Goal: Obtain resource: Download file/media

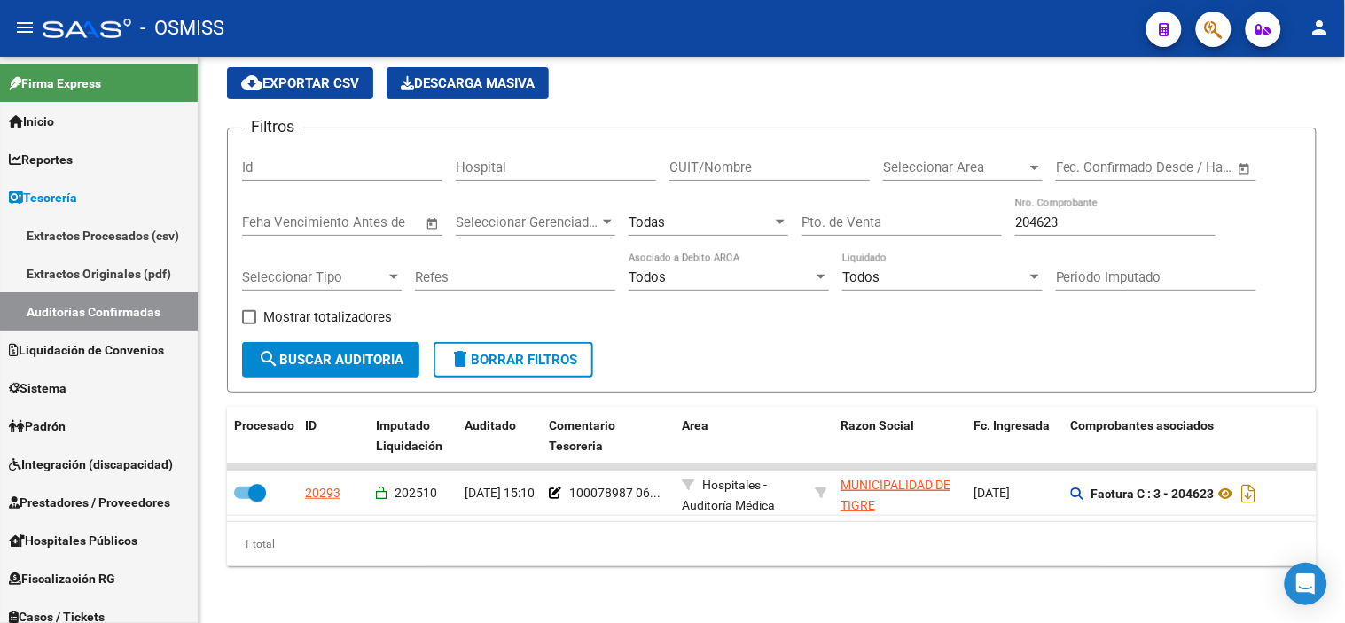
scroll to position [42, 0]
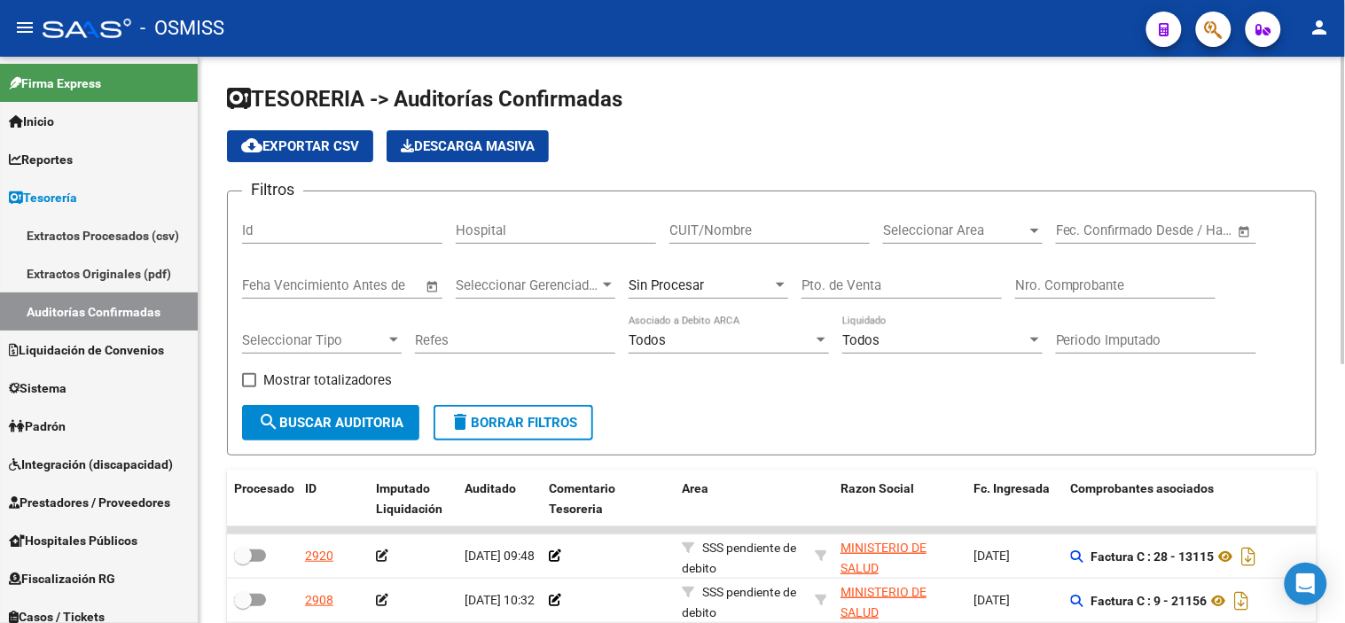
click at [758, 86] on h1 "TESORERIA -> Auditorías Confirmadas" at bounding box center [772, 100] width 1090 height 31
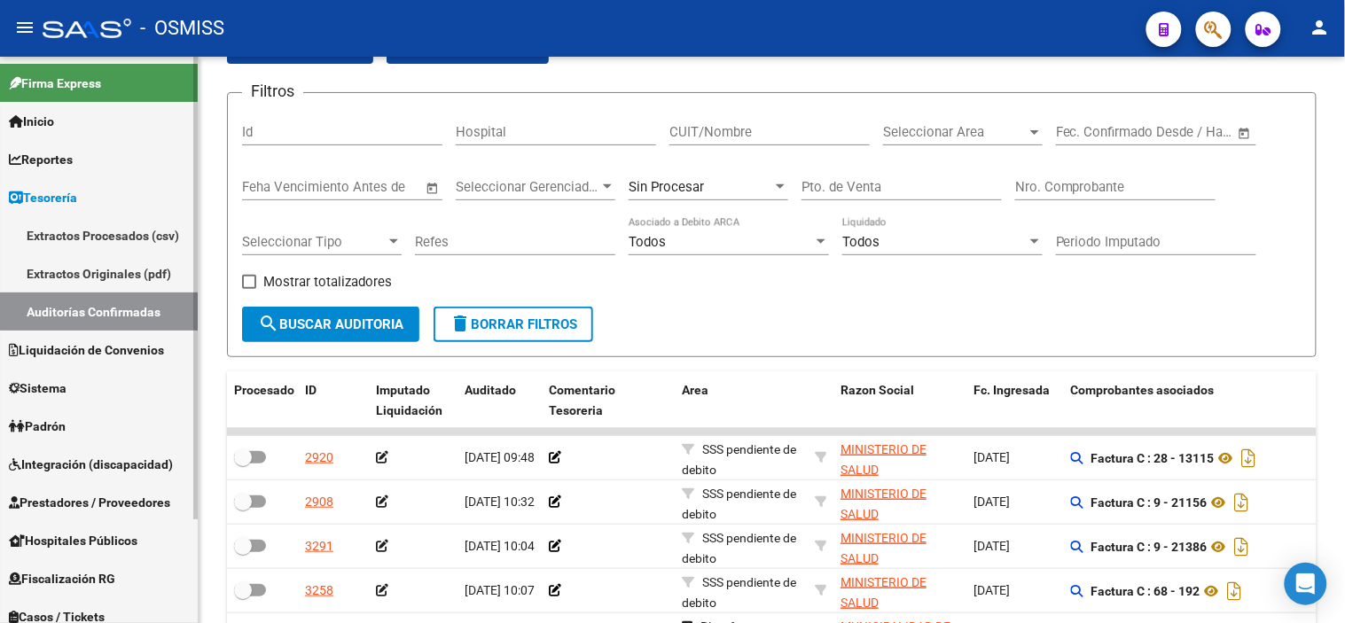
click at [168, 508] on span "Prestadores / Proveedores" at bounding box center [89, 503] width 161 height 20
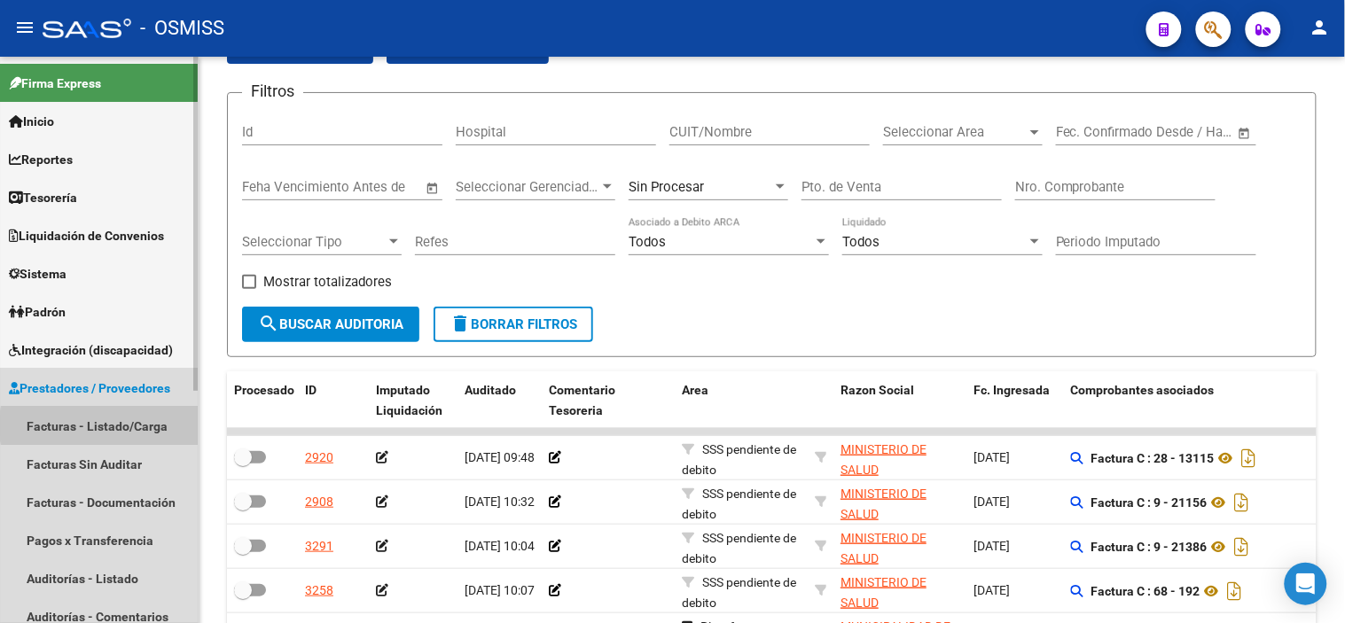
click at [139, 426] on link "Facturas - Listado/Carga" at bounding box center [99, 426] width 198 height 38
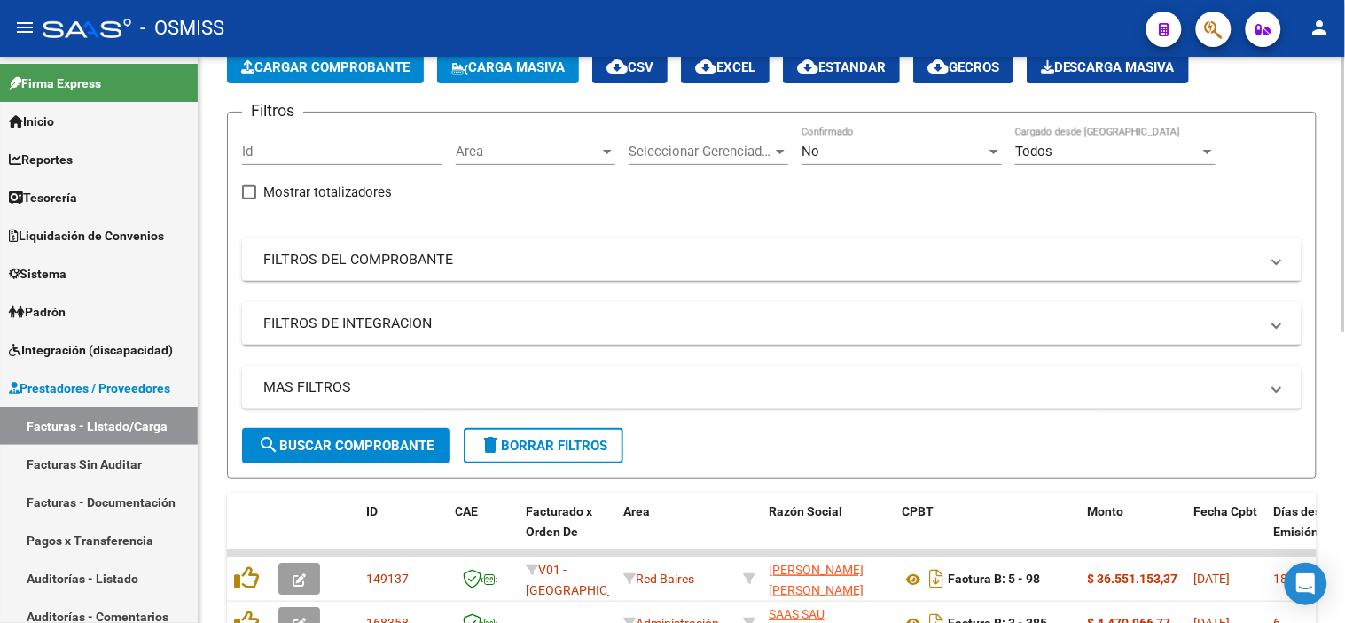
click at [560, 163] on div "Area Area" at bounding box center [536, 146] width 160 height 38
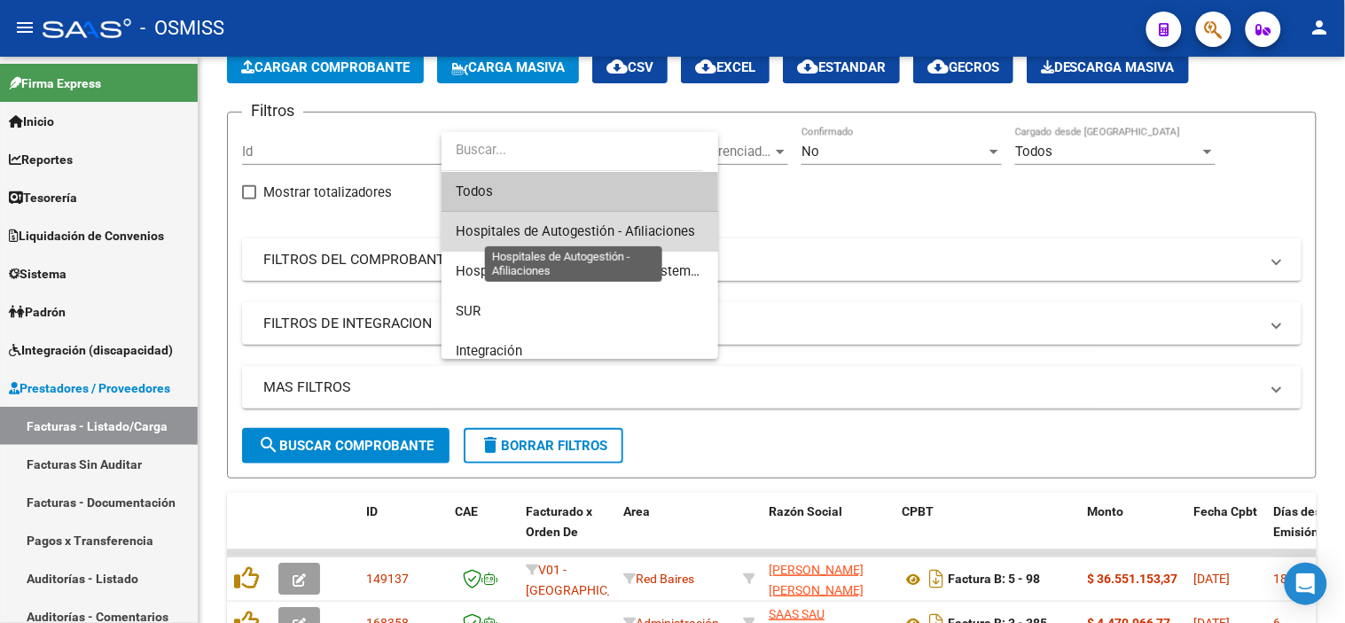
click at [585, 238] on span "Hospitales de Autogestión - Afiliaciones" at bounding box center [575, 231] width 239 height 16
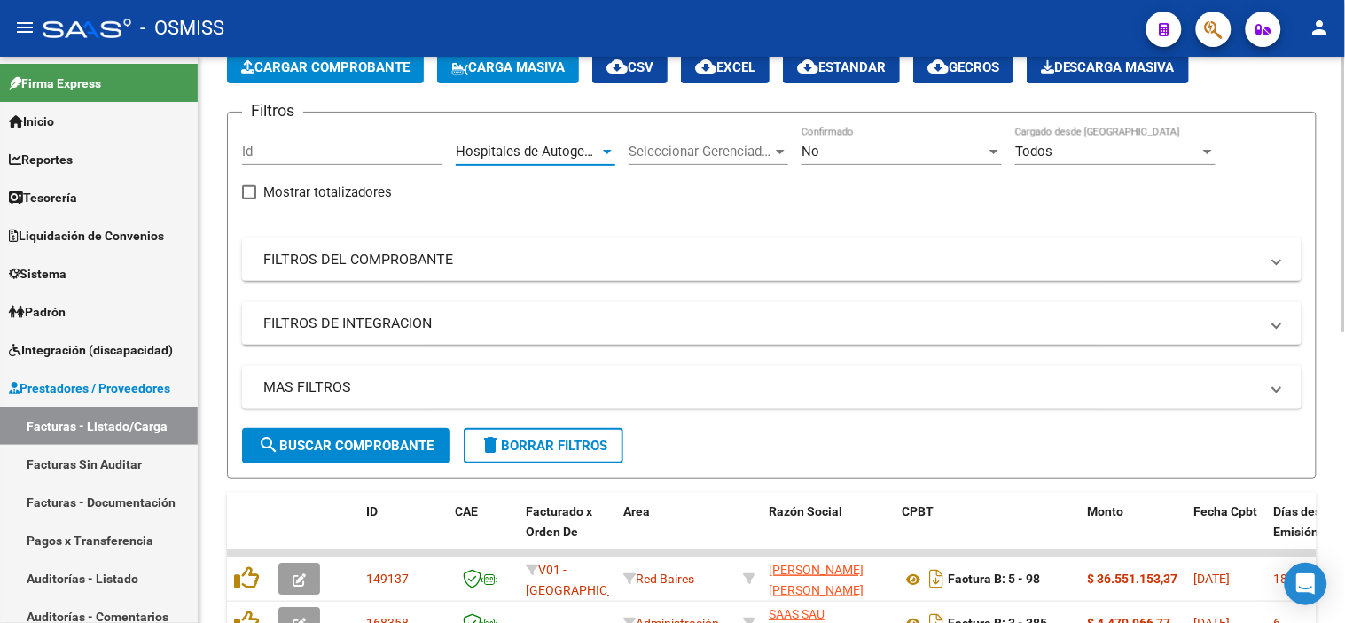
click at [927, 137] on div "No Confirmado" at bounding box center [902, 146] width 200 height 38
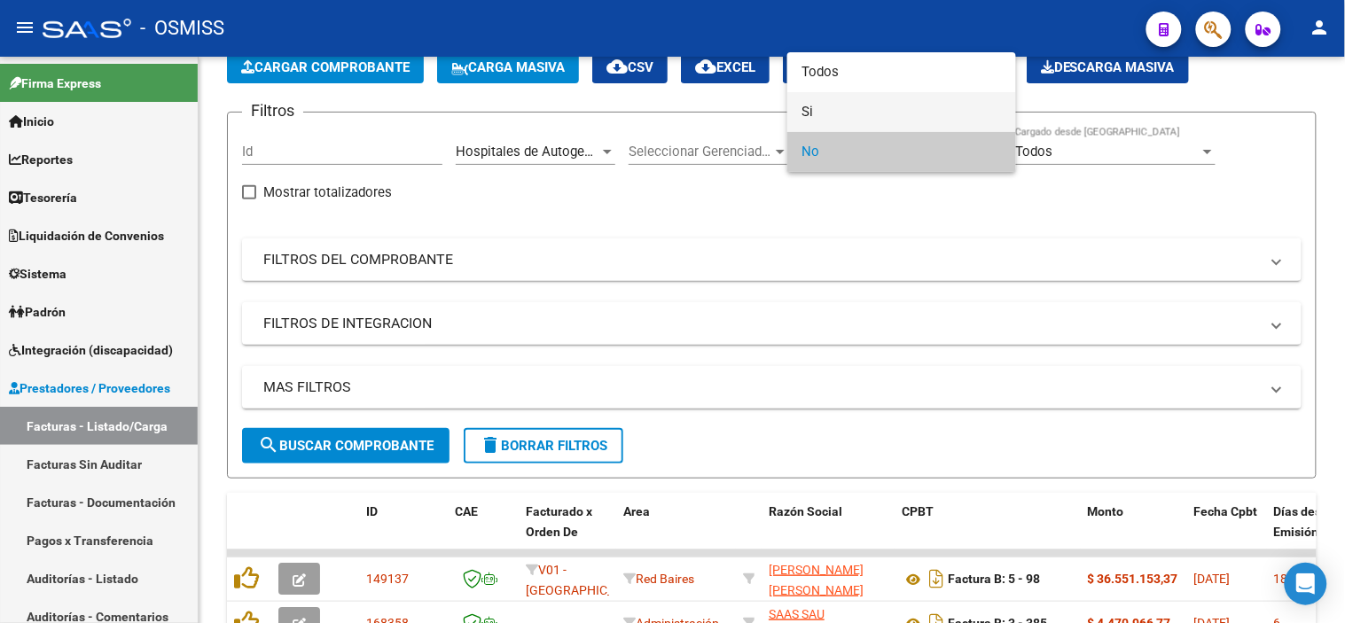
click at [883, 116] on span "Si" at bounding box center [902, 112] width 200 height 40
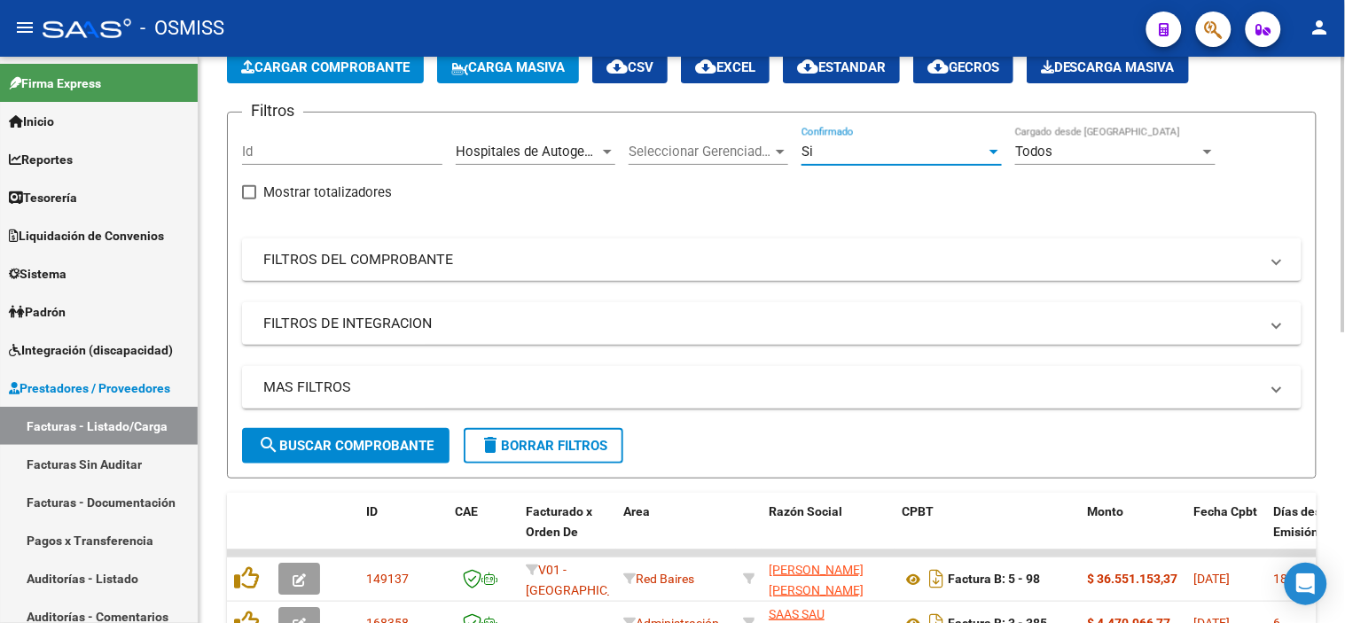
click at [383, 461] on button "search Buscar Comprobante" at bounding box center [345, 445] width 207 height 35
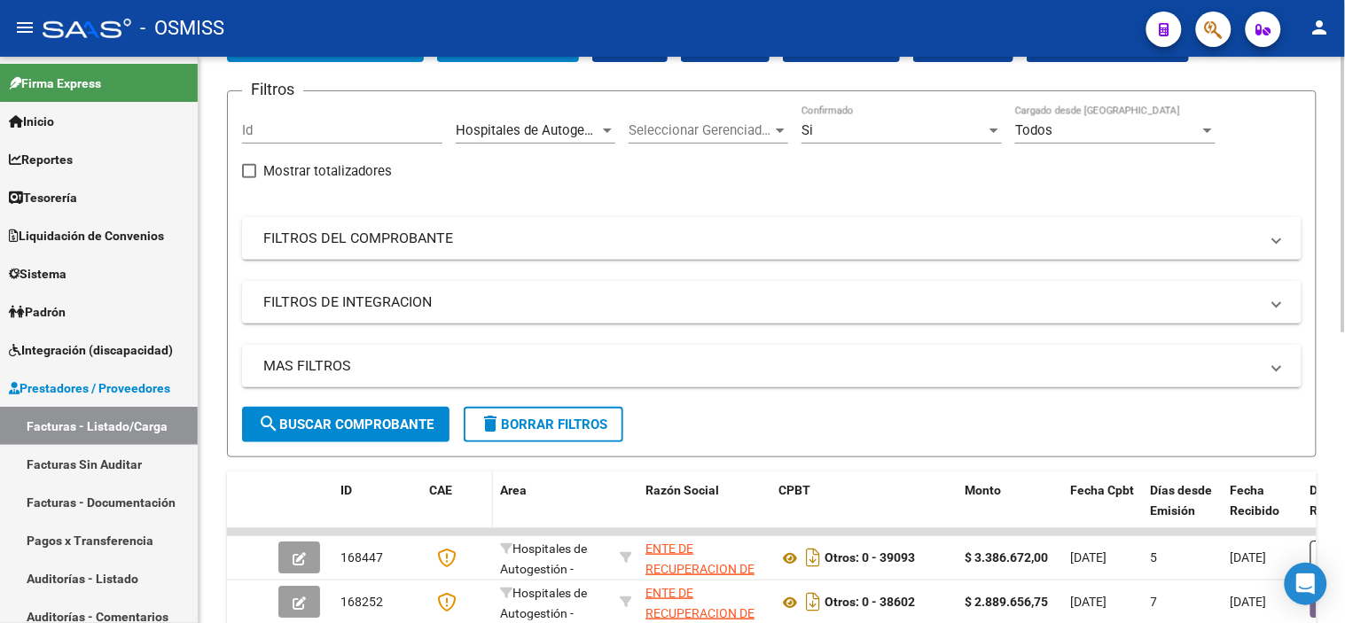
scroll to position [104, 0]
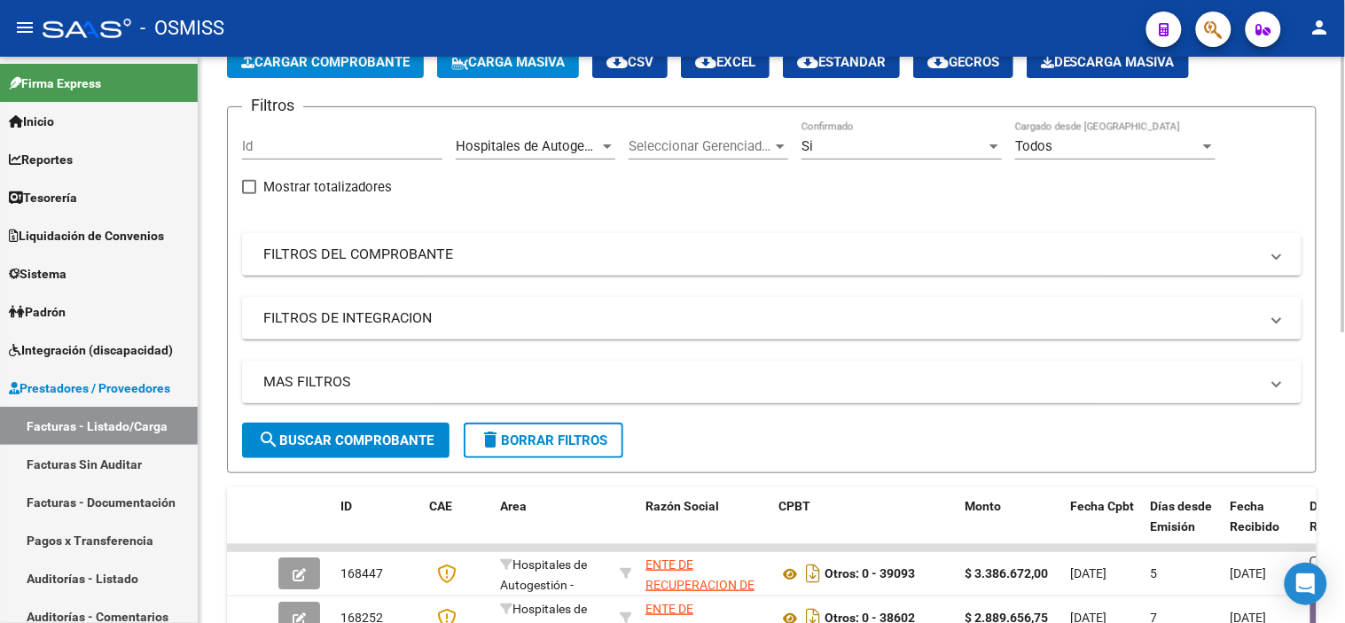
click at [722, 373] on mat-panel-title "MAS FILTROS" at bounding box center [761, 382] width 996 height 20
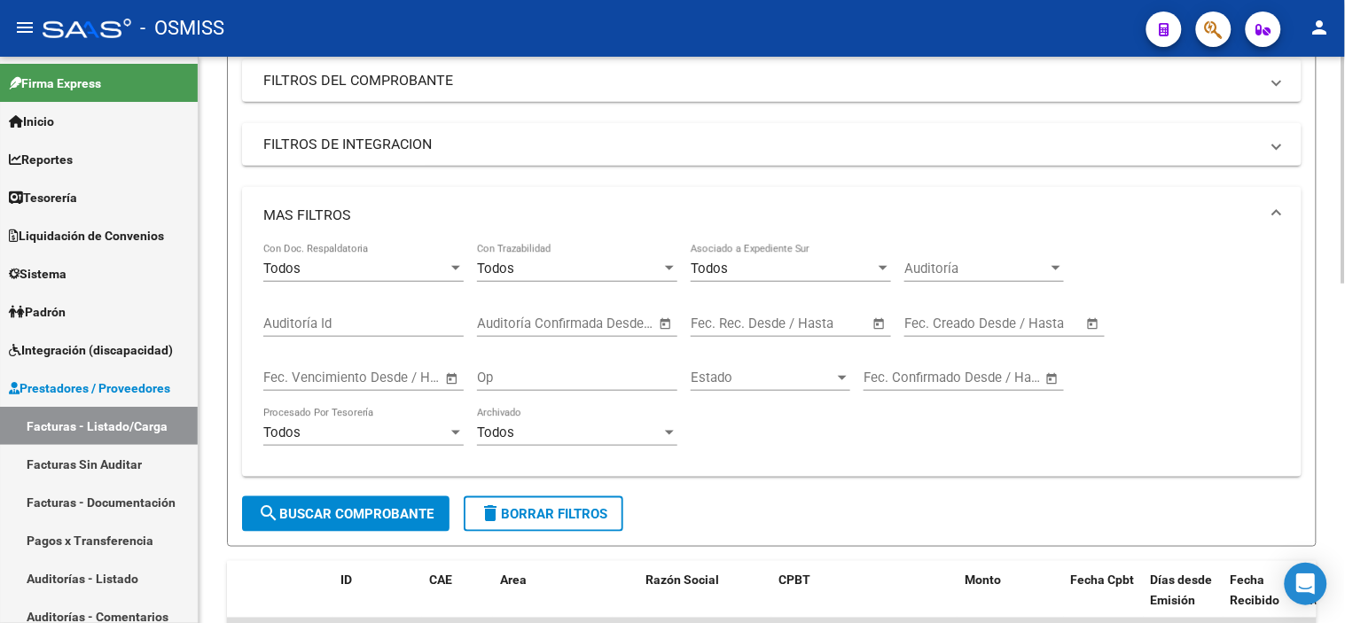
scroll to position [301, 0]
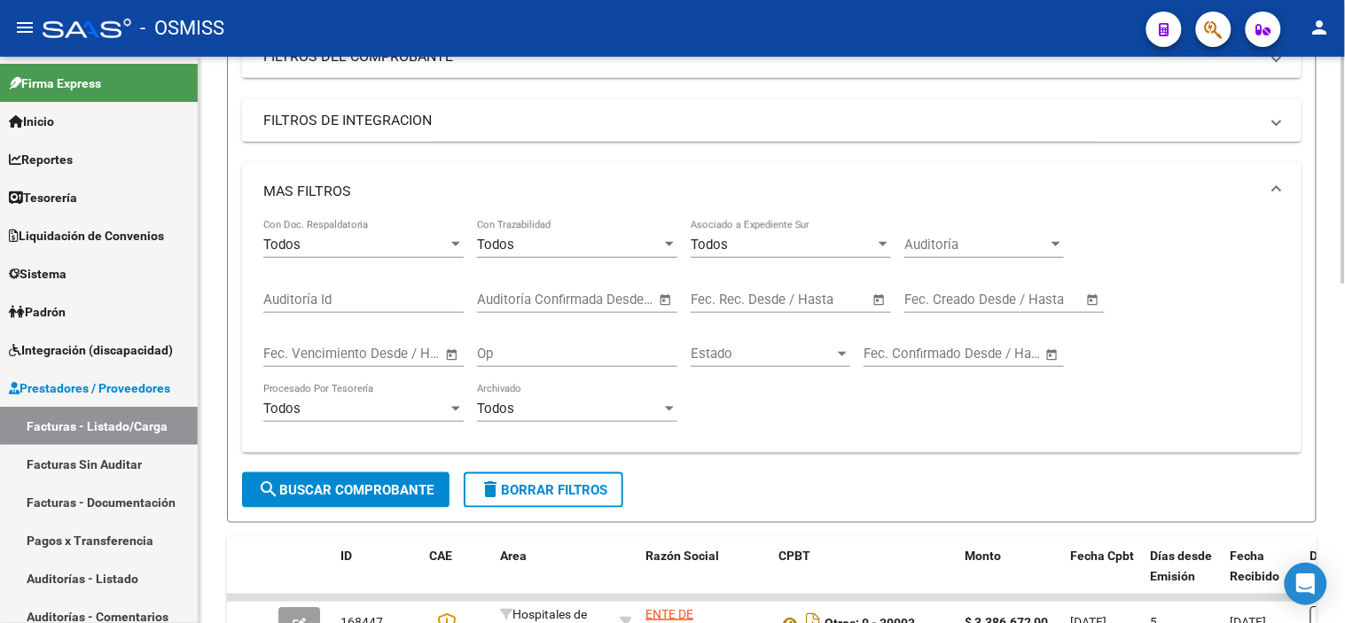
click at [777, 309] on div "Fecha inicio – Fecha fin Fec. Rec. Desde / Hasta" at bounding box center [780, 294] width 179 height 38
click at [773, 298] on span "–" at bounding box center [770, 300] width 9 height 16
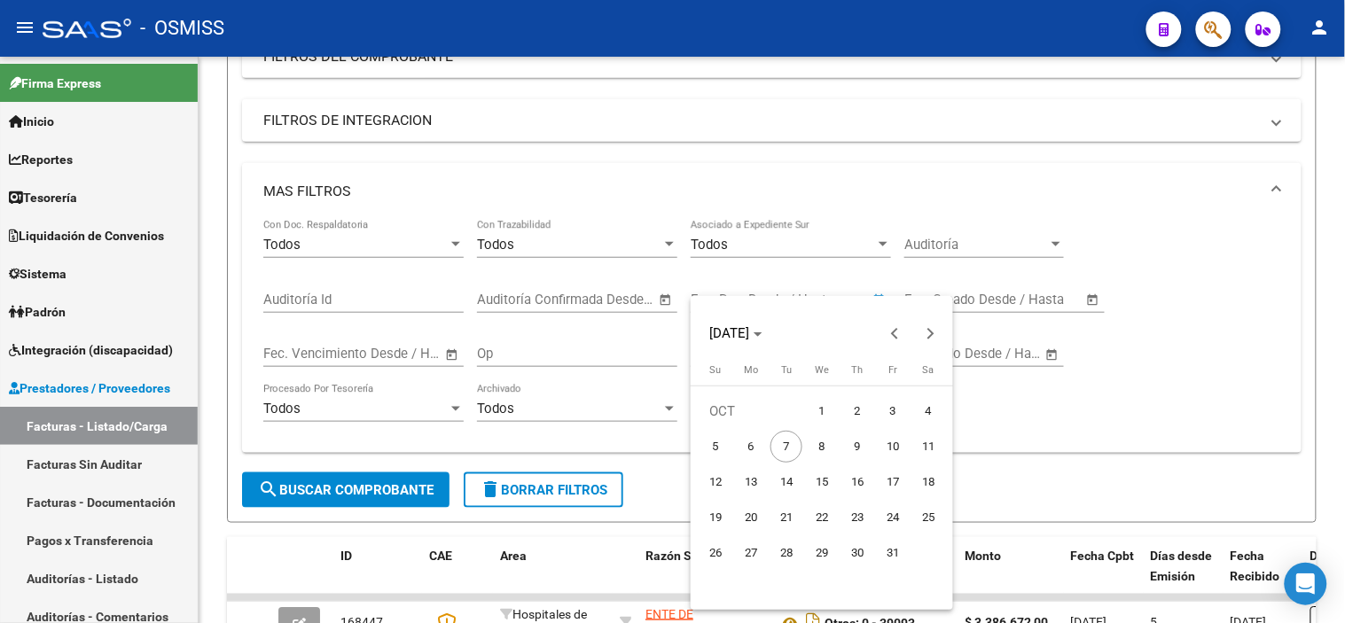
click at [755, 440] on span "6" at bounding box center [751, 447] width 32 height 32
type input "[DATE]"
click at [755, 440] on span "6" at bounding box center [751, 447] width 32 height 32
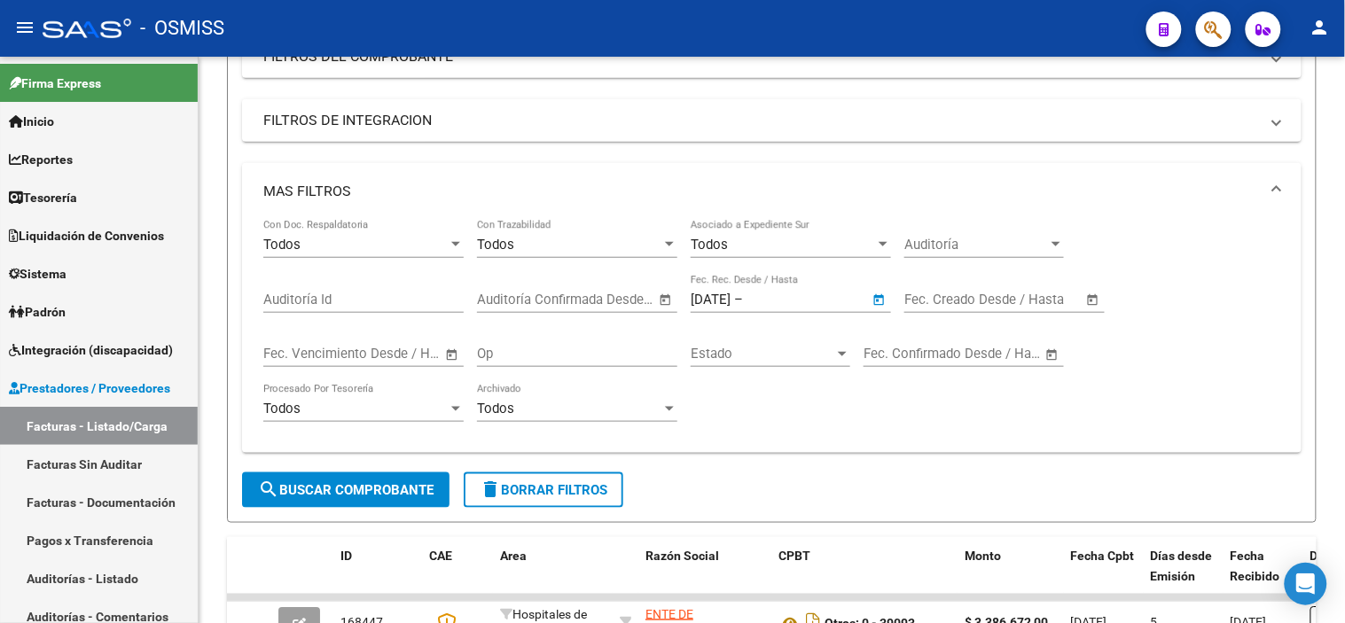
type input "[DATE]"
click at [332, 513] on form "Filtros Id Hospitales de Autogestión - Afiliaciones Area Seleccionar Gerenciado…" at bounding box center [772, 216] width 1090 height 614
click at [342, 498] on span "search Buscar Comprobante" at bounding box center [346, 490] width 176 height 16
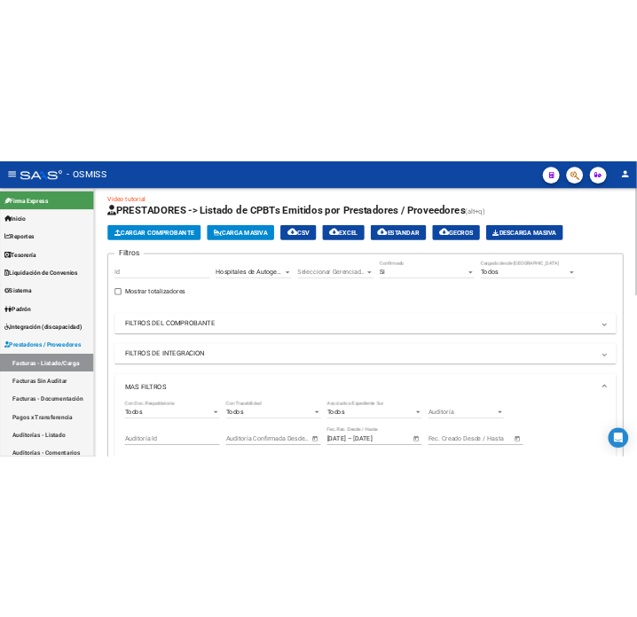
scroll to position [0, 0]
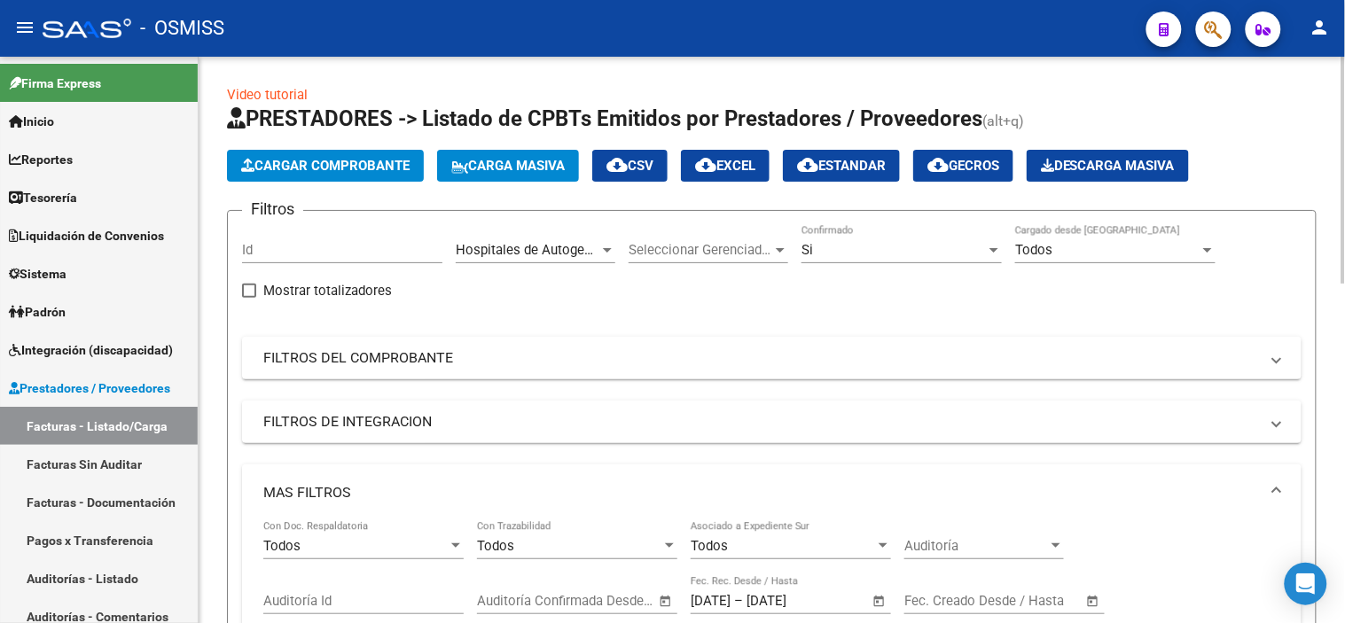
click at [724, 178] on button "cloud_download EXCEL" at bounding box center [725, 166] width 89 height 32
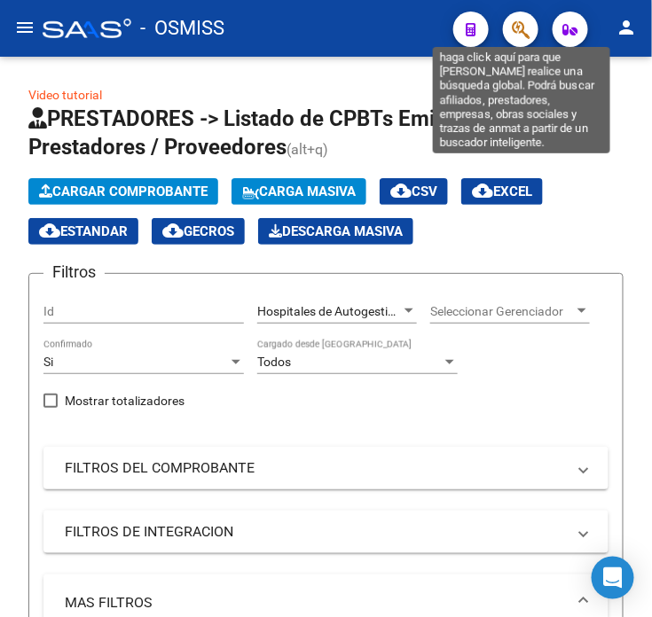
click at [525, 30] on icon "button" at bounding box center [521, 30] width 18 height 20
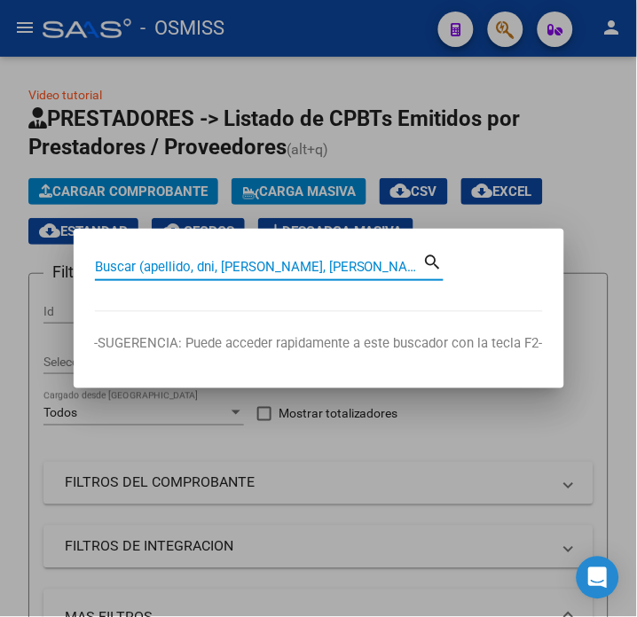
click at [338, 269] on input "Buscar (apellido, dni, [PERSON_NAME], [PERSON_NAME], cuit, obra social)" at bounding box center [259, 267] width 328 height 16
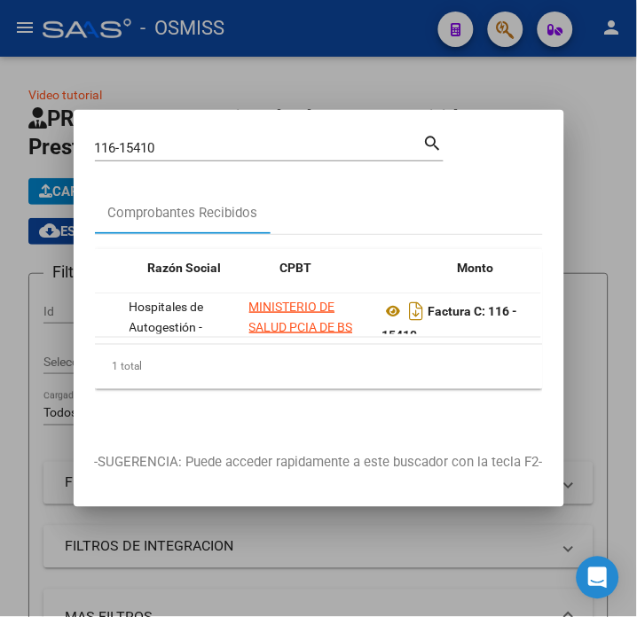
scroll to position [0, 396]
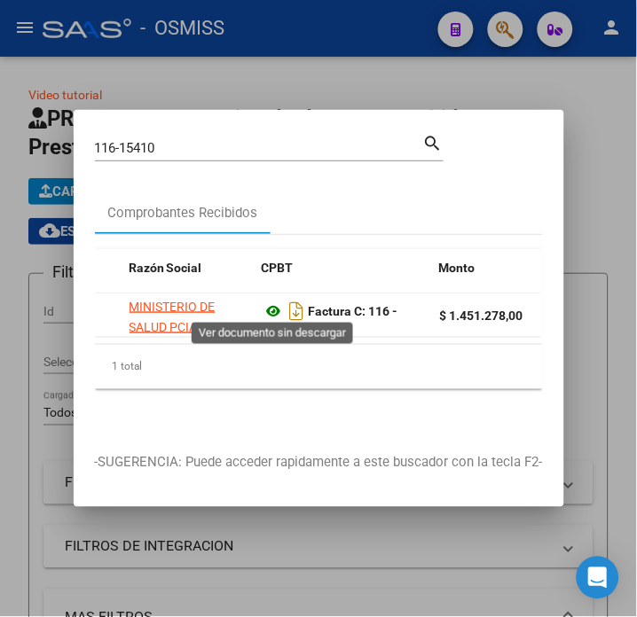
click at [278, 305] on icon at bounding box center [273, 311] width 23 height 21
click at [199, 145] on input "116-15410" at bounding box center [259, 148] width 328 height 16
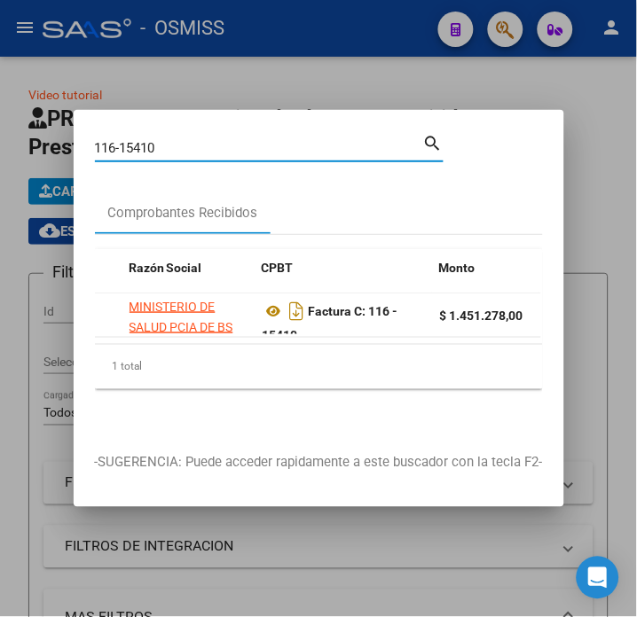
click at [199, 145] on input "116-15410" at bounding box center [259, 148] width 328 height 16
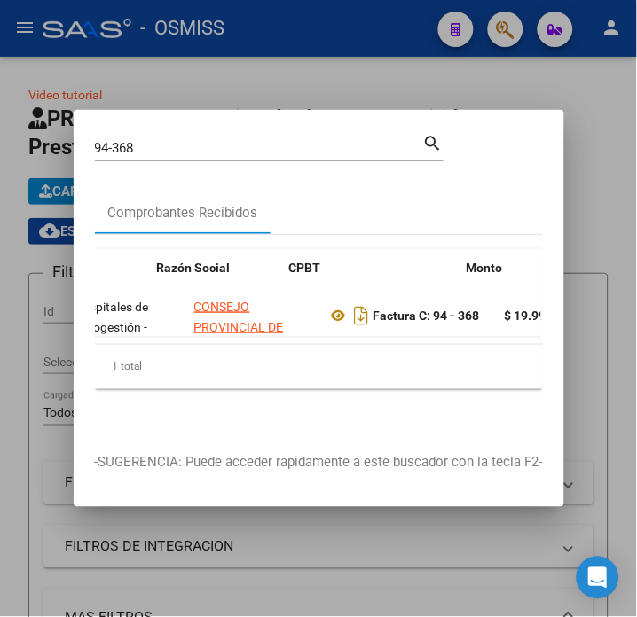
scroll to position [0, 378]
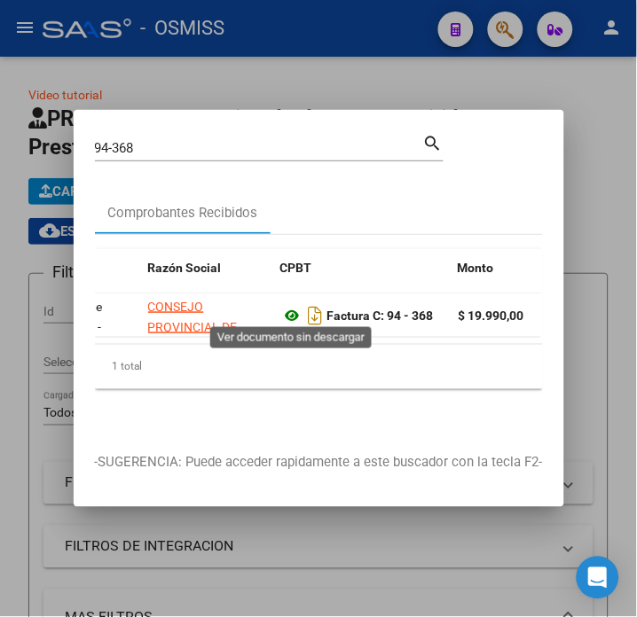
click at [286, 308] on icon at bounding box center [292, 315] width 23 height 21
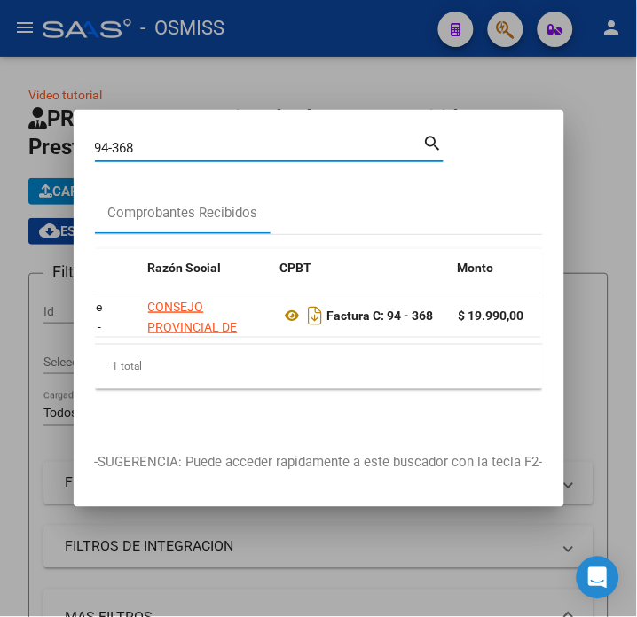
click at [223, 140] on input "94-368" at bounding box center [259, 148] width 328 height 16
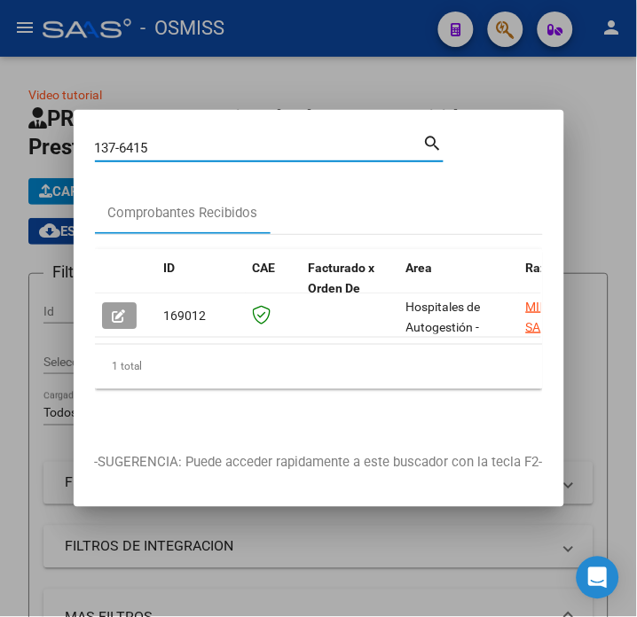
click at [137, 332] on datatable-selection "169012 Hospitales de Autogestión - Afiliaciones MINISTERIO DE SALUD PCIA DE BS …" at bounding box center [318, 333] width 446 height 16
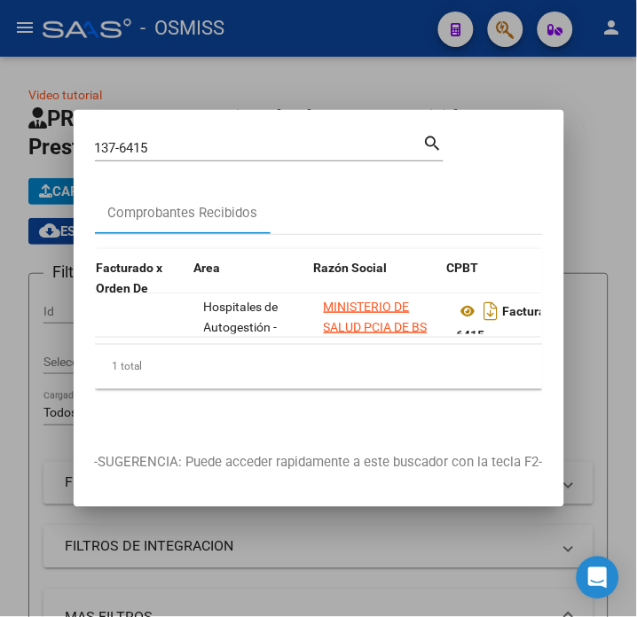
scroll to position [0, 350]
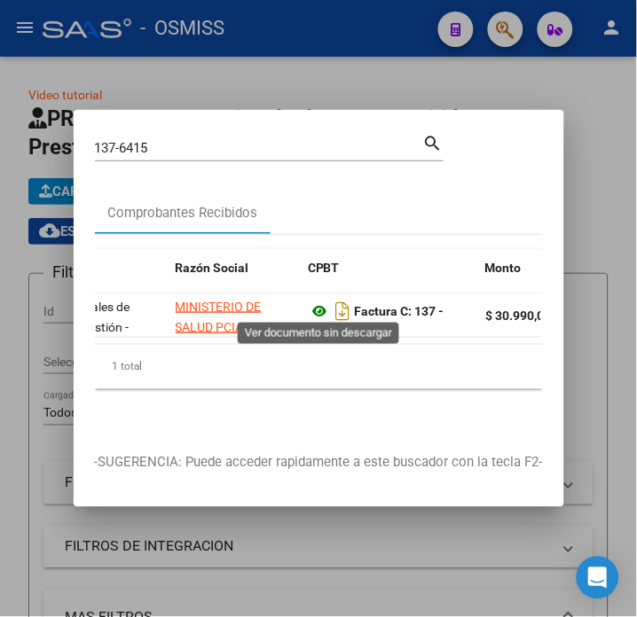
click at [313, 307] on icon at bounding box center [320, 311] width 23 height 21
click at [236, 145] on input "137-6415" at bounding box center [259, 148] width 328 height 16
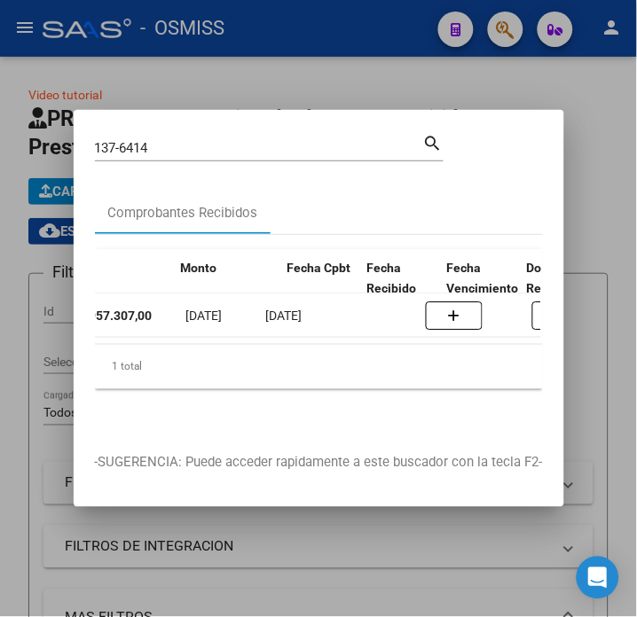
scroll to position [0, 452]
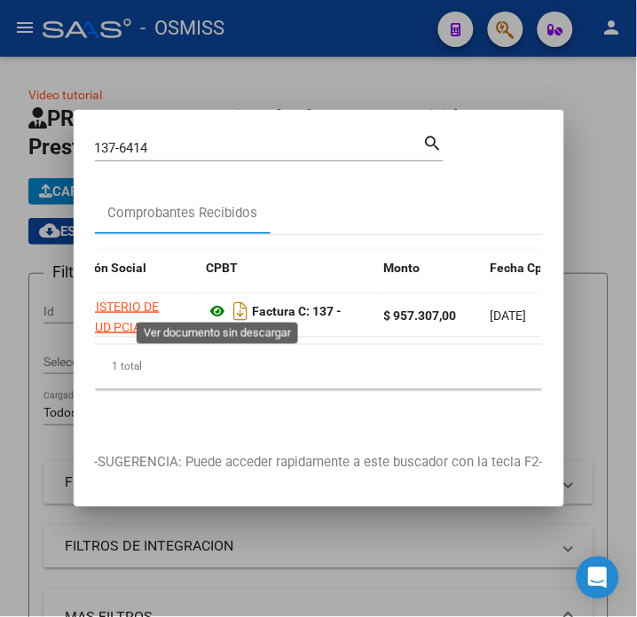
click at [215, 305] on icon at bounding box center [218, 311] width 23 height 21
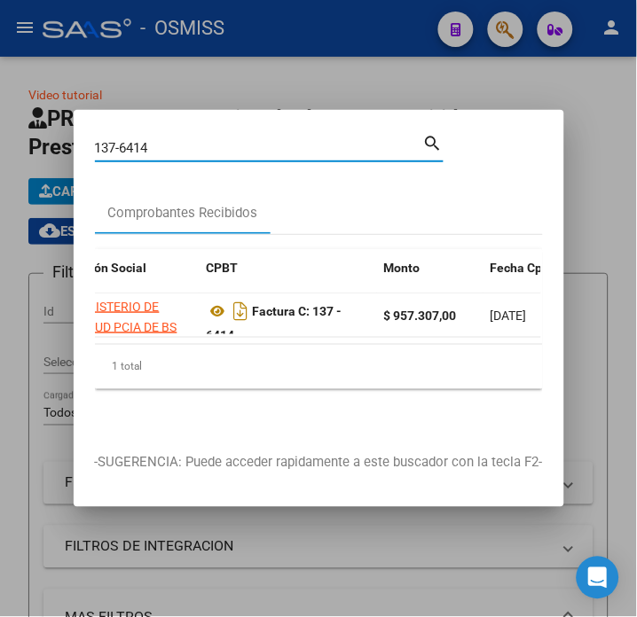
click at [160, 145] on input "137-6414" at bounding box center [259, 148] width 328 height 16
drag, startPoint x: 160, startPoint y: 145, endPoint x: 131, endPoint y: 138, distance: 29.9
click at [131, 140] on input "137-6414" at bounding box center [259, 148] width 328 height 16
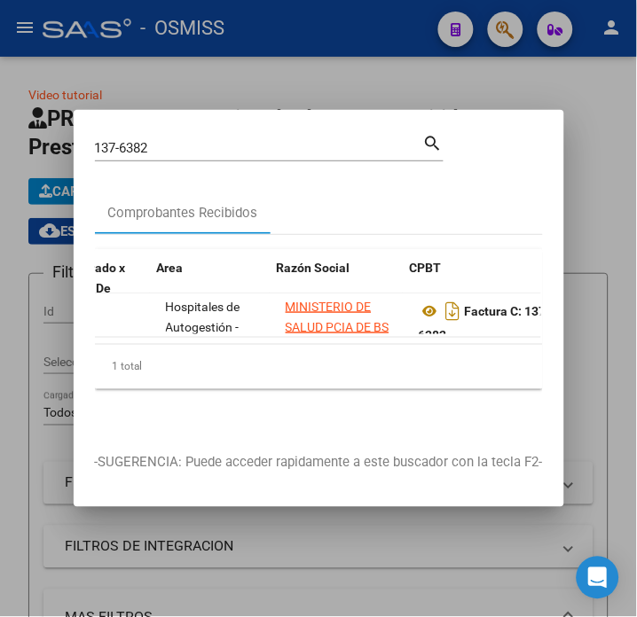
scroll to position [0, 258]
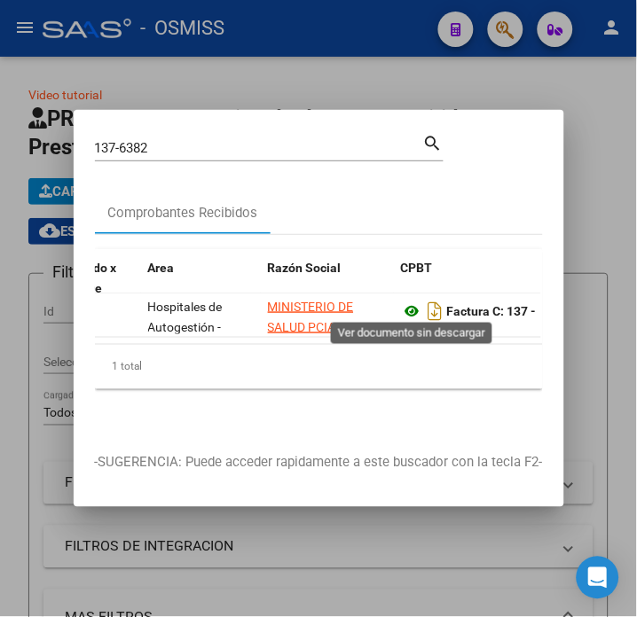
click at [408, 311] on icon at bounding box center [412, 311] width 23 height 21
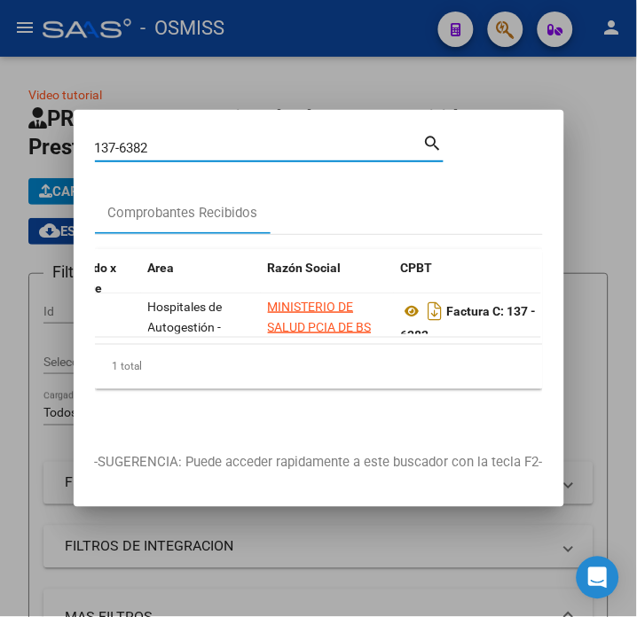
drag, startPoint x: 156, startPoint y: 138, endPoint x: 121, endPoint y: 140, distance: 34.6
click at [121, 140] on input "137-6382" at bounding box center [259, 148] width 328 height 16
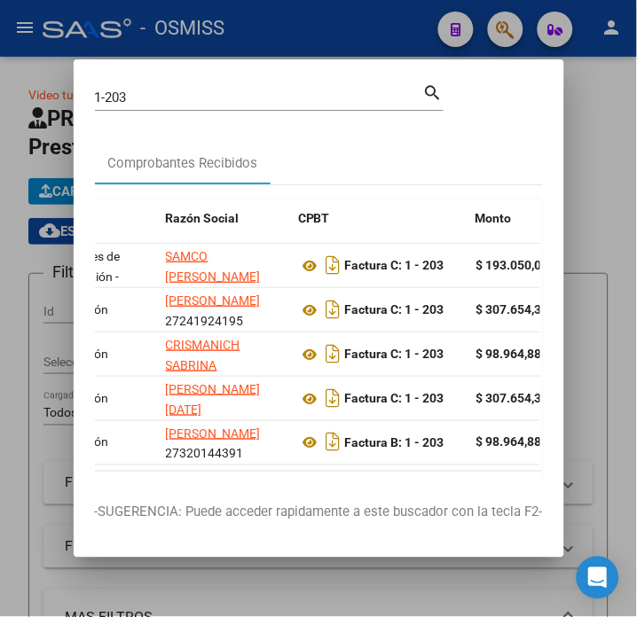
scroll to position [0, 370]
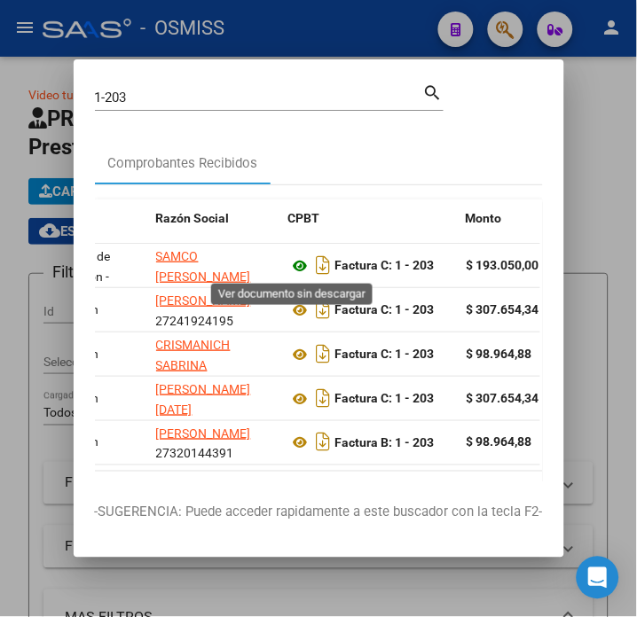
click at [299, 267] on icon at bounding box center [300, 265] width 23 height 21
click at [138, 98] on input "1-203" at bounding box center [259, 98] width 328 height 16
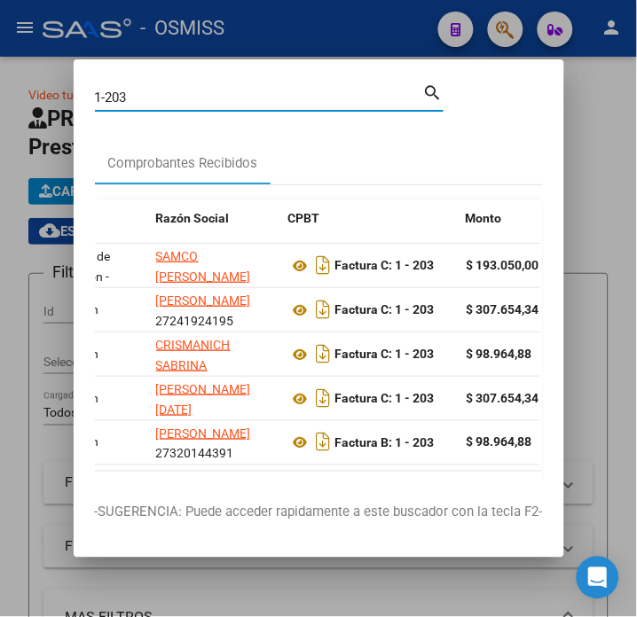
click at [138, 98] on input "1-203" at bounding box center [259, 98] width 328 height 16
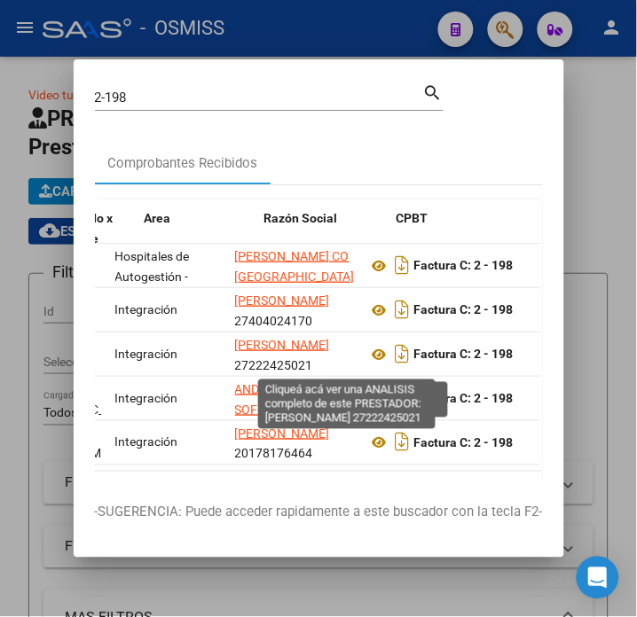
drag, startPoint x: 226, startPoint y: 347, endPoint x: 310, endPoint y: 340, distance: 84.5
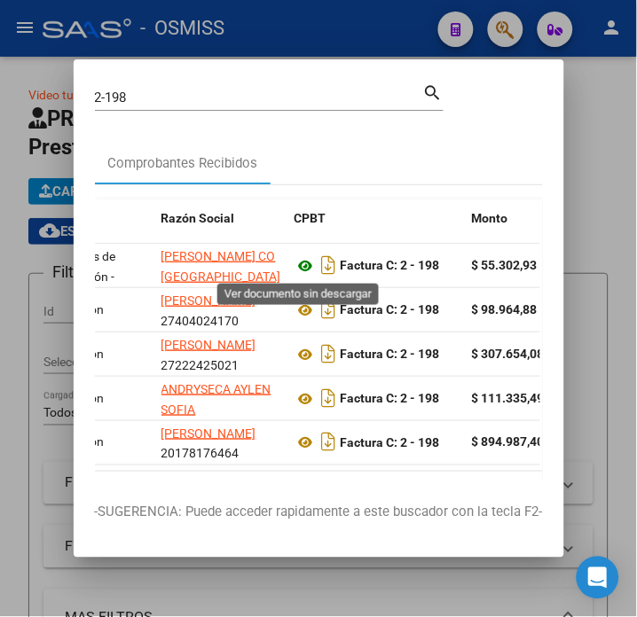
click at [294, 270] on icon at bounding box center [305, 265] width 23 height 21
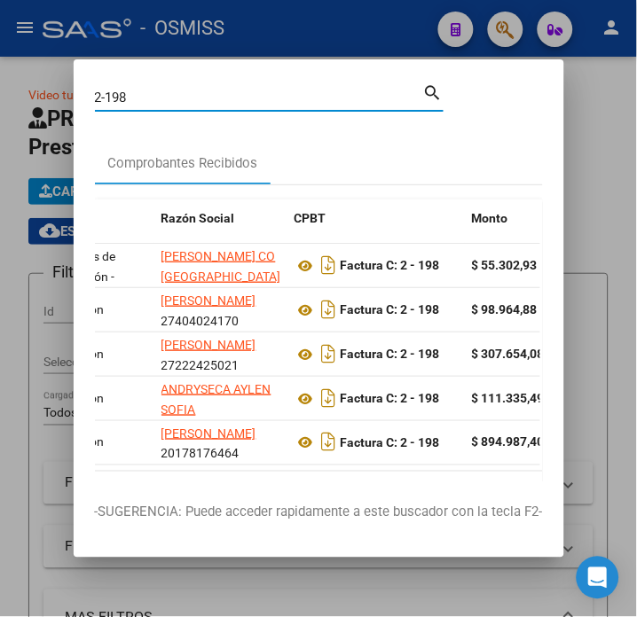
drag, startPoint x: 135, startPoint y: 103, endPoint x: 62, endPoint y: 100, distance: 72.8
click at [62, 100] on div "2-198 Buscar (apellido, dni, cuil, nro traspaso, cuit, obra social) search Comp…" at bounding box center [318, 308] width 637 height 617
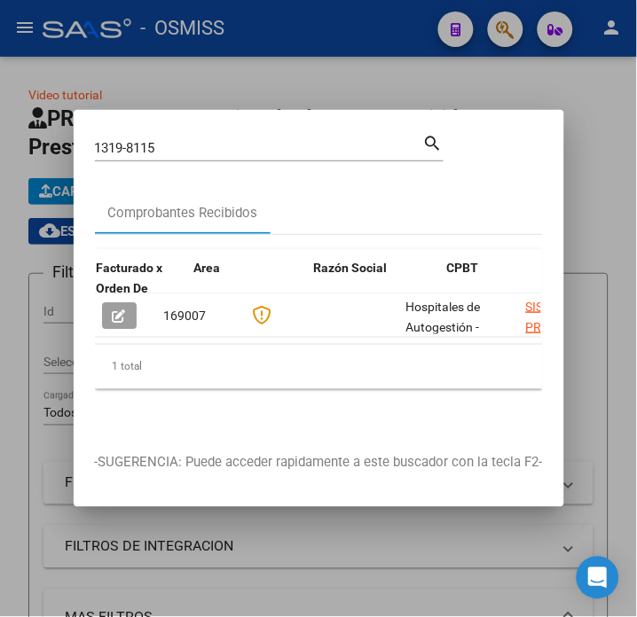
scroll to position [0, 359]
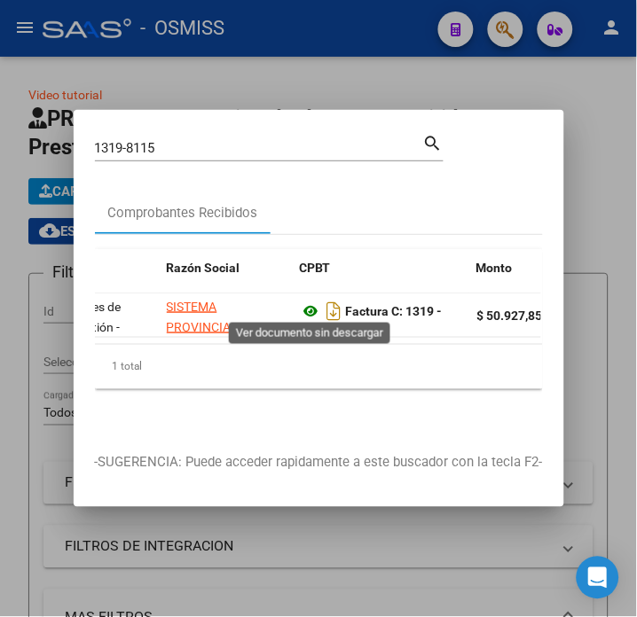
click at [303, 305] on icon at bounding box center [311, 311] width 23 height 21
click at [188, 140] on input "1319-8115" at bounding box center [259, 148] width 328 height 16
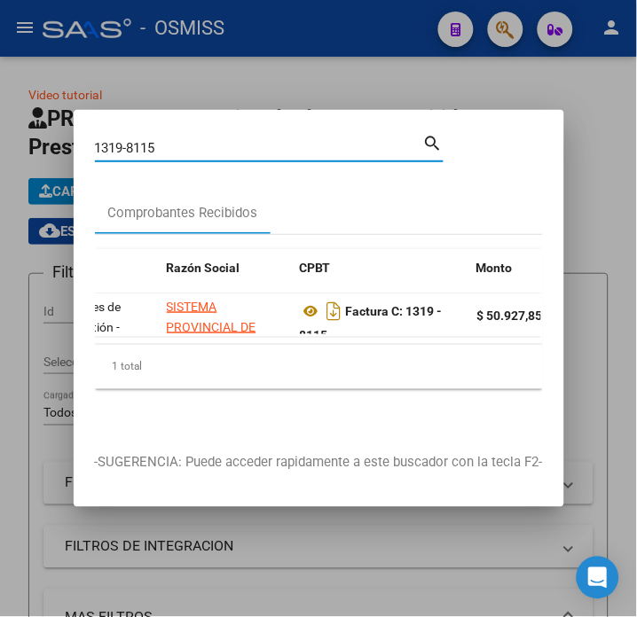
click at [188, 140] on input "1319-8115" at bounding box center [259, 148] width 328 height 16
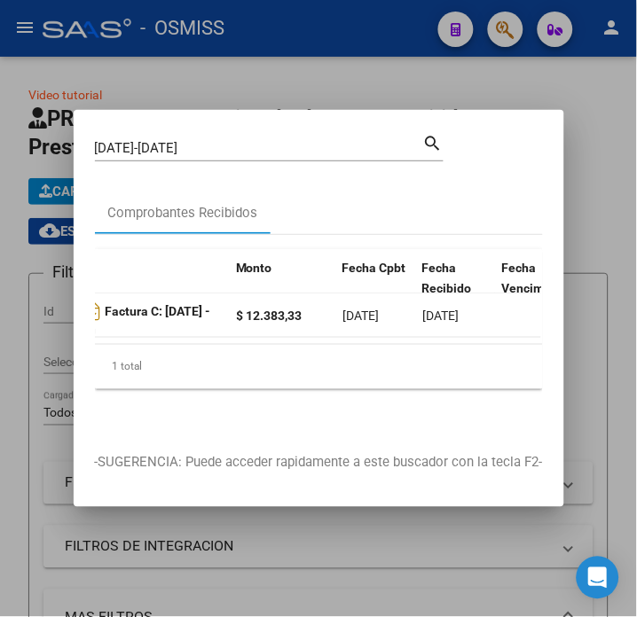
scroll to position [0, 516]
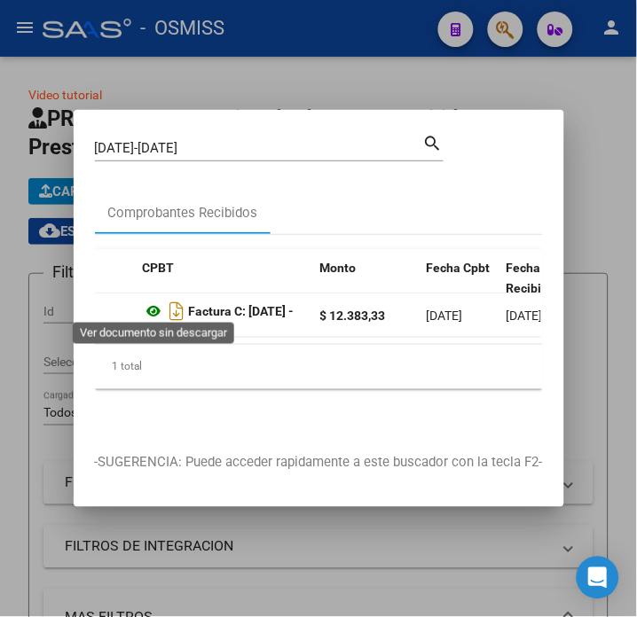
click at [152, 301] on icon at bounding box center [154, 311] width 23 height 21
click at [173, 140] on input "[DATE]-[DATE]" at bounding box center [259, 148] width 328 height 16
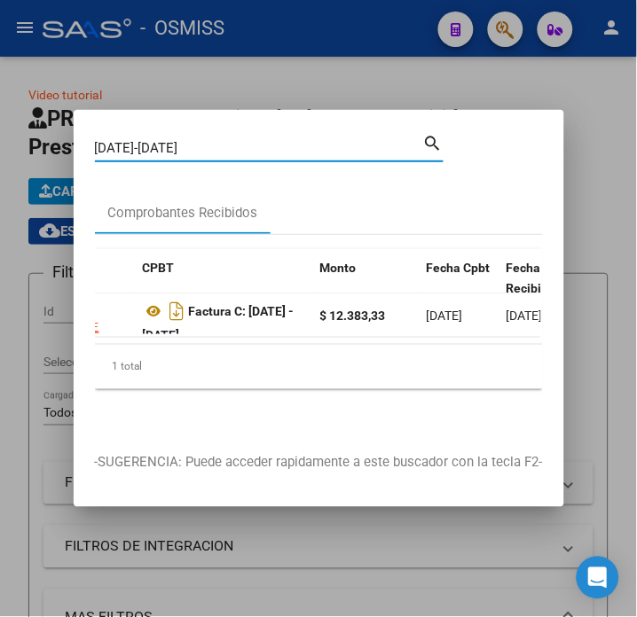
click at [173, 140] on input "[DATE]-[DATE]" at bounding box center [259, 148] width 328 height 16
type input "[DATE]-2480"
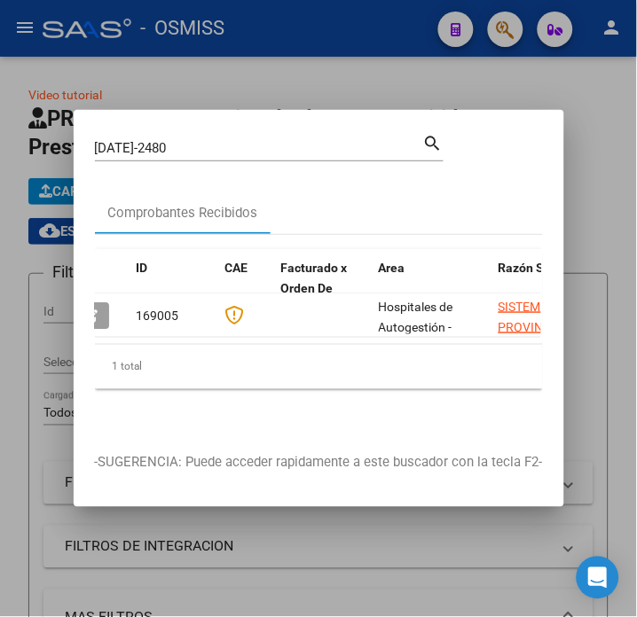
scroll to position [0, 0]
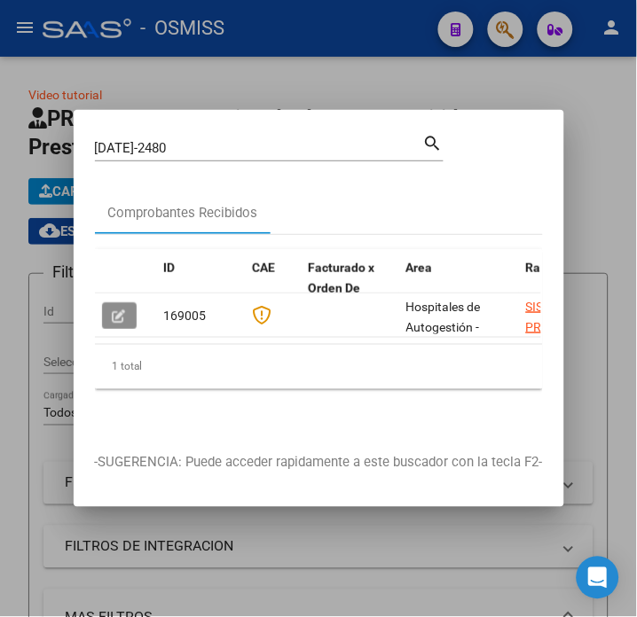
click at [119, 319] on button "button" at bounding box center [119, 315] width 35 height 27
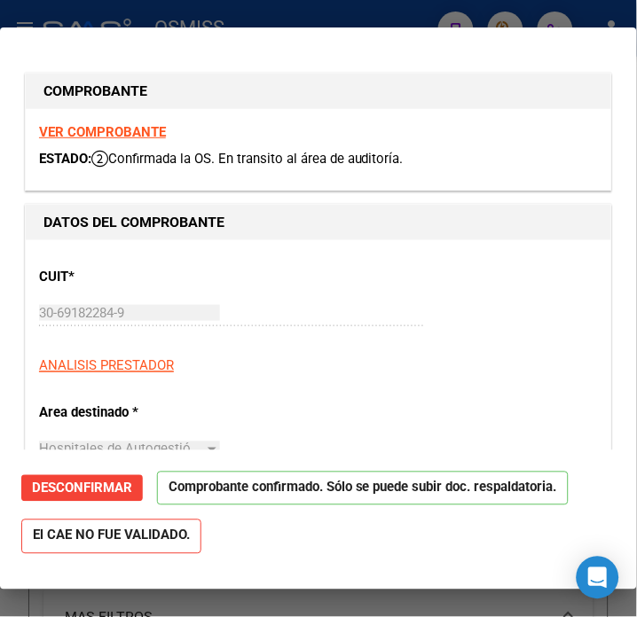
type input "[DATE]"
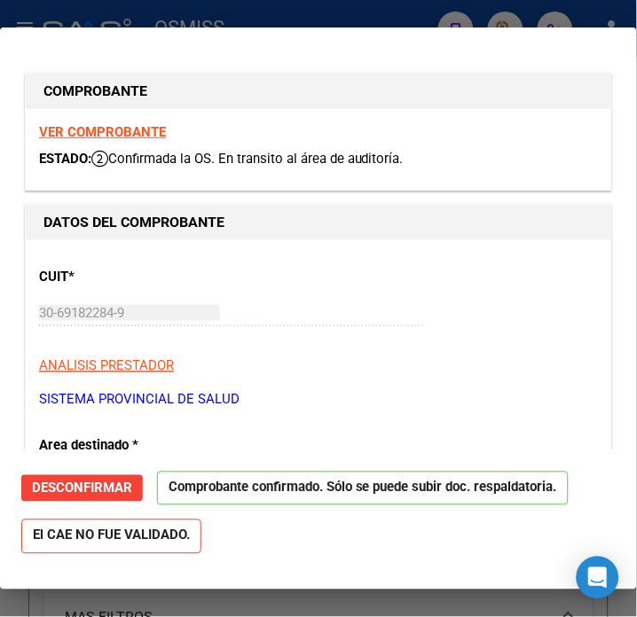
click at [153, 128] on strong "VER COMPROBANTE" at bounding box center [102, 132] width 127 height 16
click at [189, 4] on div at bounding box center [318, 308] width 637 height 617
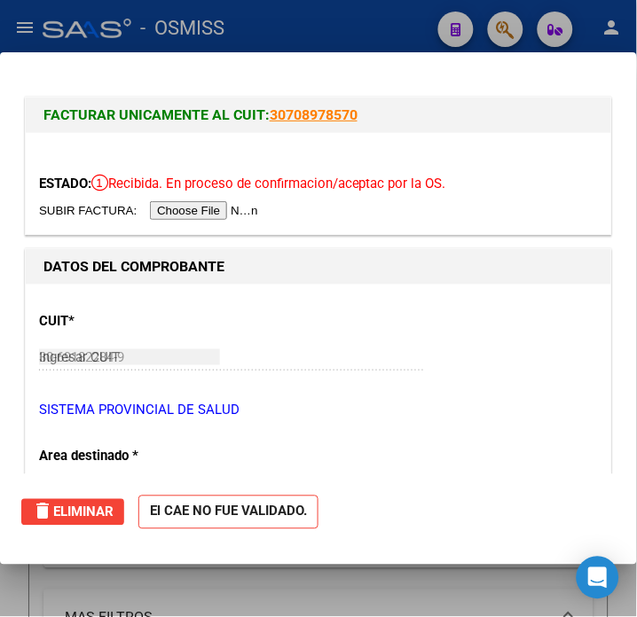
type input "$ 0,00"
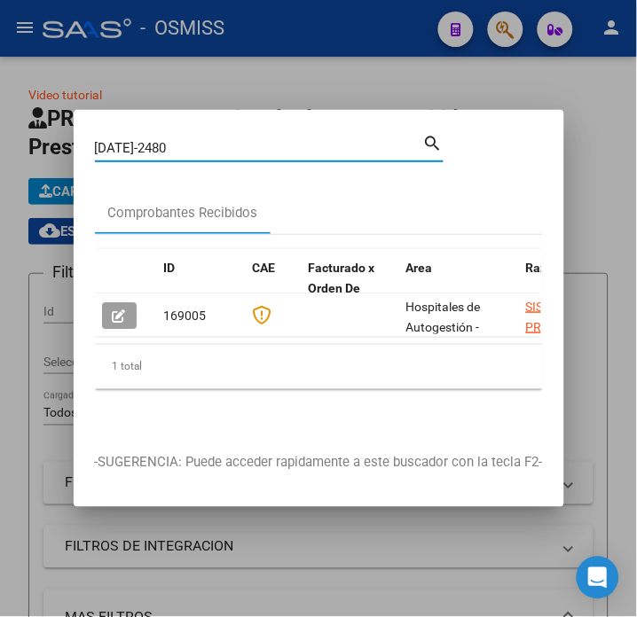
click at [174, 140] on input "[DATE]-2480" at bounding box center [259, 148] width 328 height 16
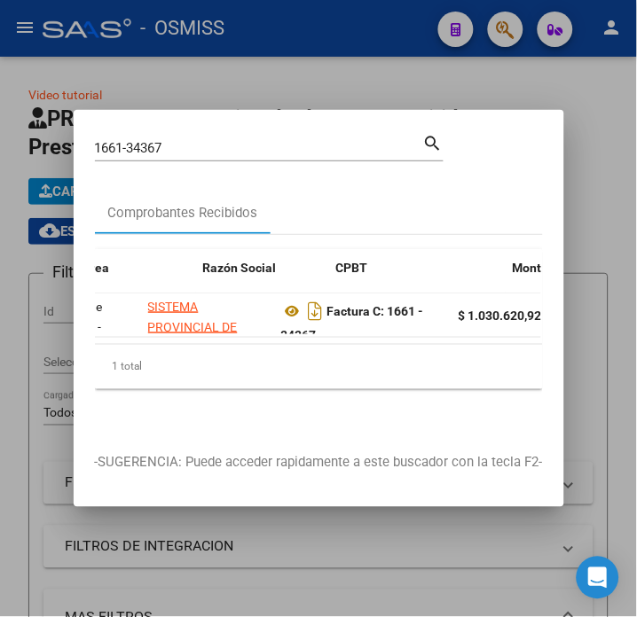
scroll to position [0, 387]
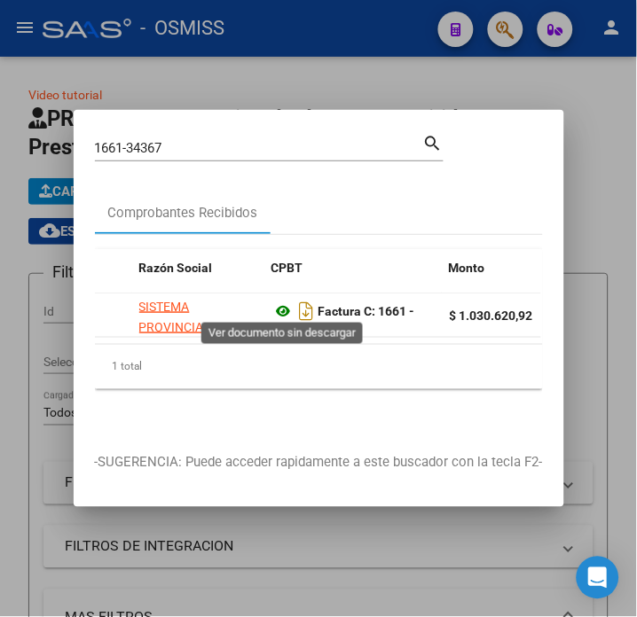
click at [280, 311] on icon at bounding box center [283, 311] width 23 height 21
click at [282, 303] on icon at bounding box center [283, 311] width 23 height 21
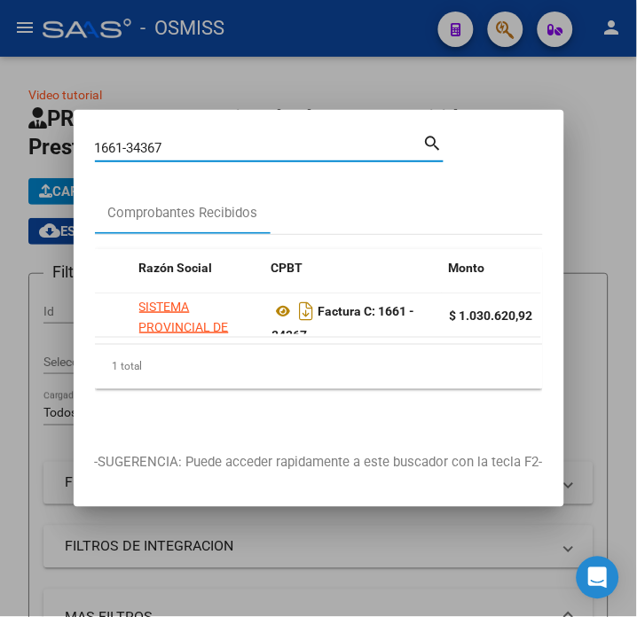
drag, startPoint x: 209, startPoint y: 137, endPoint x: 113, endPoint y: 140, distance: 96.7
click at [113, 140] on input "1661-34367" at bounding box center [259, 148] width 328 height 16
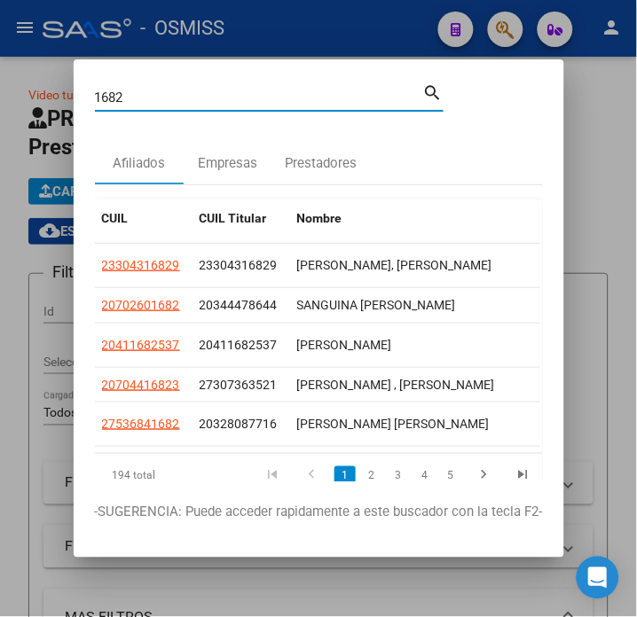
click at [129, 96] on input "1682" at bounding box center [259, 98] width 328 height 16
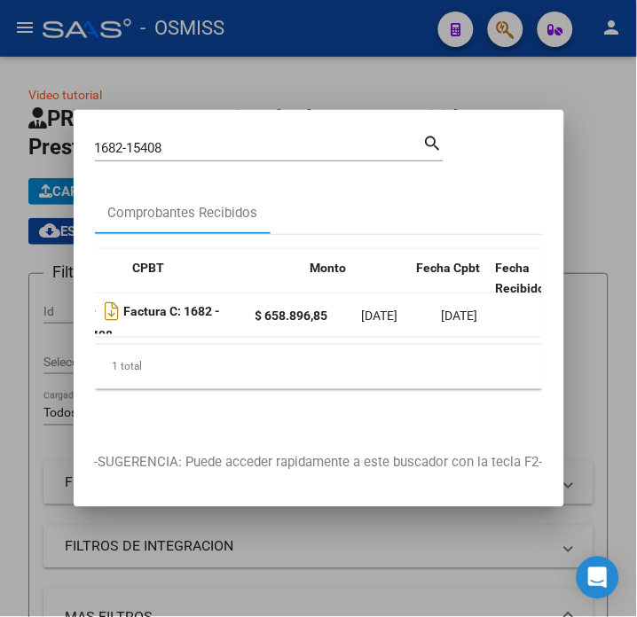
scroll to position [0, 498]
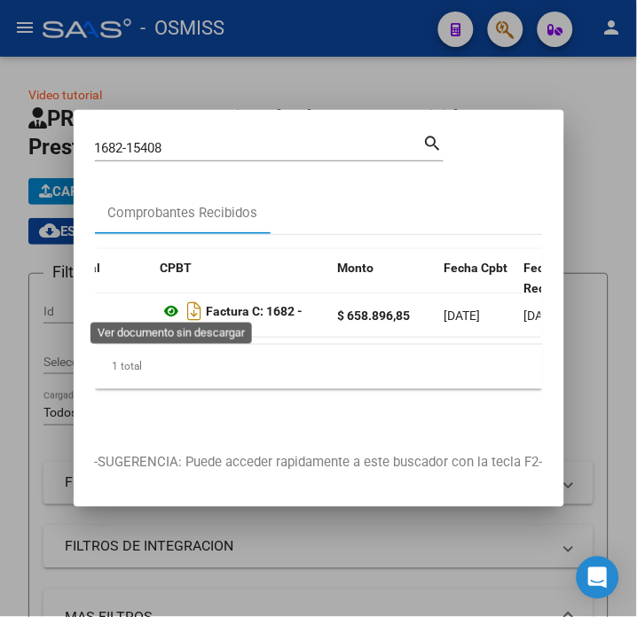
click at [169, 305] on icon at bounding box center [171, 311] width 23 height 21
click at [267, 140] on input "1682-15408" at bounding box center [259, 148] width 328 height 16
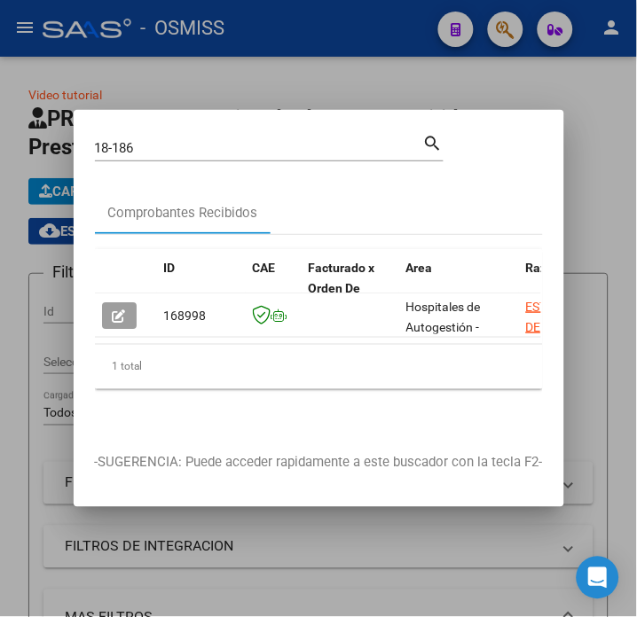
click at [147, 344] on datatable-body "168998 Hospitales de Autogestión - Afiliaciones ESTADO [GEOGRAPHIC_DATA][PERSON…" at bounding box center [318, 318] width 446 height 51
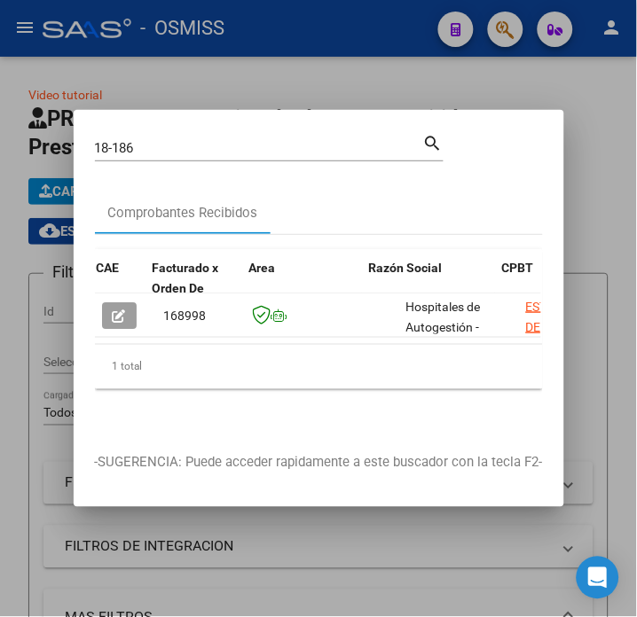
scroll to position [0, 378]
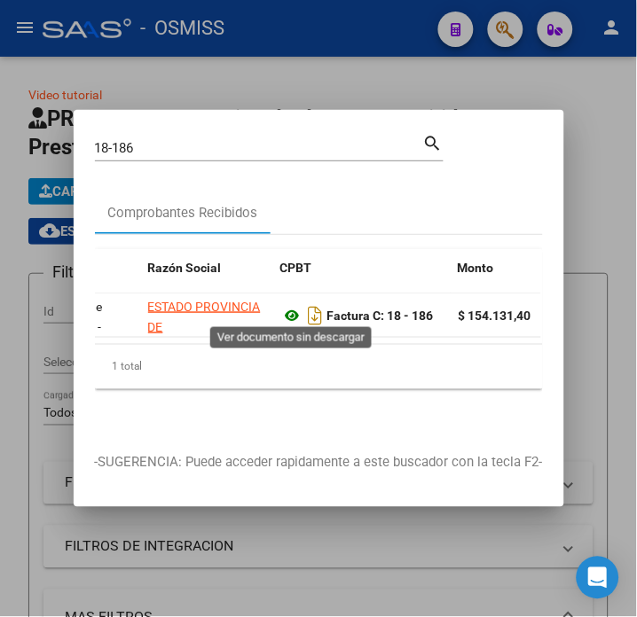
click at [285, 311] on icon at bounding box center [292, 315] width 23 height 21
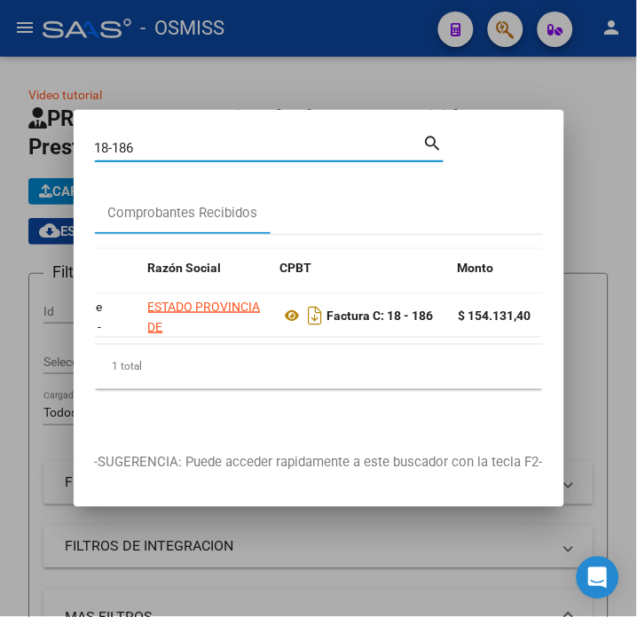
drag, startPoint x: 163, startPoint y: 136, endPoint x: 105, endPoint y: 137, distance: 58.5
click at [105, 140] on input "18-186" at bounding box center [259, 148] width 328 height 16
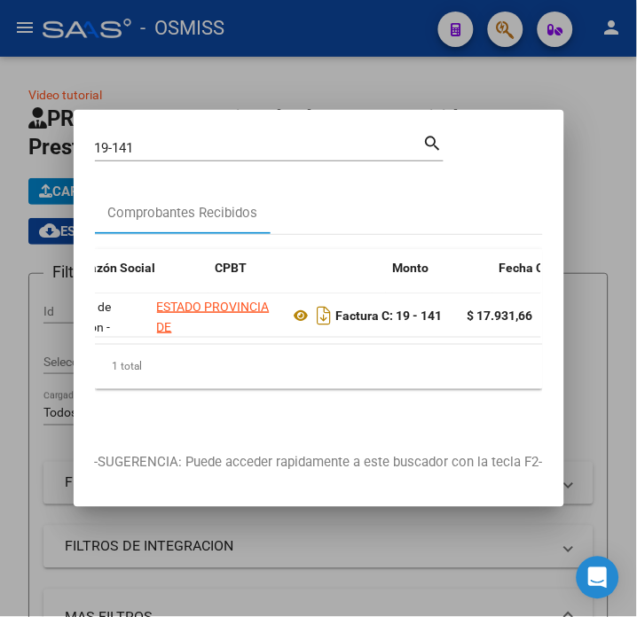
scroll to position [0, 535]
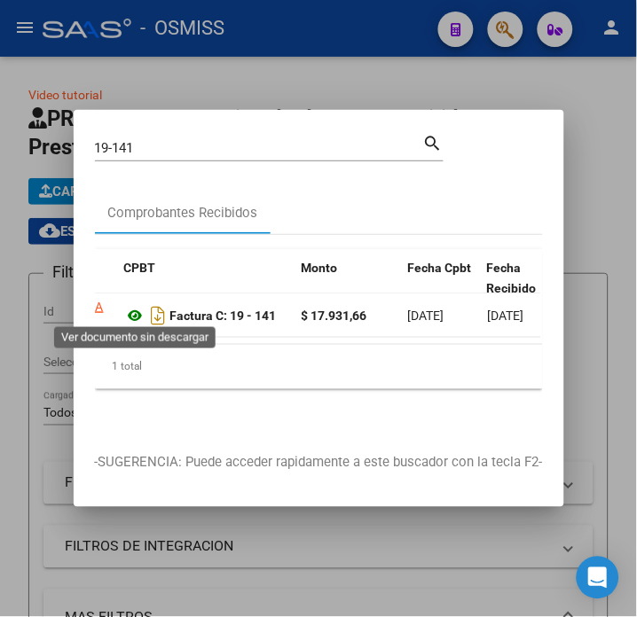
click at [135, 310] on icon at bounding box center [135, 315] width 23 height 21
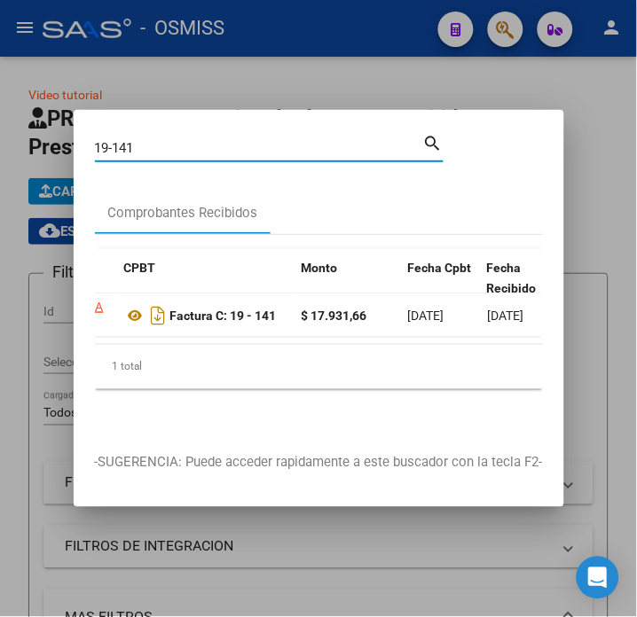
drag, startPoint x: 145, startPoint y: 142, endPoint x: 16, endPoint y: 152, distance: 128.9
click at [16, 152] on div "19-141 Buscar (apellido, dni, cuil, nro traspaso, cuit, obra social) search Com…" at bounding box center [318, 308] width 637 height 617
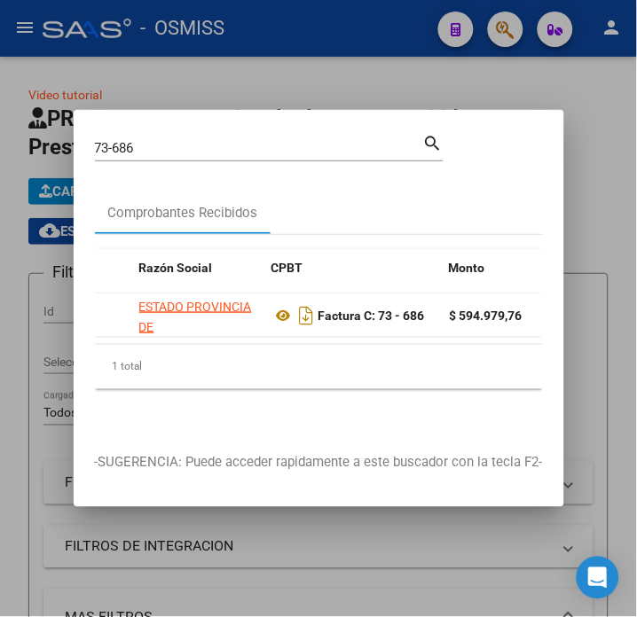
scroll to position [0, 396]
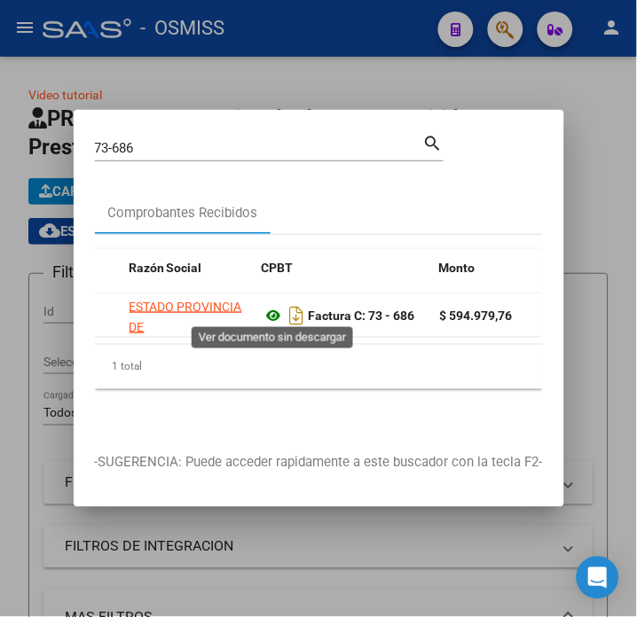
click at [275, 312] on icon at bounding box center [273, 315] width 23 height 21
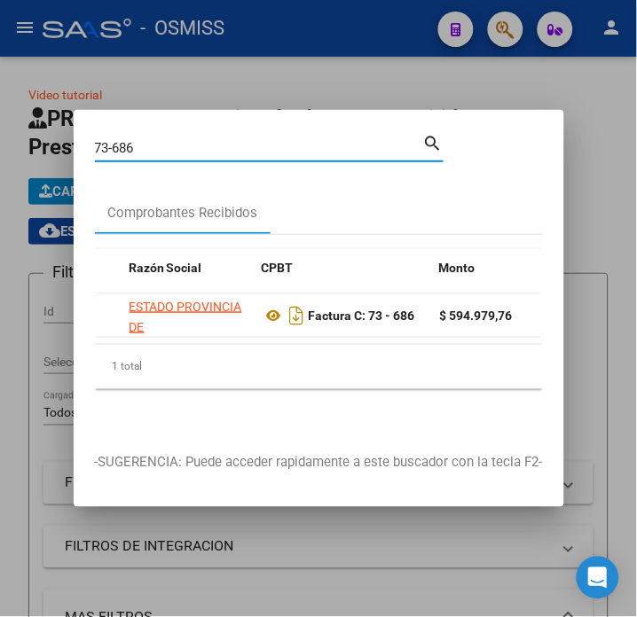
drag, startPoint x: 156, startPoint y: 138, endPoint x: 39, endPoint y: 143, distance: 117.1
click at [30, 146] on div "73-686 Buscar (apellido, dni, cuil, nro traspaso, cuit, obra social) search Com…" at bounding box center [318, 308] width 637 height 617
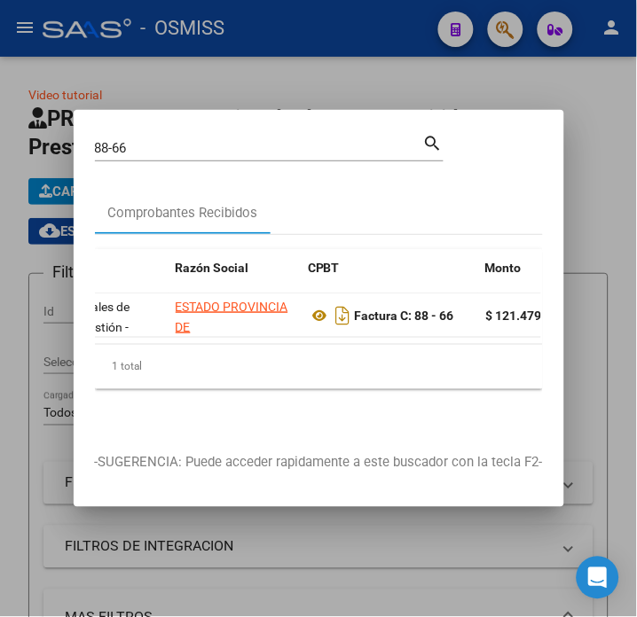
scroll to position [0, 359]
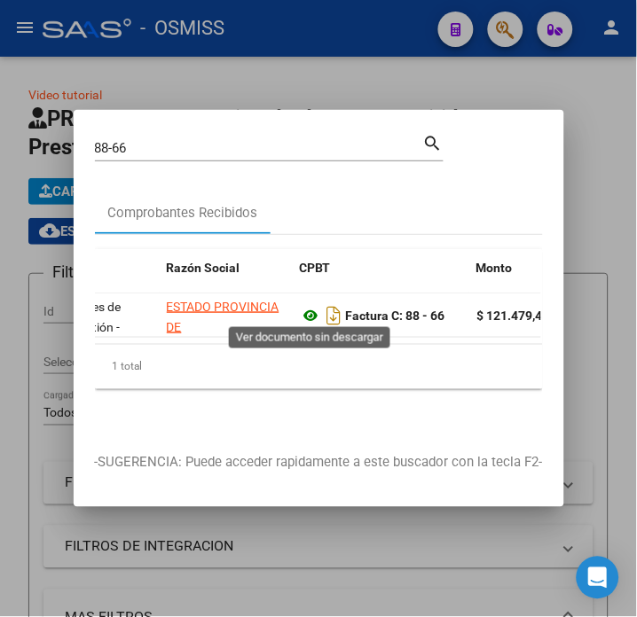
click at [302, 311] on icon at bounding box center [311, 315] width 23 height 21
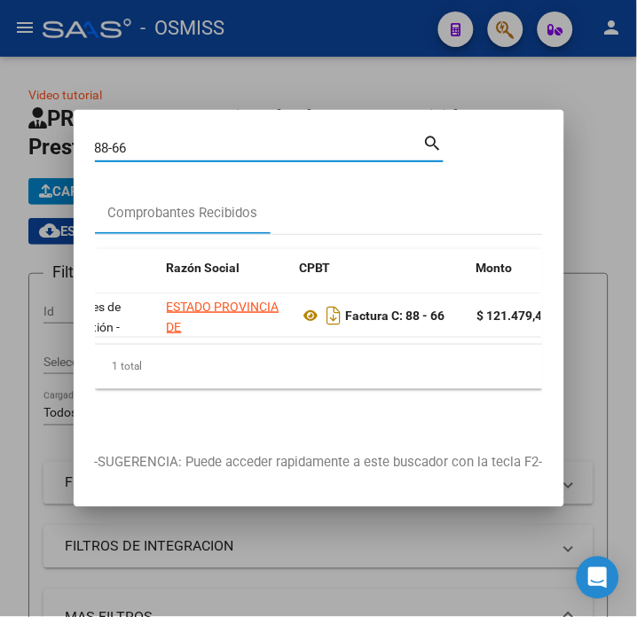
click at [183, 140] on input "88-66" at bounding box center [259, 148] width 328 height 16
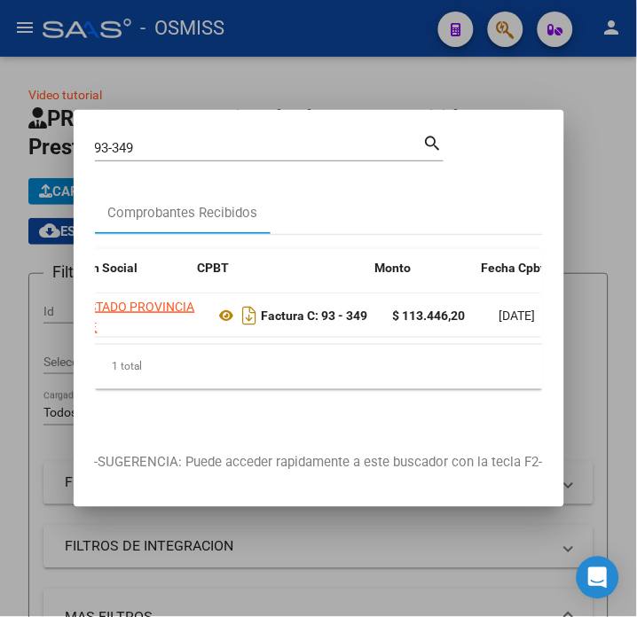
scroll to position [0, 516]
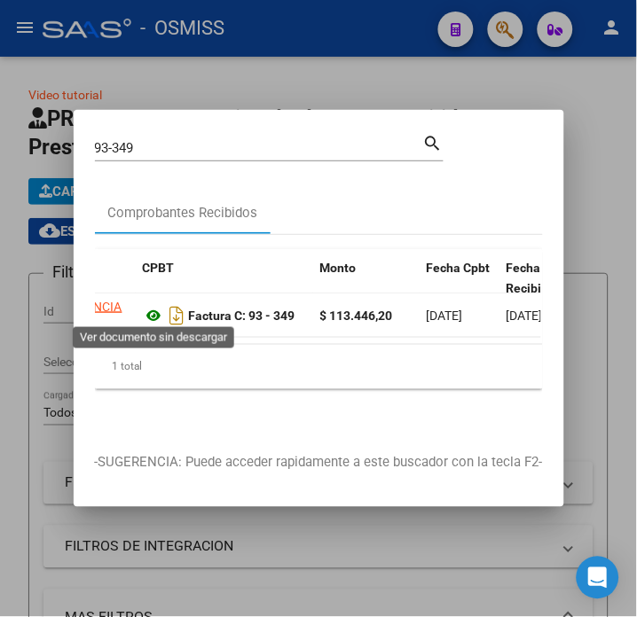
click at [153, 311] on icon at bounding box center [154, 315] width 23 height 21
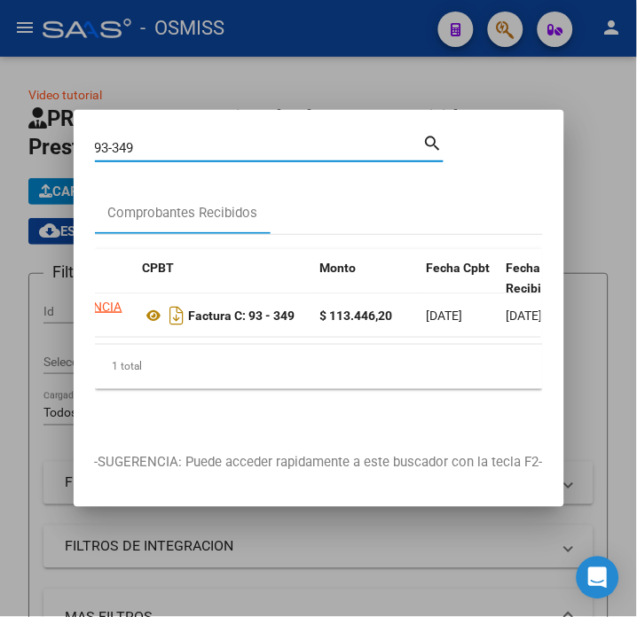
drag, startPoint x: 145, startPoint y: 140, endPoint x: 68, endPoint y: 145, distance: 76.4
click at [68, 145] on div "93-349 Buscar (apellido, dni, cuil, nro traspaso, cuit, obra social) search Com…" at bounding box center [318, 308] width 637 height 617
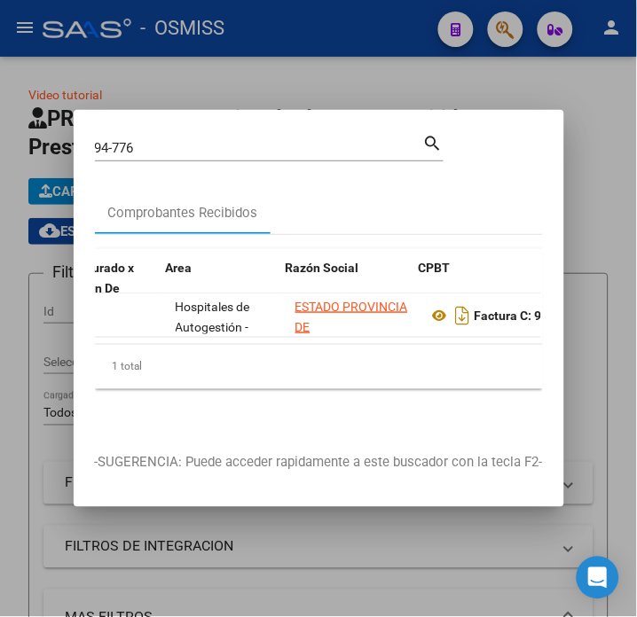
scroll to position [0, 240]
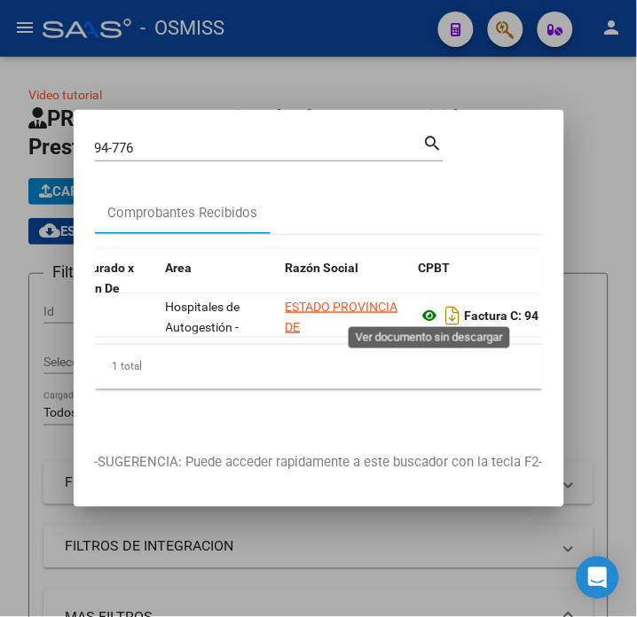
click at [426, 306] on icon at bounding box center [430, 315] width 23 height 21
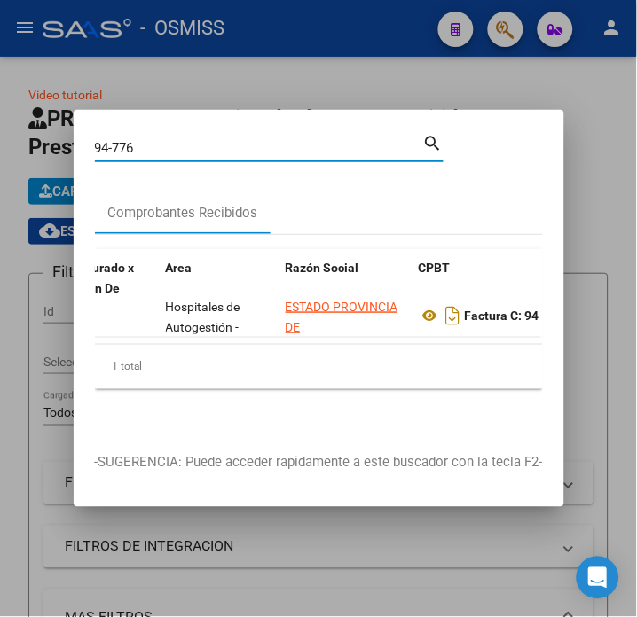
click at [165, 146] on input "94-776" at bounding box center [259, 148] width 328 height 16
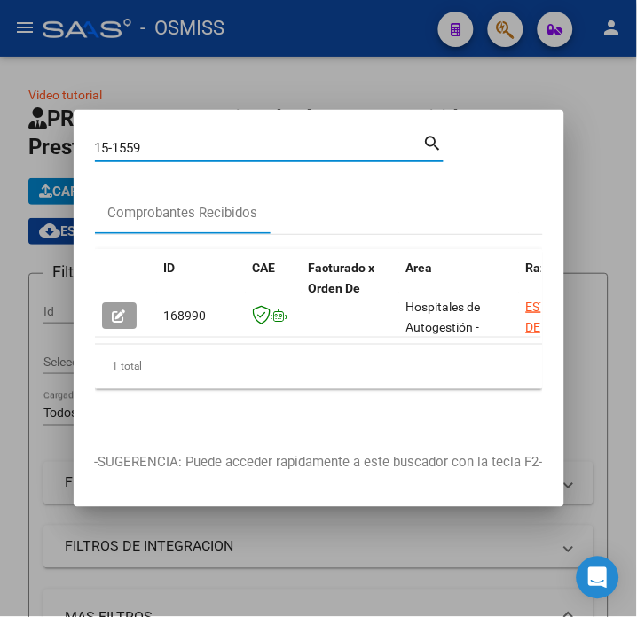
click at [165, 146] on input "15-1559" at bounding box center [259, 148] width 328 height 16
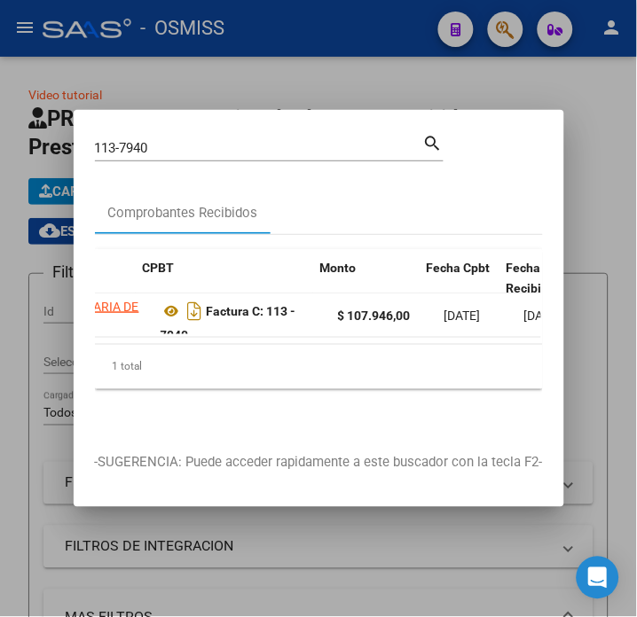
scroll to position [0, 516]
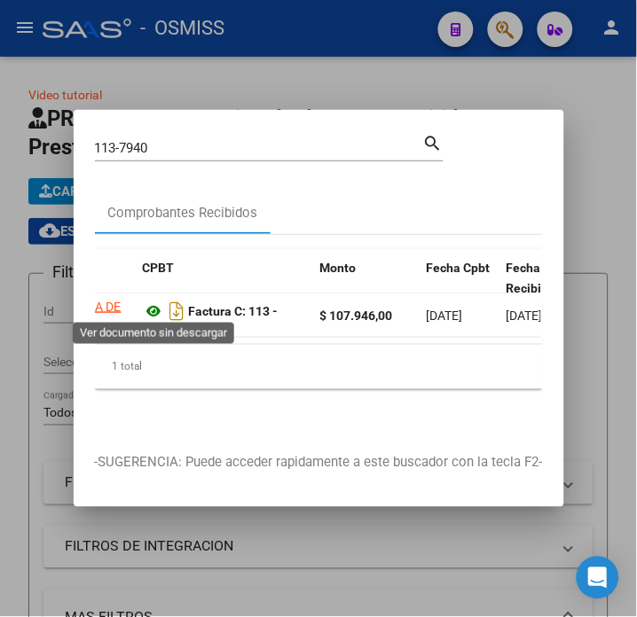
click at [151, 309] on icon at bounding box center [154, 311] width 23 height 21
click at [187, 144] on input "113-7940" at bounding box center [259, 148] width 328 height 16
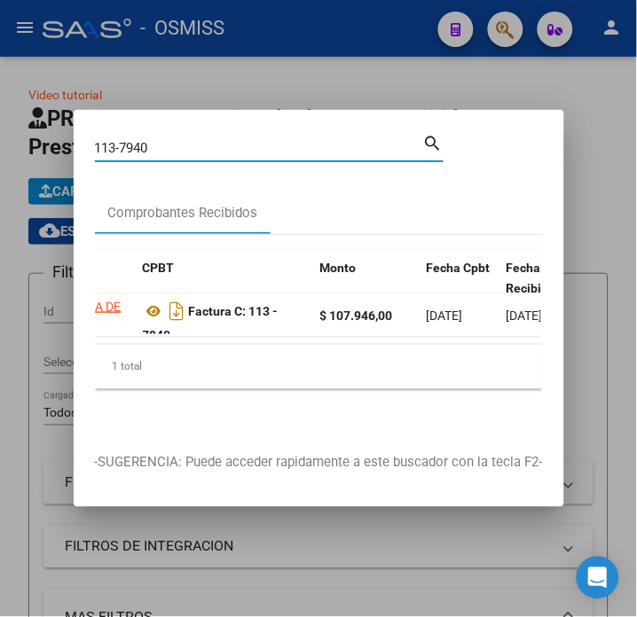
click at [187, 144] on input "113-7940" at bounding box center [259, 148] width 328 height 16
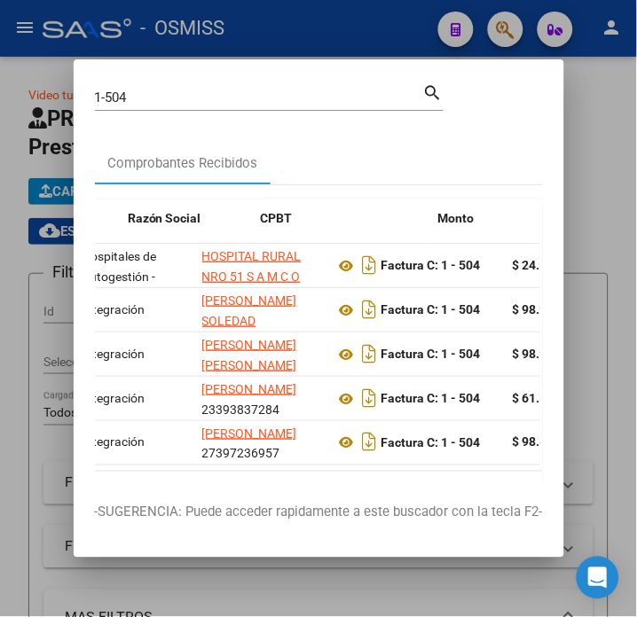
scroll to position [0, 417]
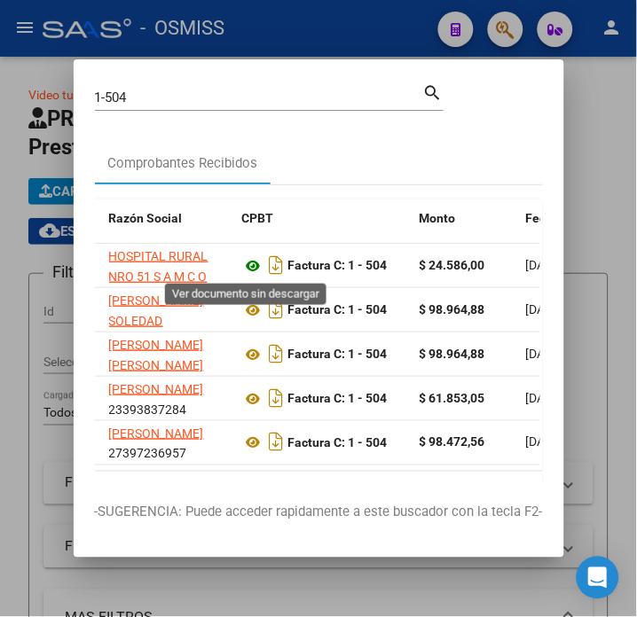
click at [245, 270] on icon at bounding box center [253, 265] width 23 height 21
click at [182, 93] on input "1-504" at bounding box center [259, 98] width 328 height 16
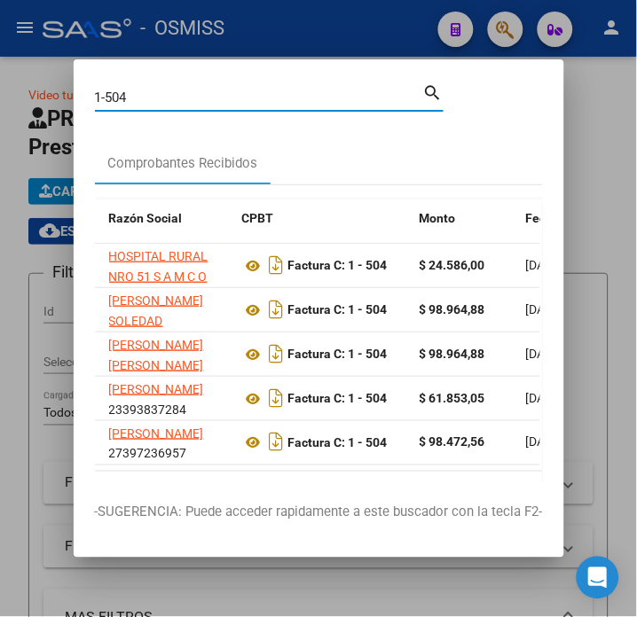
click at [182, 93] on input "1-504" at bounding box center [259, 98] width 328 height 16
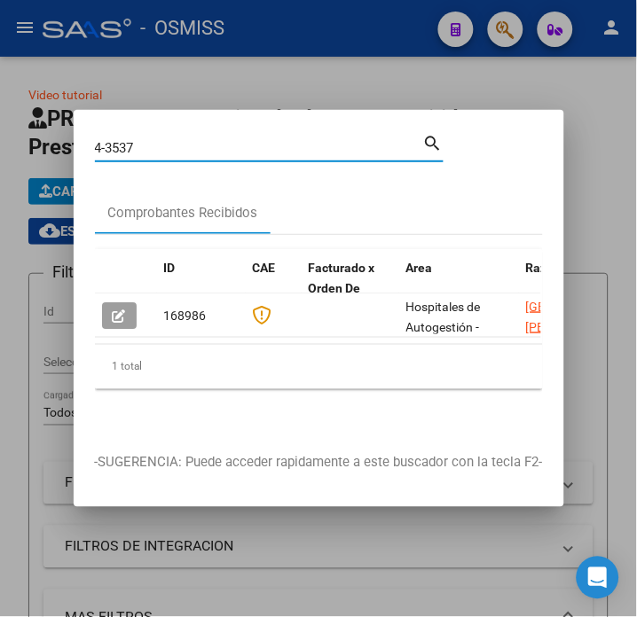
click at [157, 140] on input "4-3537" at bounding box center [259, 148] width 328 height 16
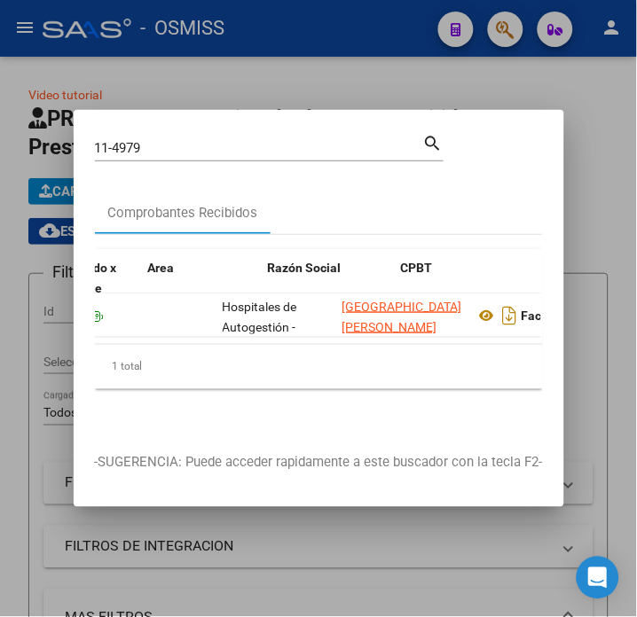
scroll to position [0, 323]
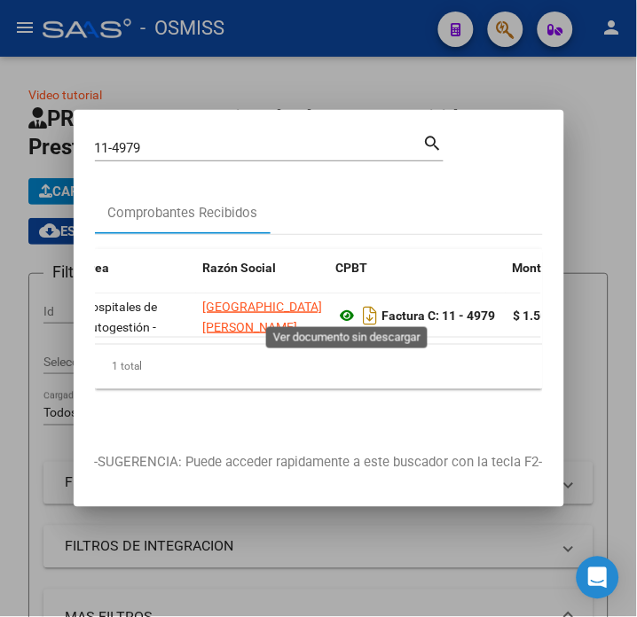
click at [341, 308] on icon at bounding box center [347, 315] width 23 height 21
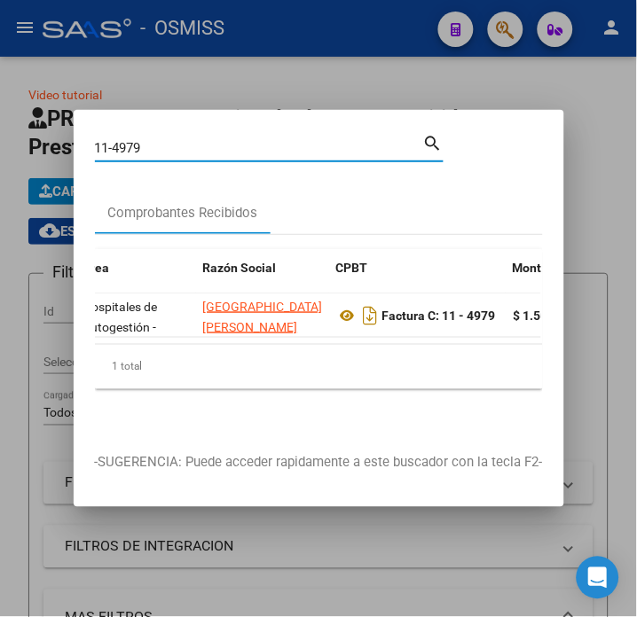
click at [155, 140] on input "11-4979" at bounding box center [259, 148] width 328 height 16
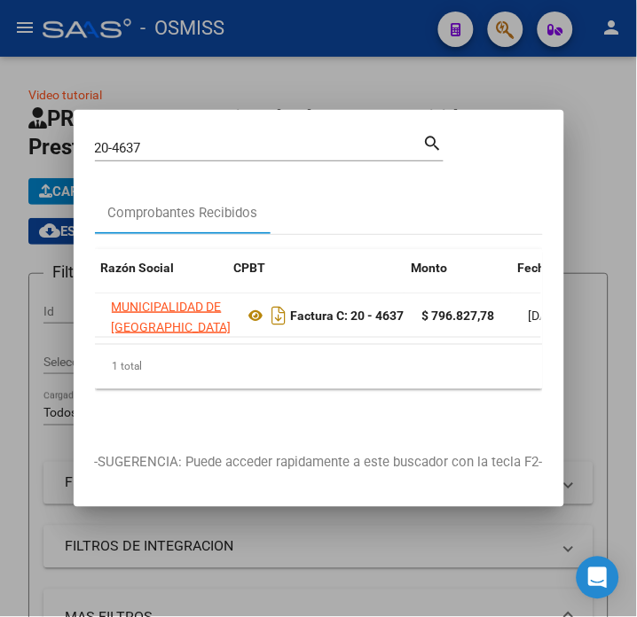
scroll to position [0, 443]
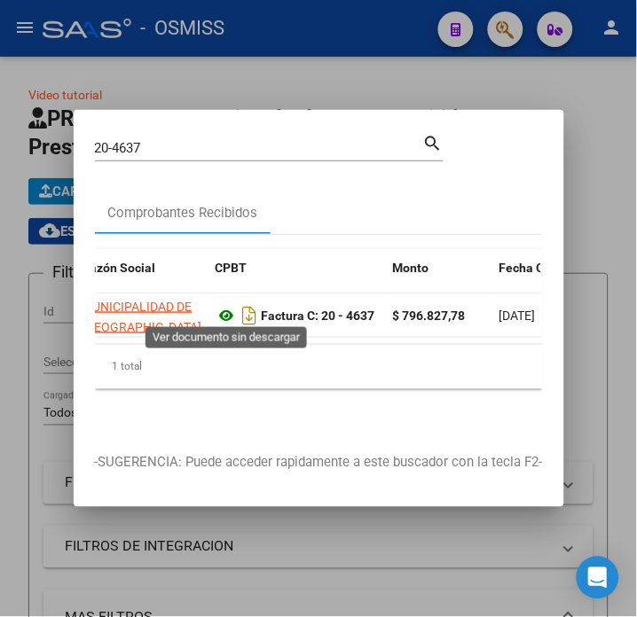
click at [229, 310] on icon at bounding box center [226, 315] width 23 height 21
click at [151, 147] on input "20-4637" at bounding box center [259, 148] width 328 height 16
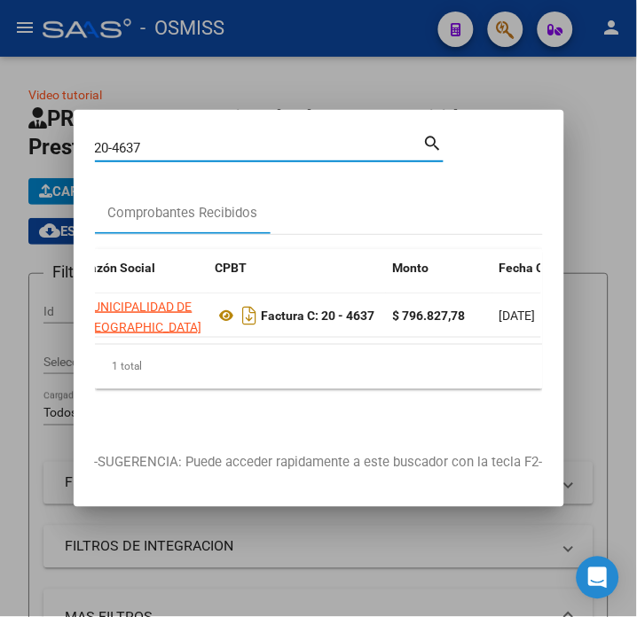
click at [148, 146] on input "20-4637" at bounding box center [259, 148] width 328 height 16
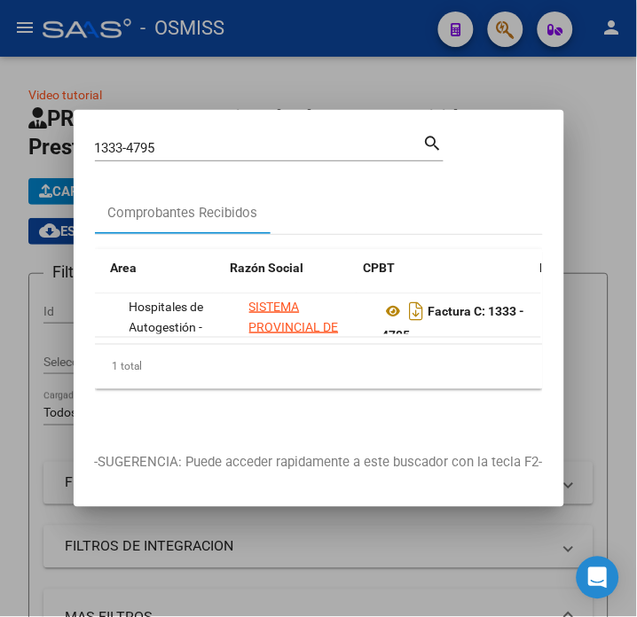
scroll to position [0, 350]
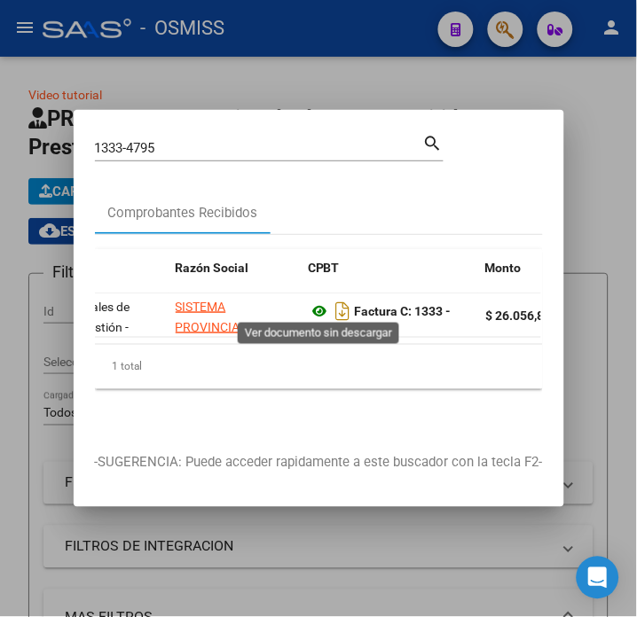
click at [323, 308] on icon at bounding box center [320, 311] width 23 height 21
click at [190, 140] on input "1333-4795" at bounding box center [259, 148] width 328 height 16
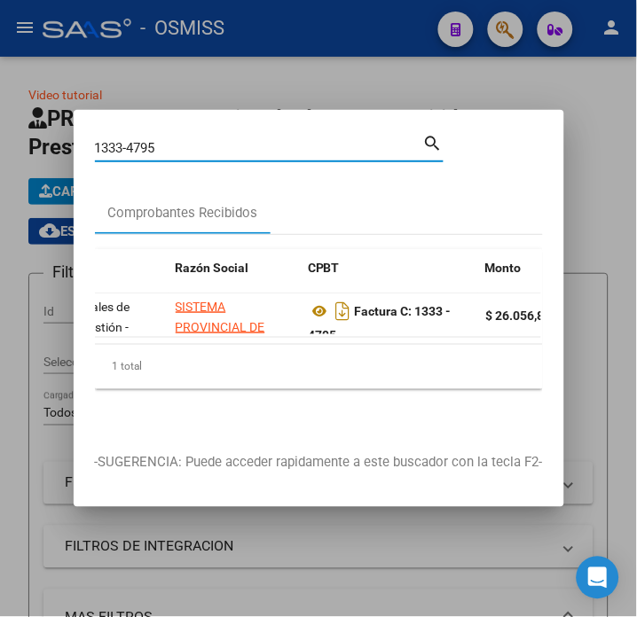
click at [190, 140] on input "1333-4795" at bounding box center [259, 148] width 328 height 16
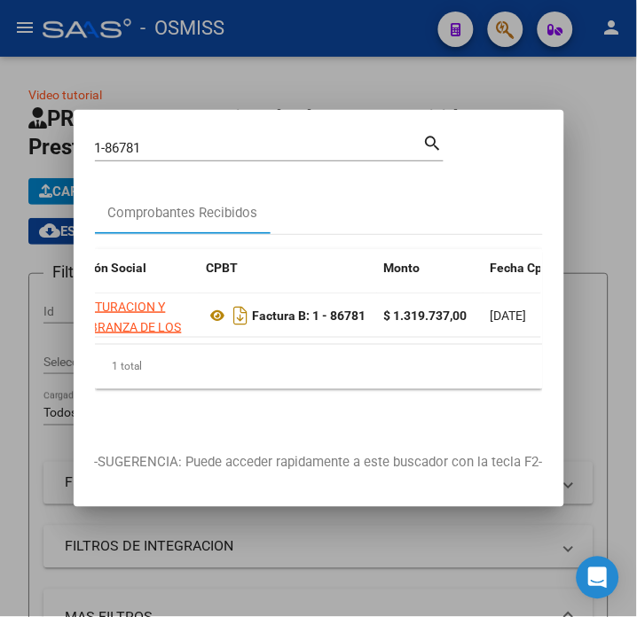
scroll to position [0, 414]
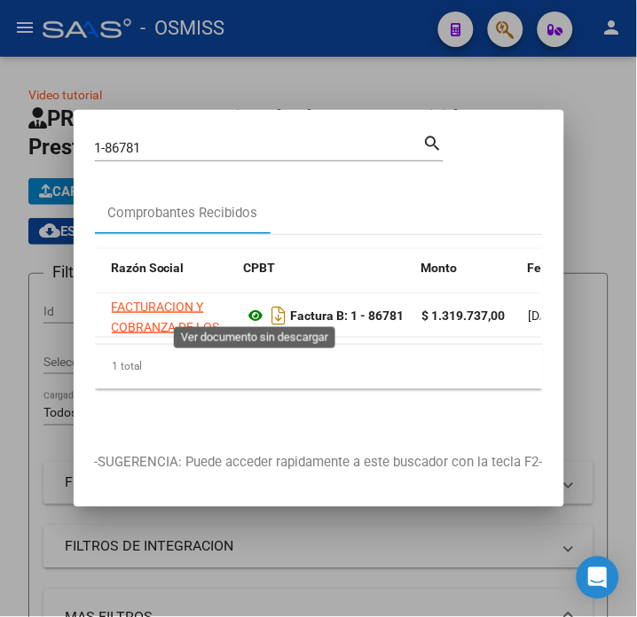
click at [251, 313] on icon at bounding box center [256, 315] width 23 height 21
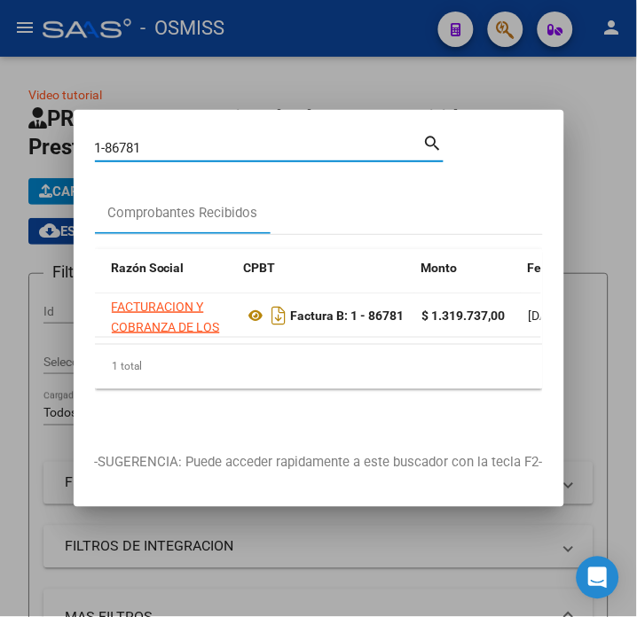
click at [154, 140] on input "1-86781" at bounding box center [259, 148] width 328 height 16
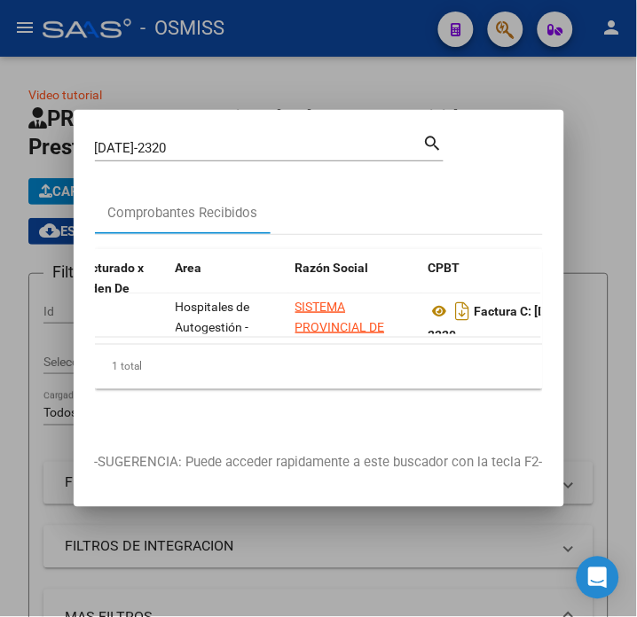
scroll to position [0, 489]
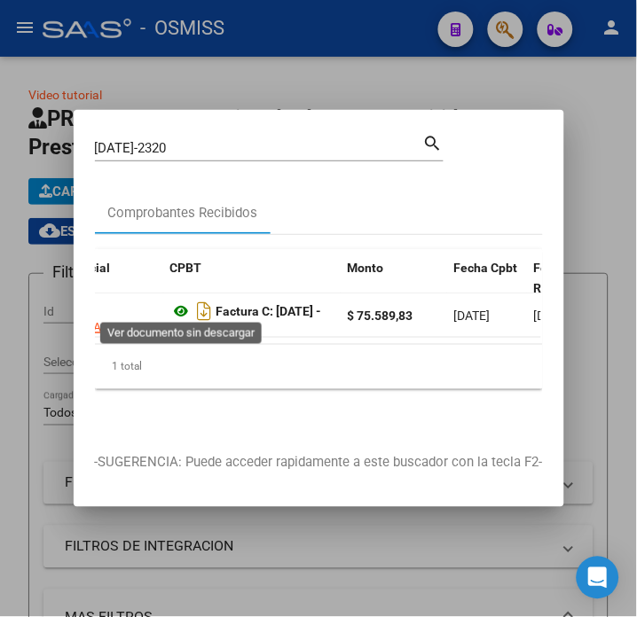
click at [186, 301] on icon at bounding box center [181, 311] width 23 height 21
click at [215, 140] on input "[DATE]-2320" at bounding box center [259, 148] width 328 height 16
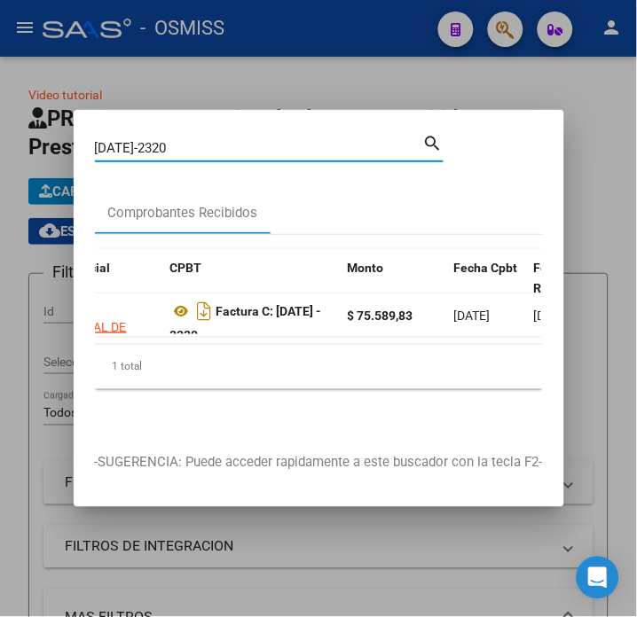
click at [215, 140] on input "[DATE]-2320" at bounding box center [259, 148] width 328 height 16
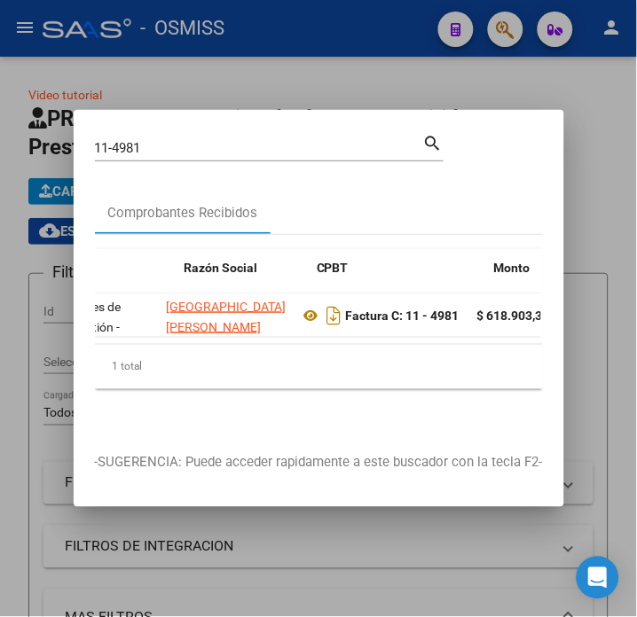
scroll to position [0, 369]
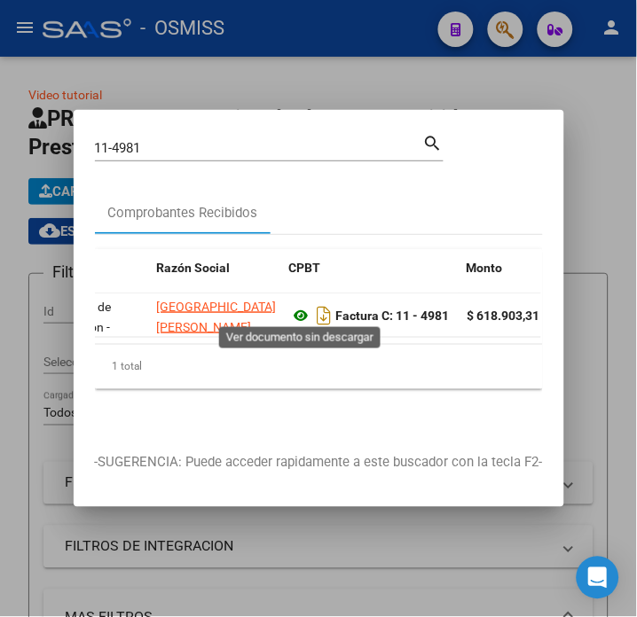
click at [299, 310] on icon at bounding box center [301, 315] width 23 height 21
click at [189, 140] on input "11-4981" at bounding box center [259, 148] width 328 height 16
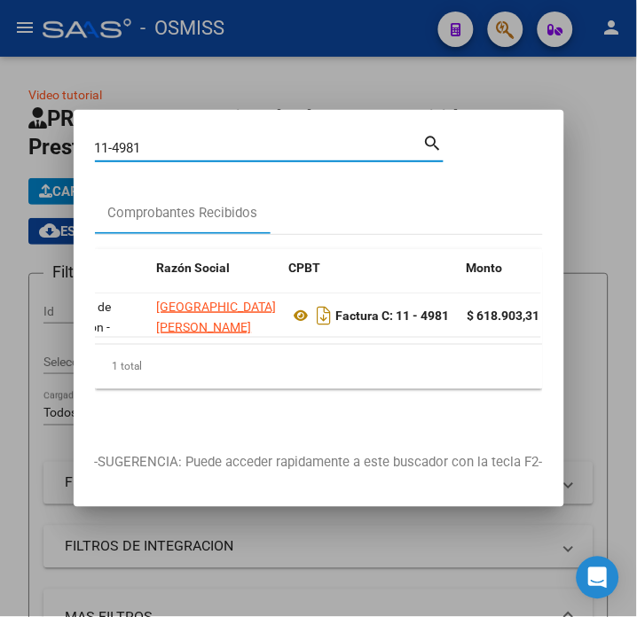
click at [189, 140] on input "11-4981" at bounding box center [259, 148] width 328 height 16
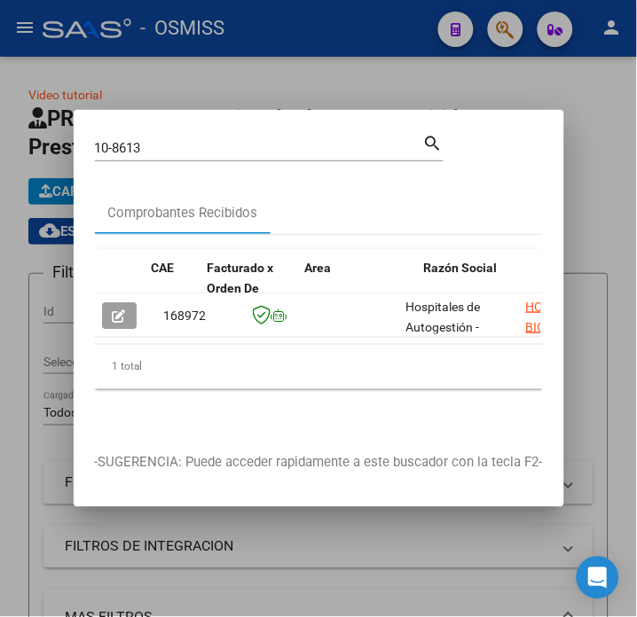
scroll to position [0, 211]
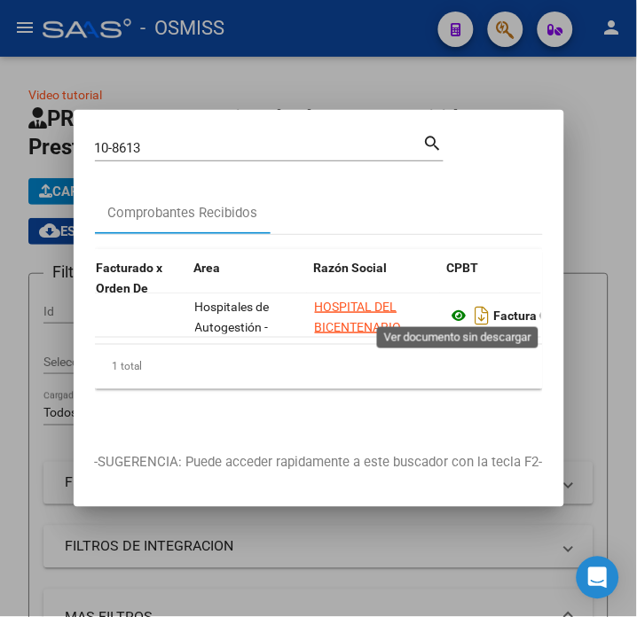
click at [453, 311] on icon at bounding box center [459, 315] width 23 height 21
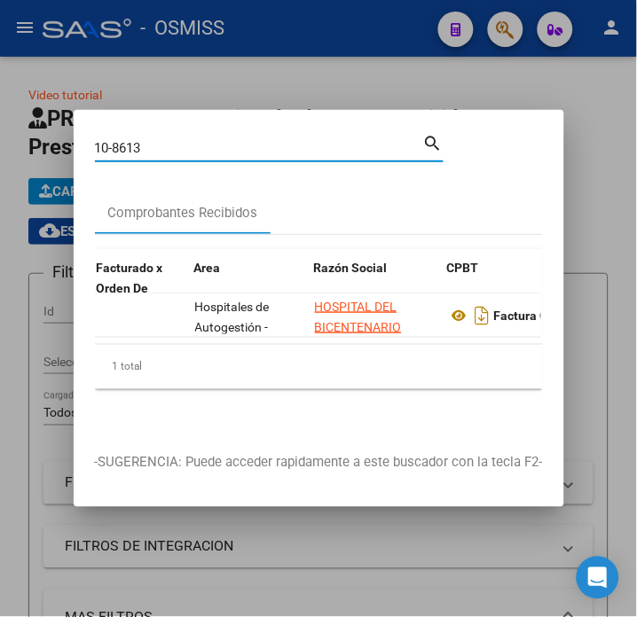
click at [158, 140] on input "10-8613" at bounding box center [259, 148] width 328 height 16
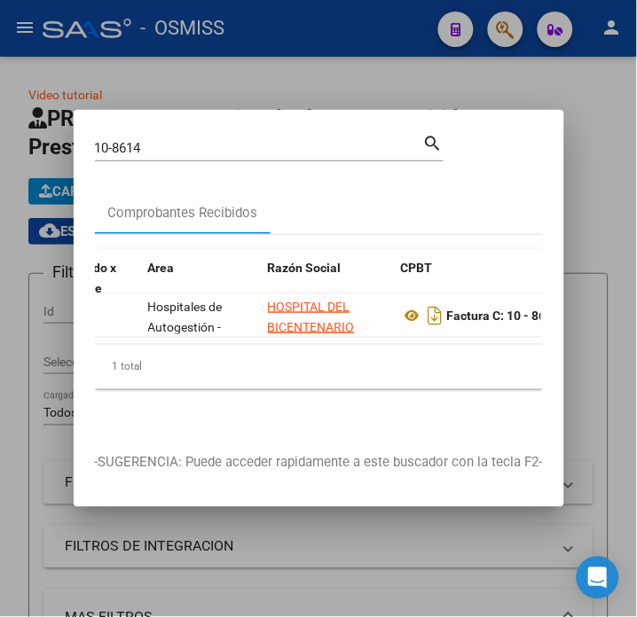
scroll to position [0, 350]
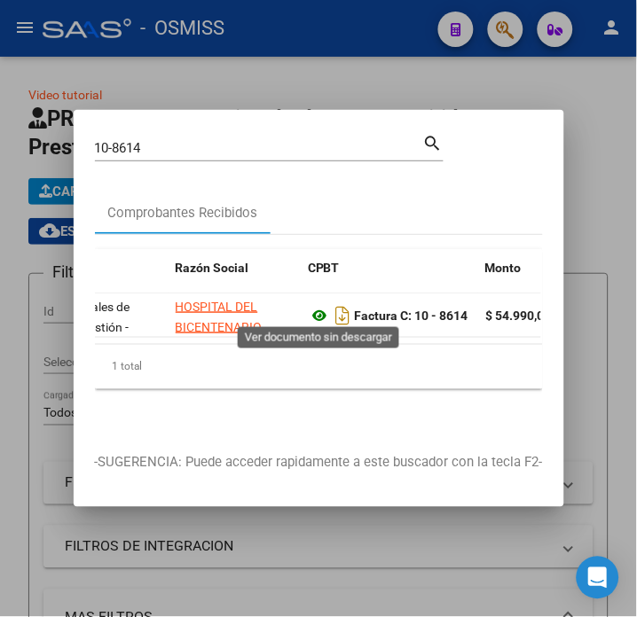
click at [330, 308] on icon at bounding box center [320, 315] width 23 height 21
click at [210, 140] on input "10-8614" at bounding box center [259, 148] width 328 height 16
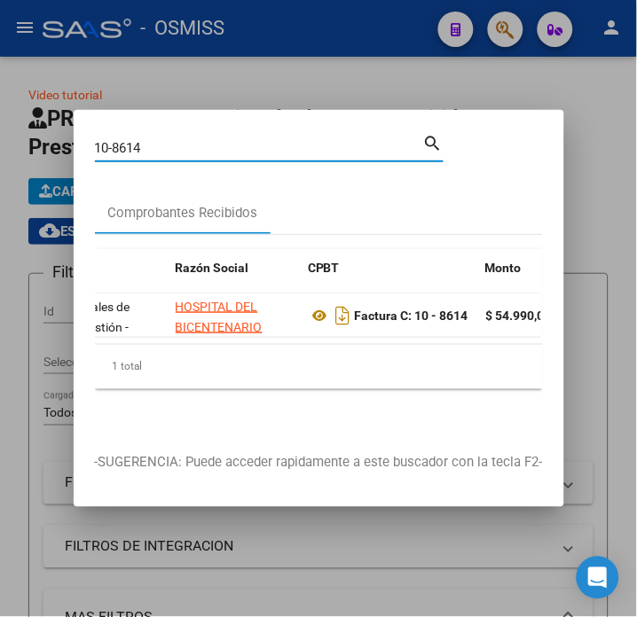
click at [210, 140] on input "10-8614" at bounding box center [259, 148] width 328 height 16
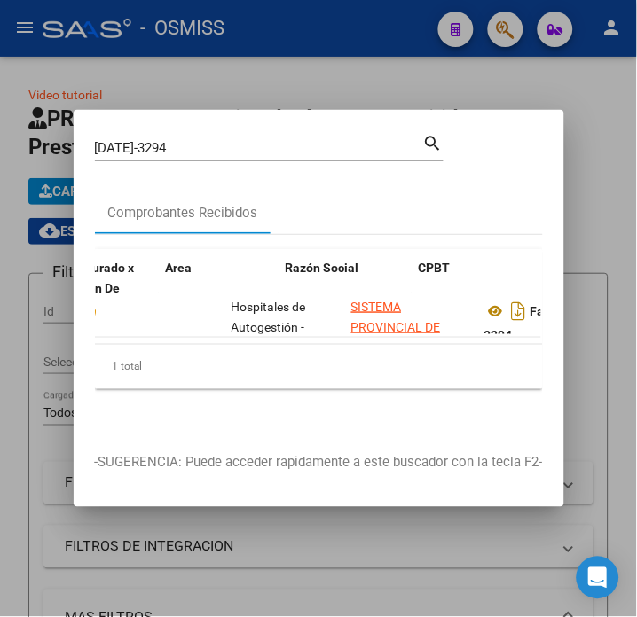
scroll to position [0, 295]
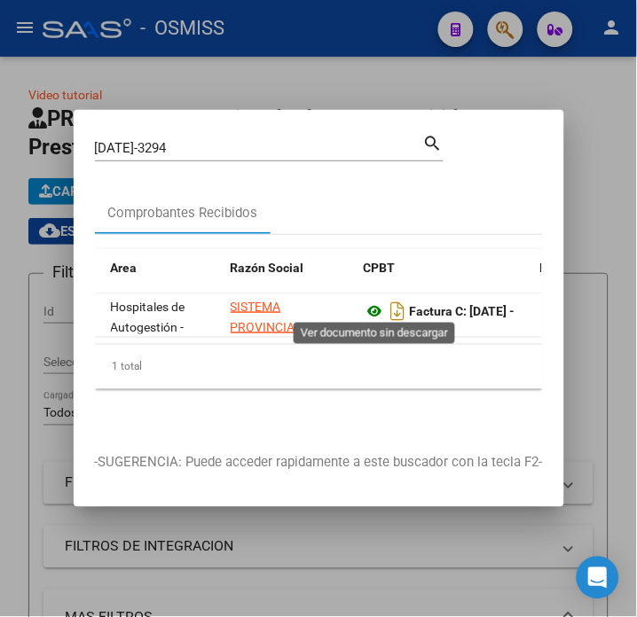
click at [372, 301] on icon at bounding box center [375, 311] width 23 height 21
click at [204, 140] on input "[DATE]-3294" at bounding box center [259, 148] width 328 height 16
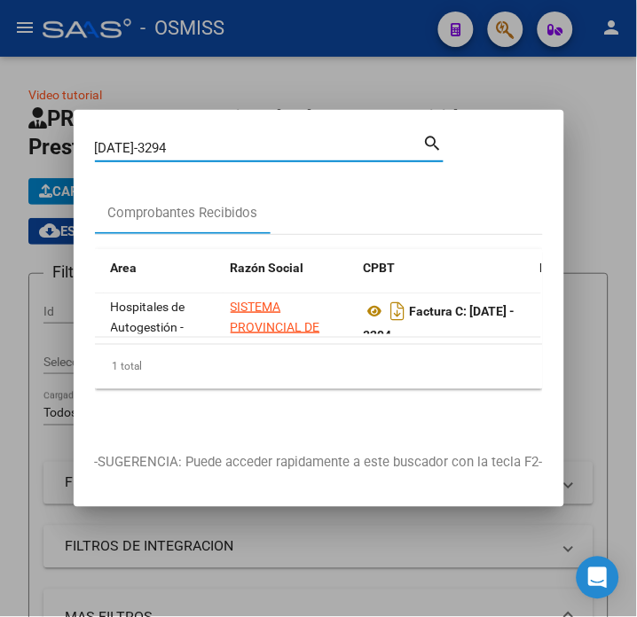
drag, startPoint x: 204, startPoint y: 138, endPoint x: 119, endPoint y: 134, distance: 85.2
click at [119, 140] on input "[DATE]-3294" at bounding box center [259, 148] width 328 height 16
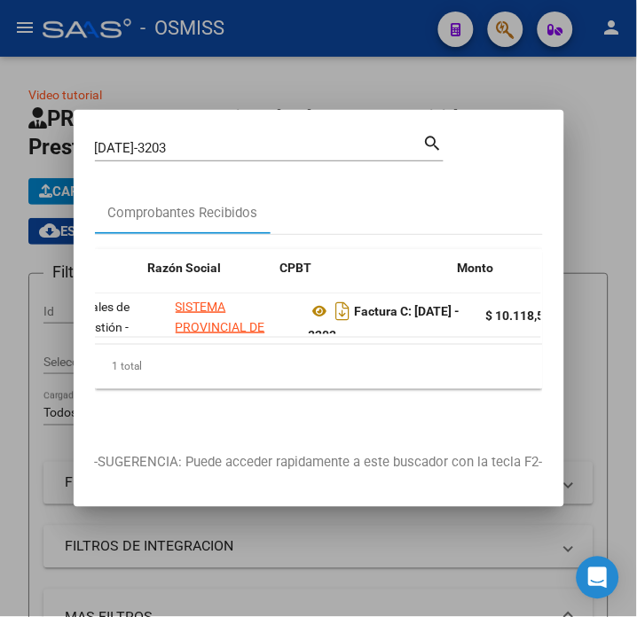
scroll to position [0, 507]
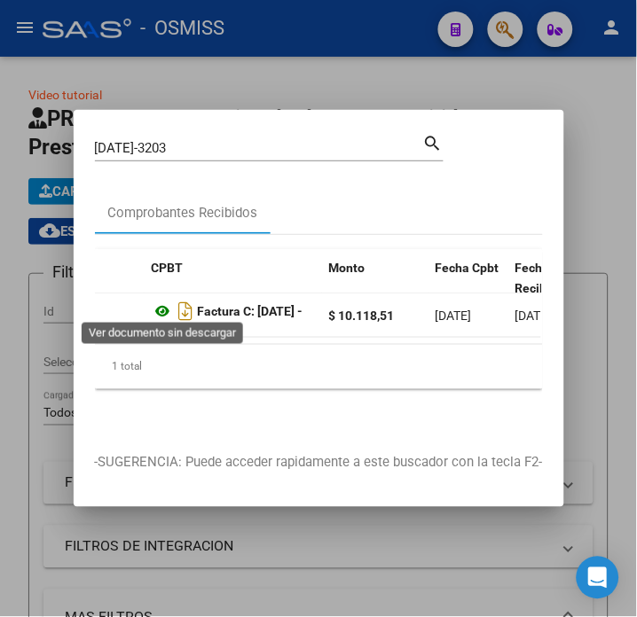
click at [162, 304] on icon at bounding box center [163, 311] width 23 height 21
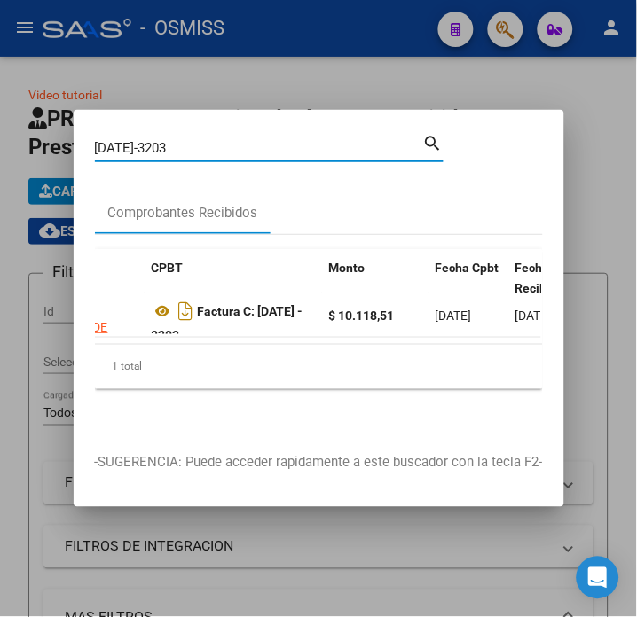
drag, startPoint x: 184, startPoint y: 135, endPoint x: 117, endPoint y: 139, distance: 67.5
click at [117, 140] on input "[DATE]-3203" at bounding box center [259, 148] width 328 height 16
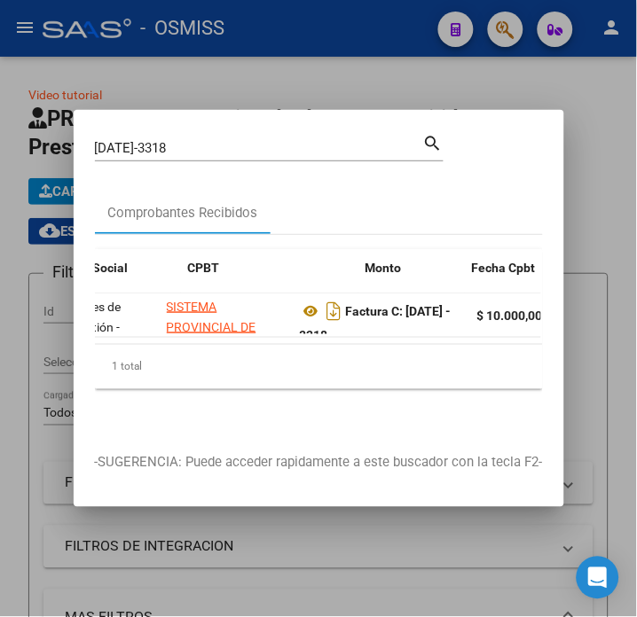
scroll to position [0, 471]
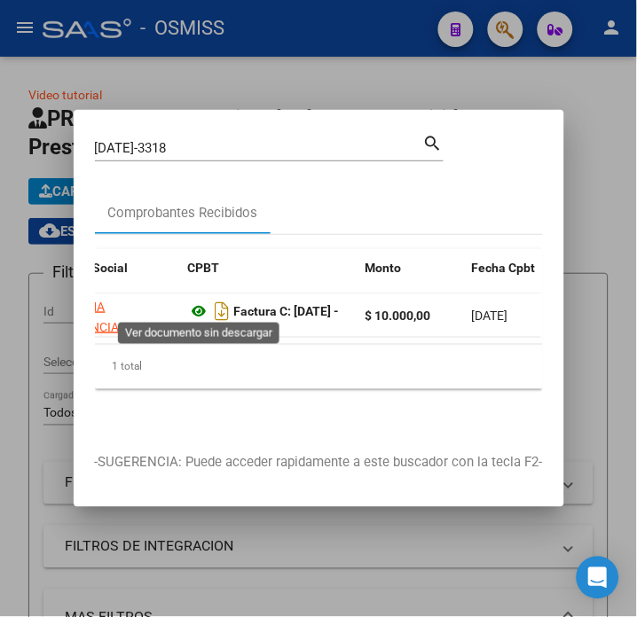
click at [196, 303] on icon at bounding box center [199, 311] width 23 height 21
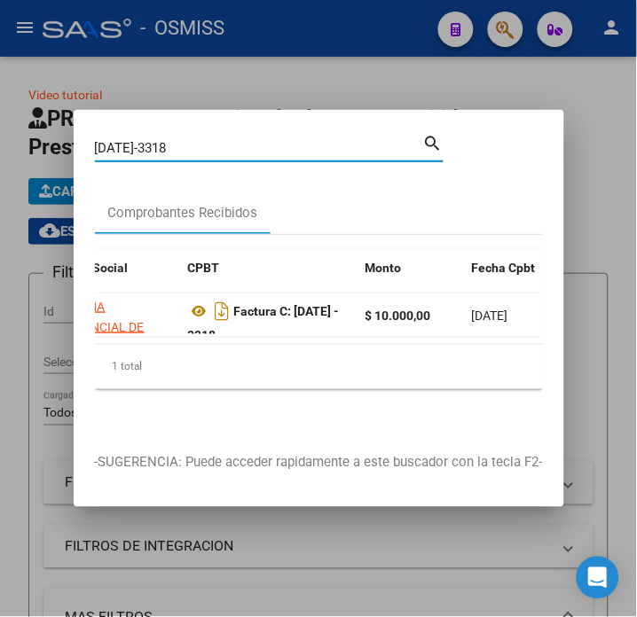
drag, startPoint x: 307, startPoint y: 146, endPoint x: 128, endPoint y: 136, distance: 179.4
click at [128, 140] on input "[DATE]-3318" at bounding box center [259, 148] width 328 height 16
click at [191, 306] on icon at bounding box center [199, 311] width 23 height 21
drag, startPoint x: 168, startPoint y: 138, endPoint x: 133, endPoint y: 137, distance: 35.5
click at [133, 140] on input "[DATE]-3249" at bounding box center [259, 148] width 328 height 16
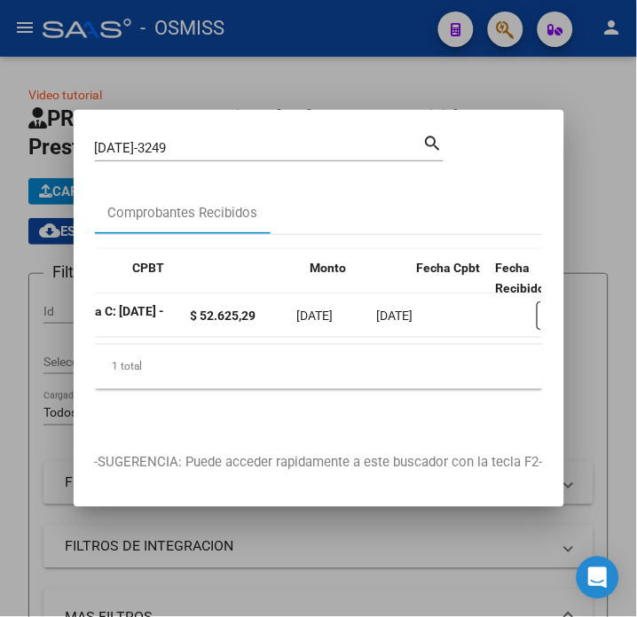
scroll to position [0, 433]
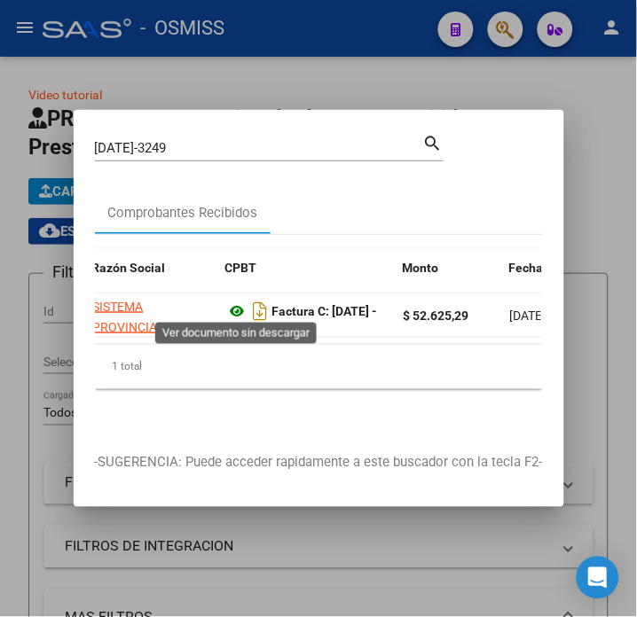
click at [240, 307] on icon at bounding box center [237, 311] width 23 height 21
click at [161, 142] on input "[DATE]-3249" at bounding box center [259, 148] width 328 height 16
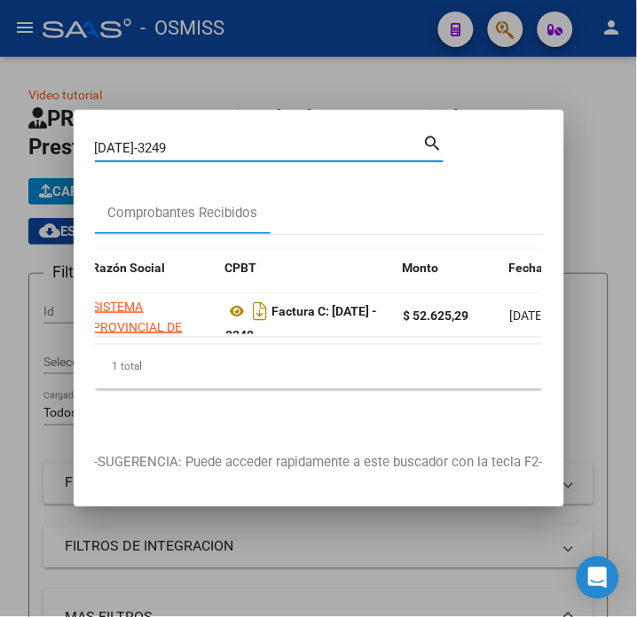
click at [161, 142] on input "[DATE]-3249" at bounding box center [259, 148] width 328 height 16
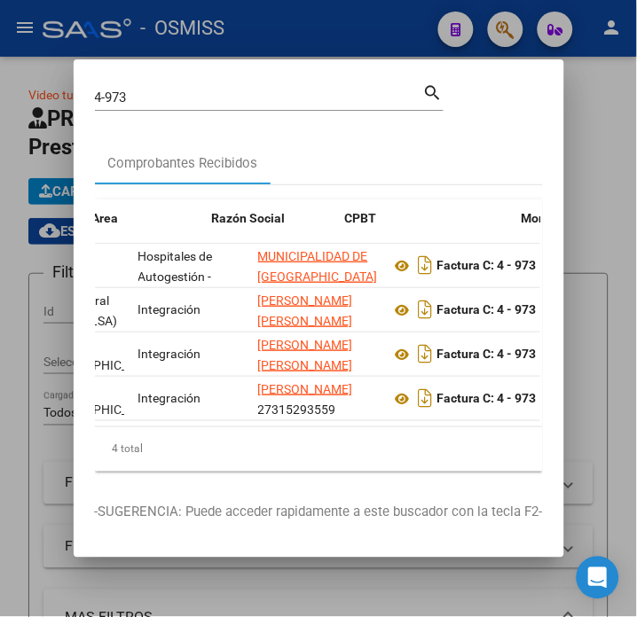
scroll to position [0, 351]
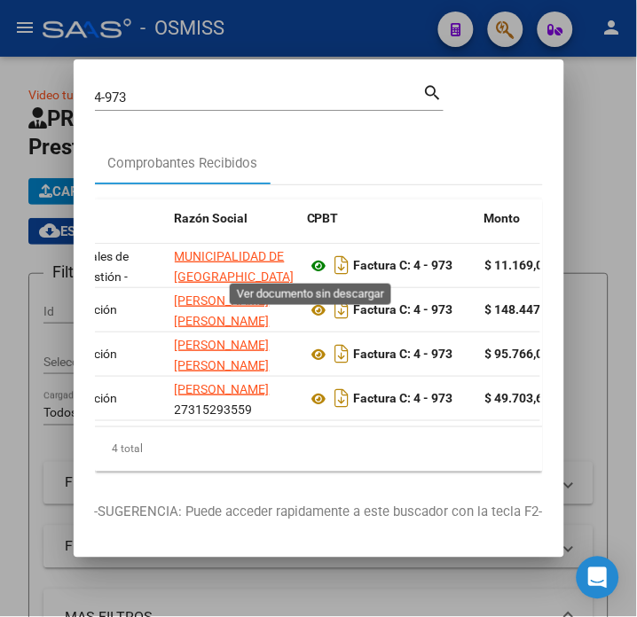
click at [308, 264] on icon at bounding box center [319, 265] width 23 height 21
click at [206, 94] on input "4-973" at bounding box center [259, 98] width 328 height 16
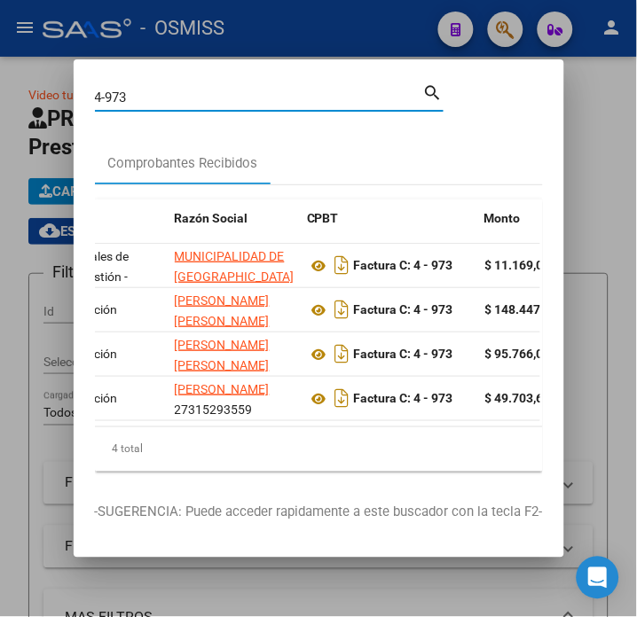
click at [206, 94] on input "4-973" at bounding box center [259, 98] width 328 height 16
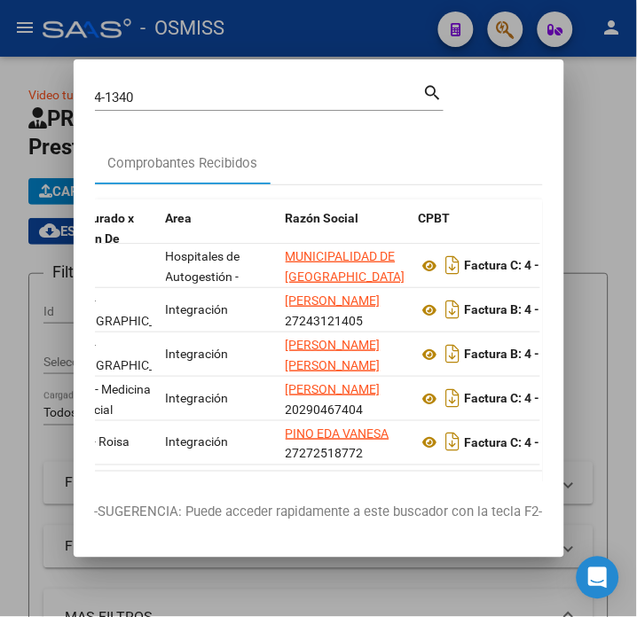
scroll to position [0, 286]
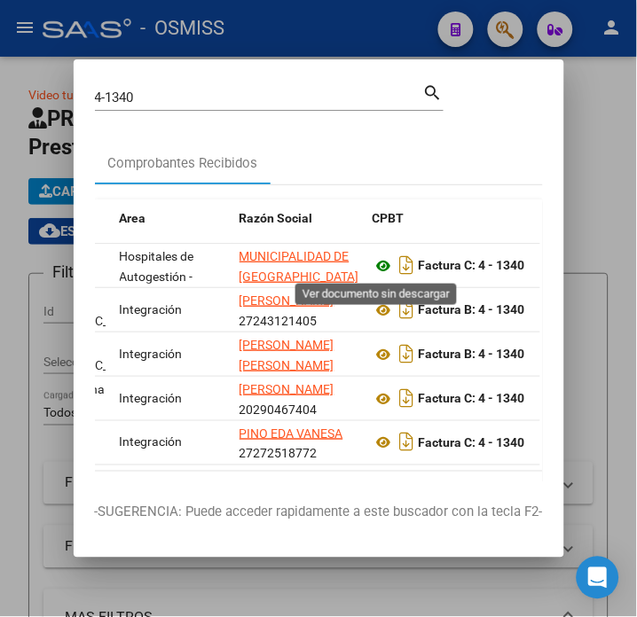
click at [379, 268] on icon at bounding box center [383, 265] width 23 height 21
click at [139, 98] on input "4-1340" at bounding box center [259, 98] width 328 height 16
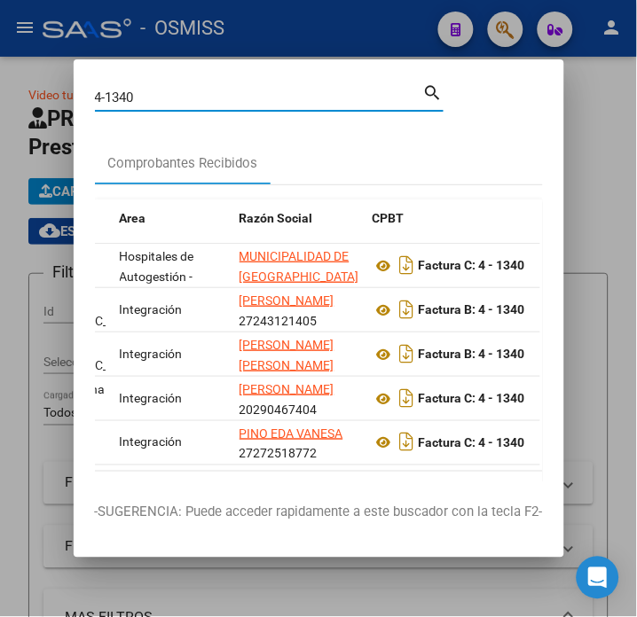
click at [139, 98] on input "4-1340" at bounding box center [259, 98] width 328 height 16
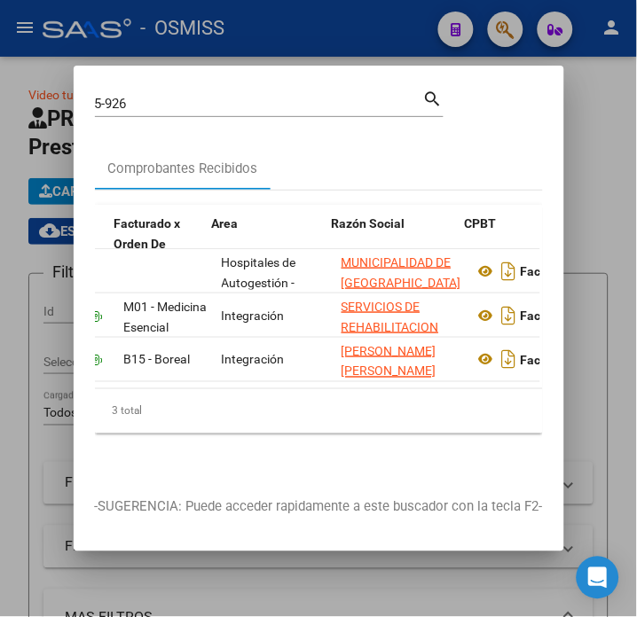
scroll to position [0, 222]
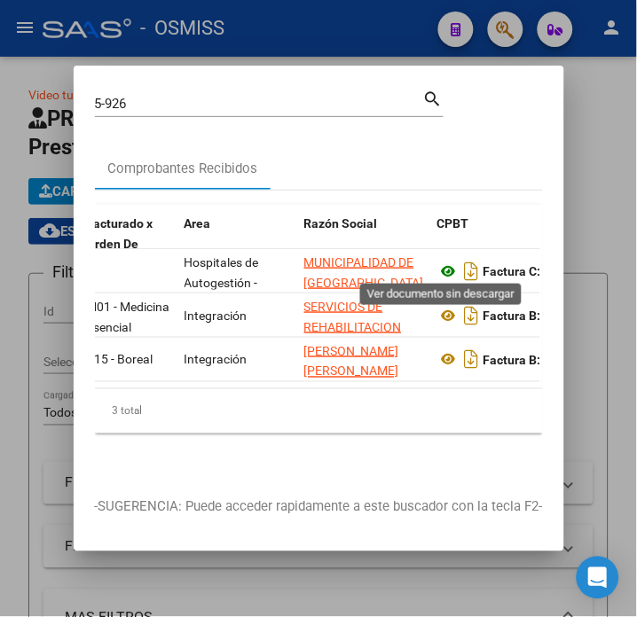
click at [446, 261] on icon at bounding box center [448, 271] width 23 height 21
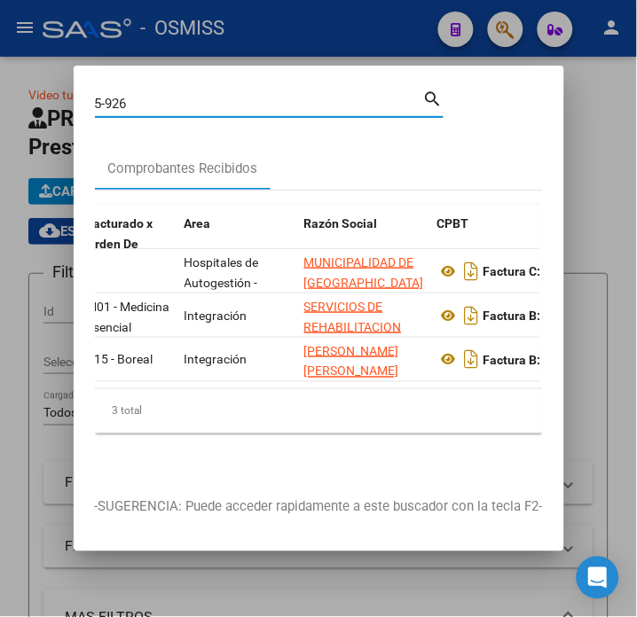
click at [148, 96] on input "5-926" at bounding box center [259, 104] width 328 height 16
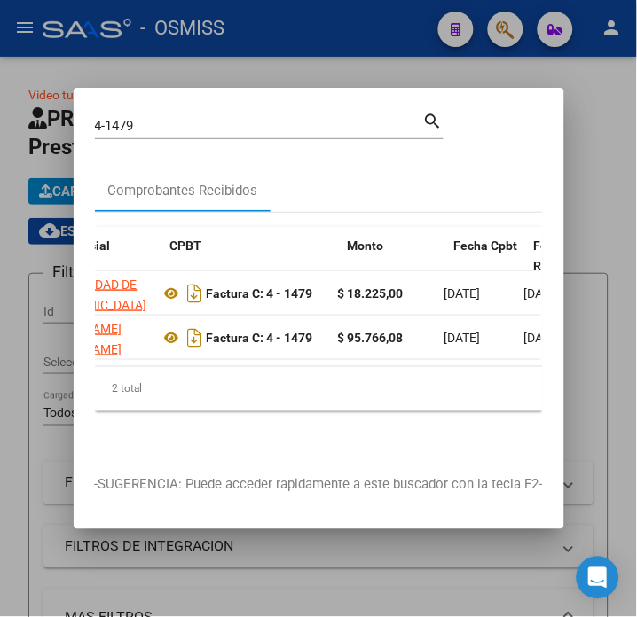
scroll to position [0, 452]
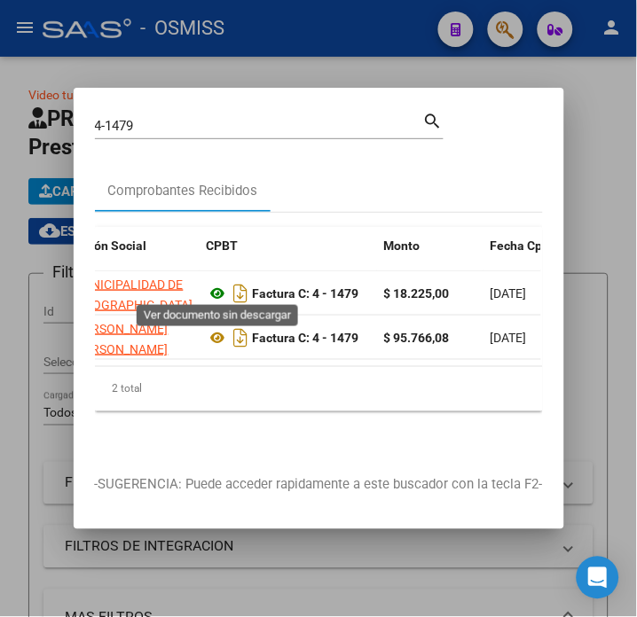
click at [213, 286] on icon at bounding box center [218, 293] width 23 height 21
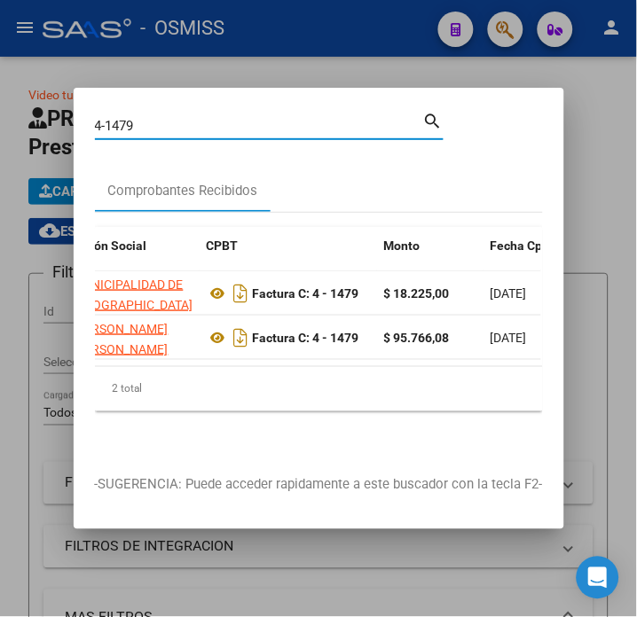
drag, startPoint x: 161, startPoint y: 119, endPoint x: 110, endPoint y: 110, distance: 52.2
click at [110, 118] on input "4-1479" at bounding box center [259, 126] width 328 height 16
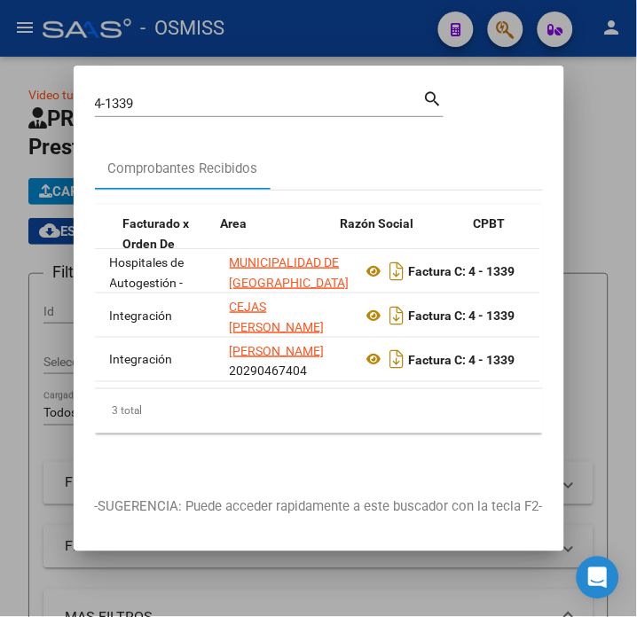
scroll to position [0, 342]
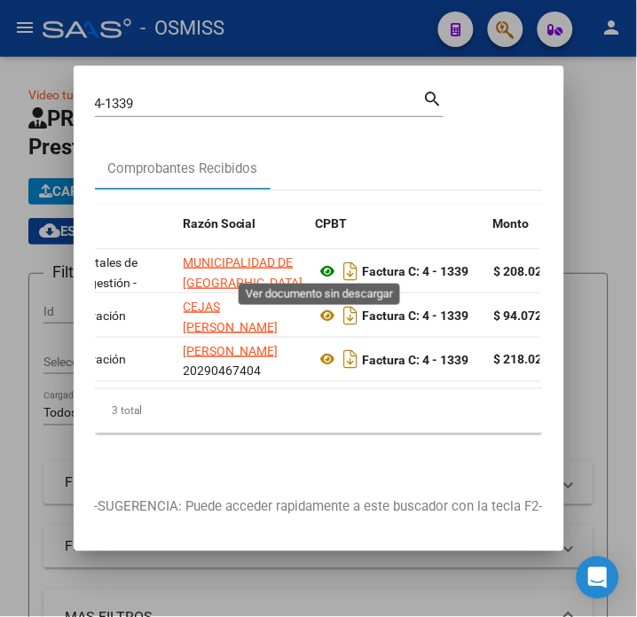
click at [325, 261] on icon at bounding box center [328, 271] width 23 height 21
click at [326, 263] on icon at bounding box center [328, 271] width 23 height 21
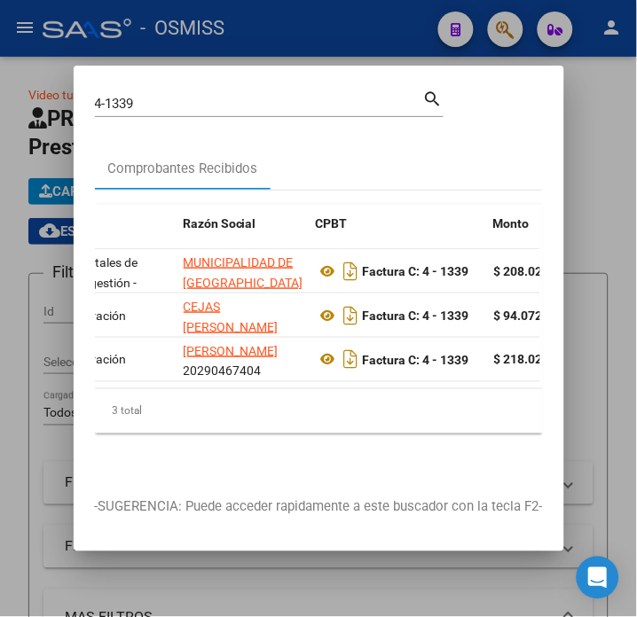
click at [135, 96] on input "4-1339" at bounding box center [259, 104] width 328 height 16
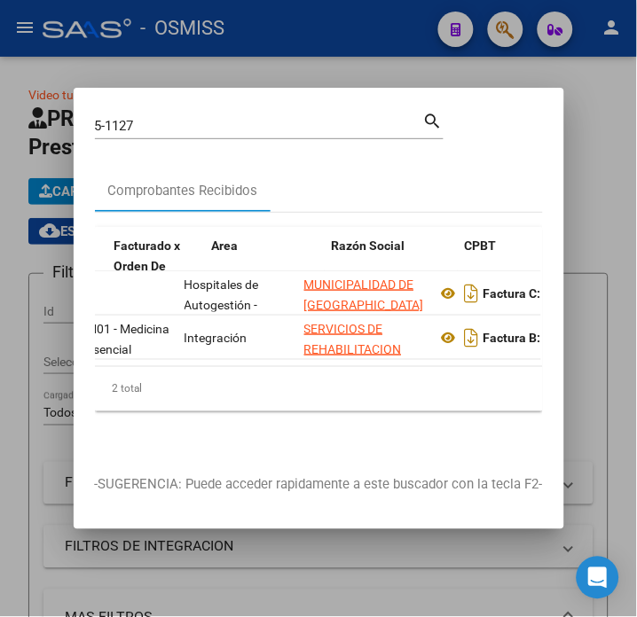
scroll to position [0, 240]
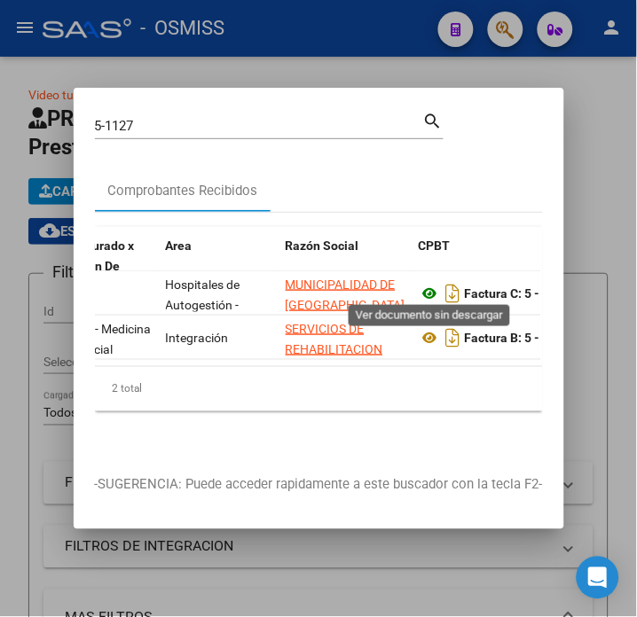
click at [427, 288] on icon at bounding box center [430, 293] width 23 height 21
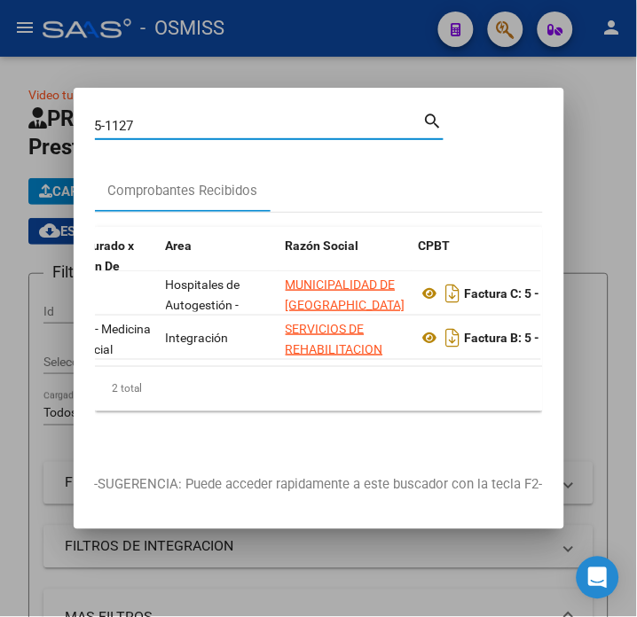
click at [192, 118] on input "5-1127" at bounding box center [259, 126] width 328 height 16
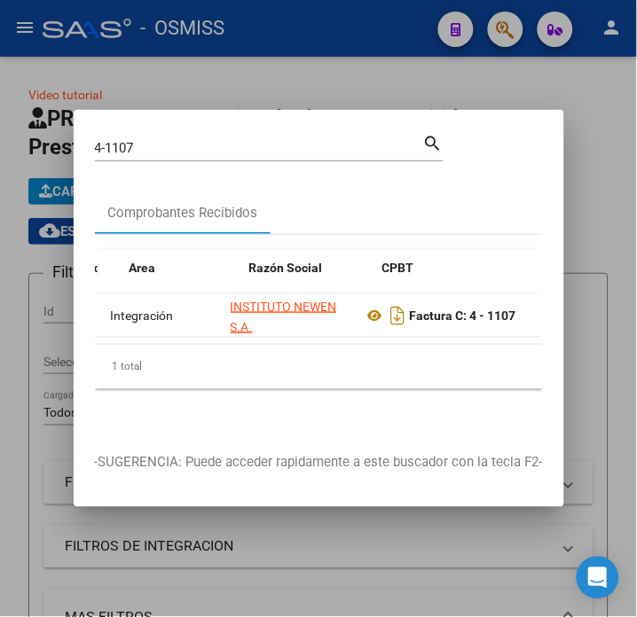
scroll to position [0, 350]
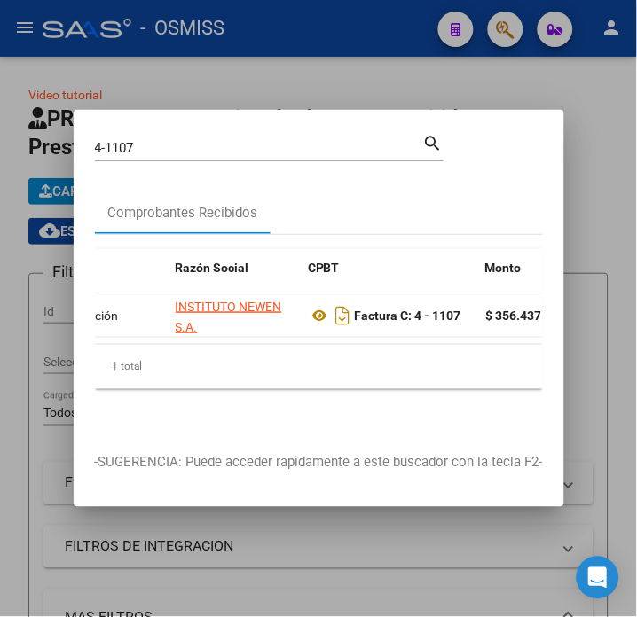
click at [120, 144] on input "4-1107" at bounding box center [259, 148] width 328 height 16
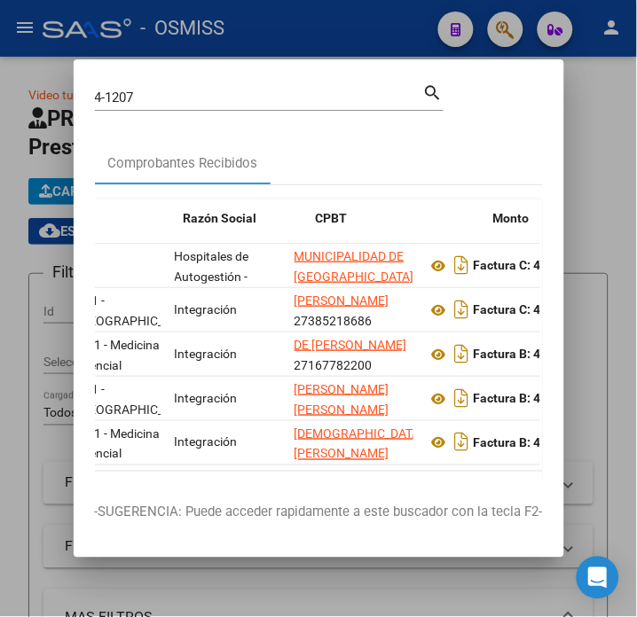
scroll to position [0, 342]
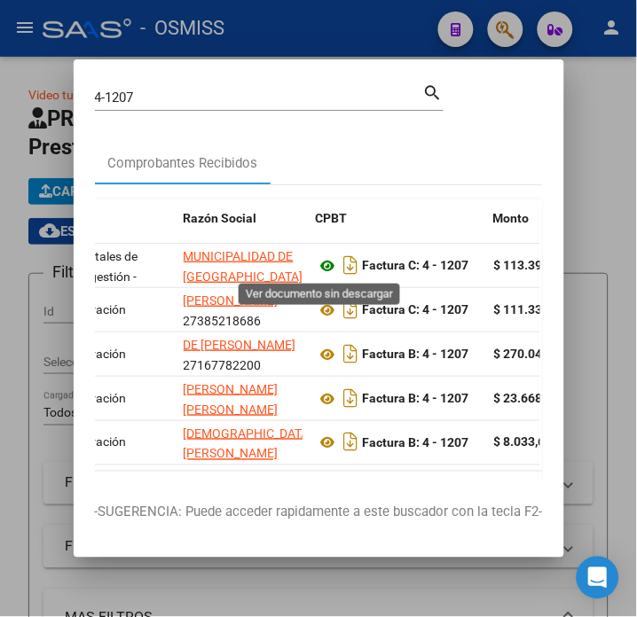
click at [325, 263] on icon at bounding box center [328, 265] width 23 height 21
click at [137, 99] on input "4-1207" at bounding box center [259, 98] width 328 height 16
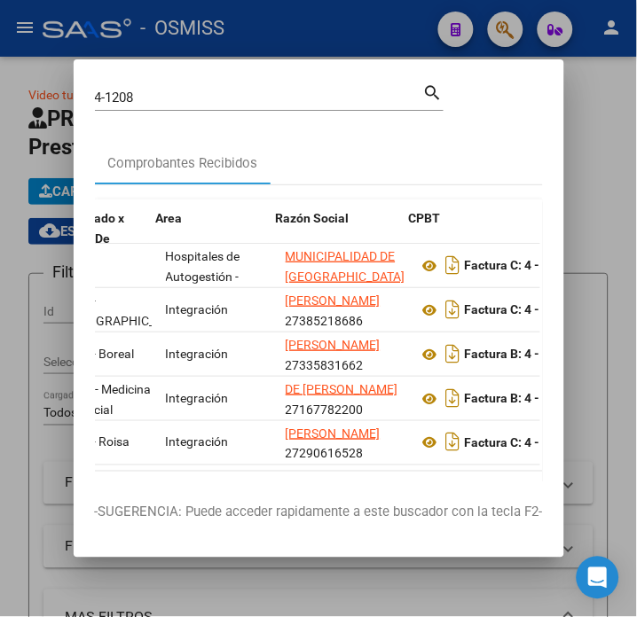
scroll to position [0, 250]
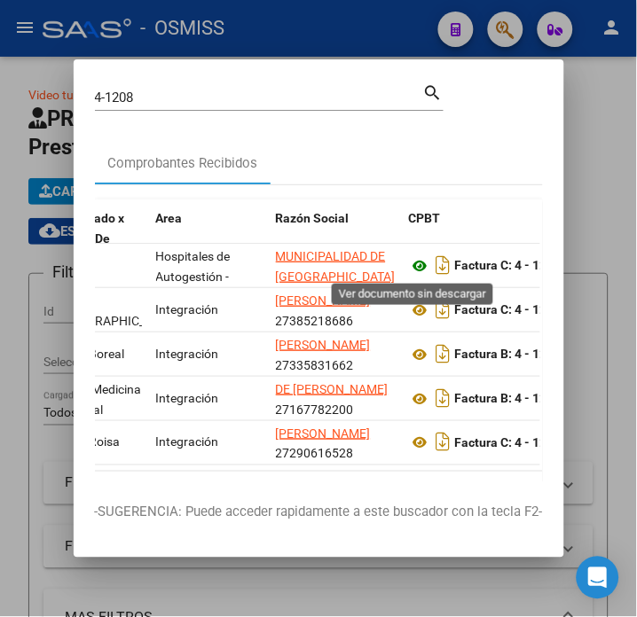
click at [409, 267] on icon at bounding box center [420, 265] width 23 height 21
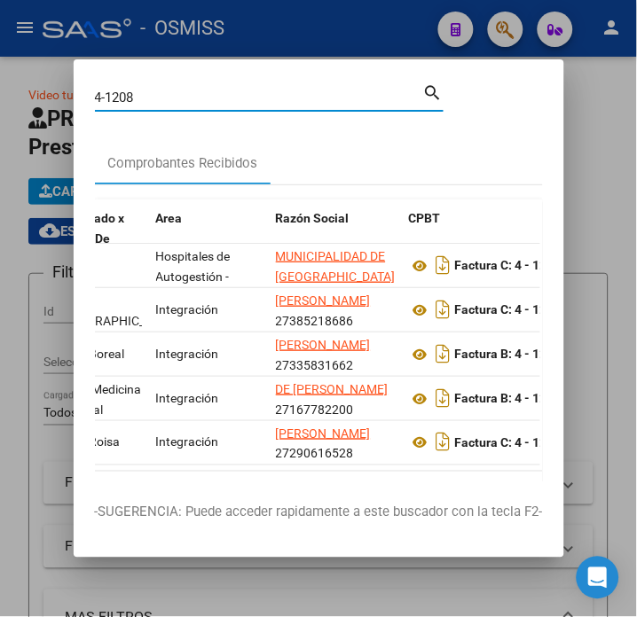
click at [175, 101] on input "4-1208" at bounding box center [259, 98] width 328 height 16
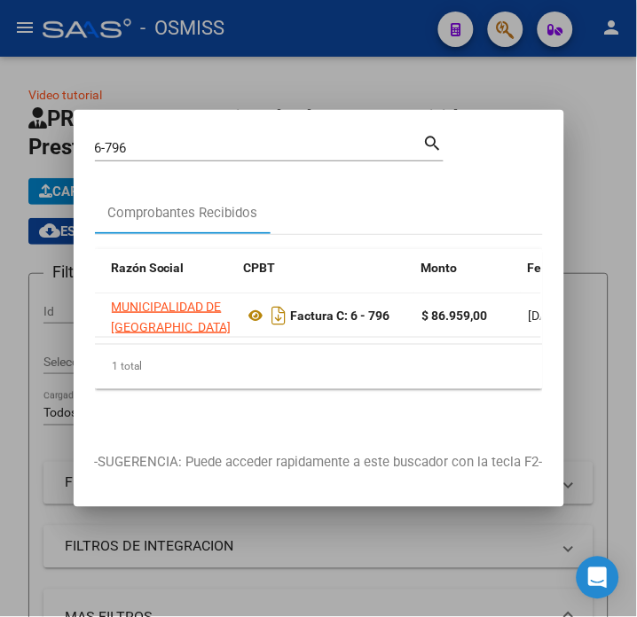
scroll to position [0, 443]
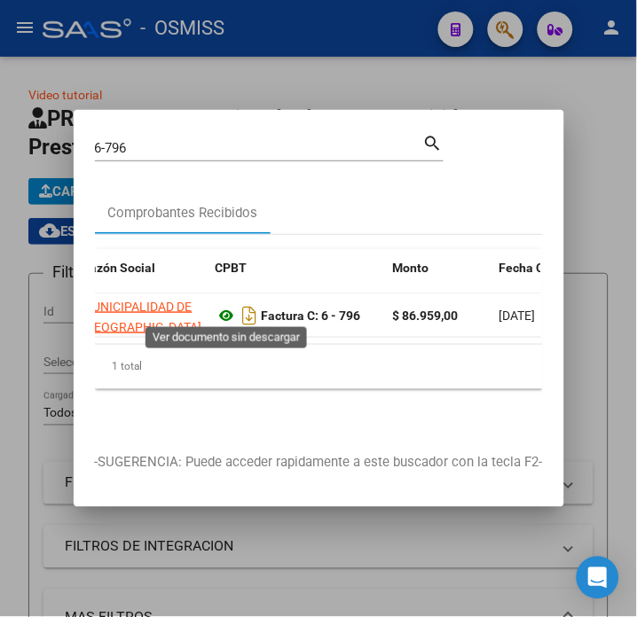
click at [223, 308] on icon at bounding box center [226, 315] width 23 height 21
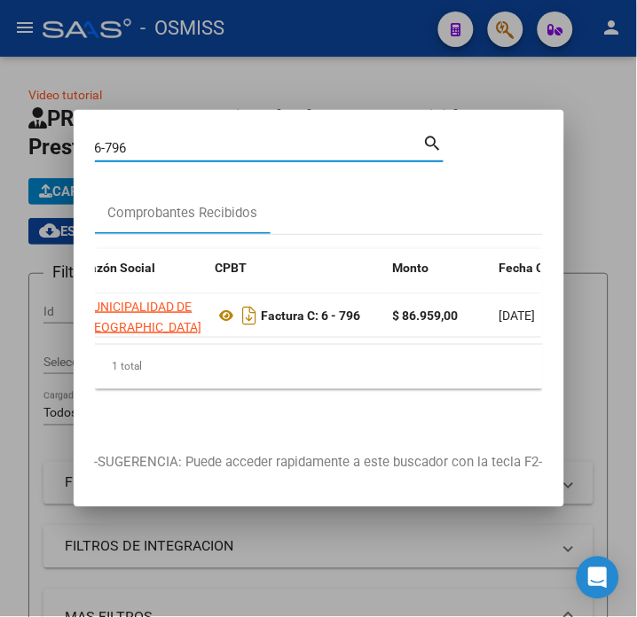
drag, startPoint x: 142, startPoint y: 137, endPoint x: 108, endPoint y: 133, distance: 34.0
click at [108, 140] on input "6-796" at bounding box center [259, 148] width 328 height 16
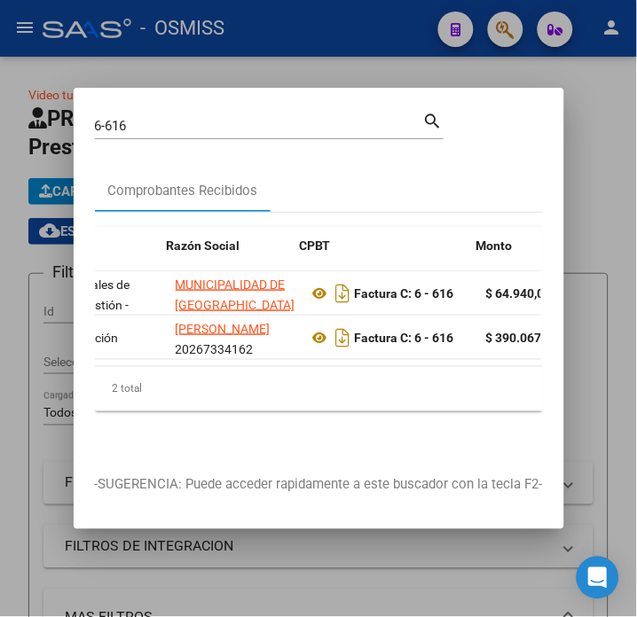
scroll to position [0, 424]
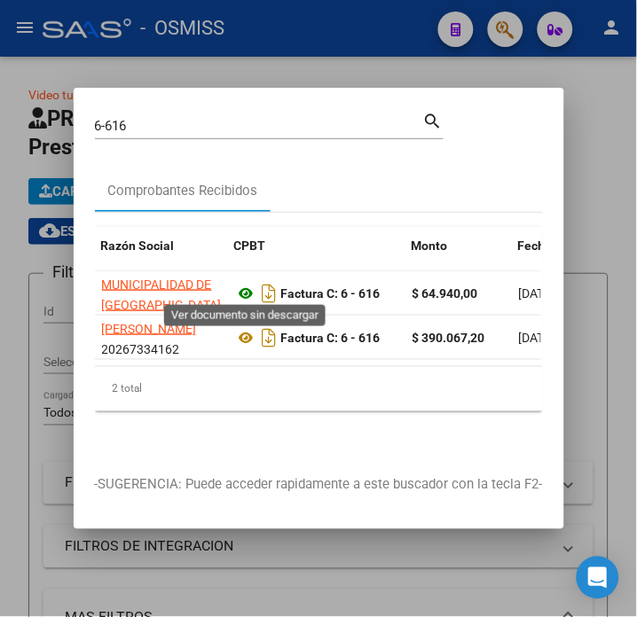
click at [246, 284] on icon at bounding box center [246, 293] width 23 height 21
click at [248, 286] on icon at bounding box center [246, 293] width 23 height 21
click at [191, 121] on input "6-616" at bounding box center [259, 126] width 328 height 16
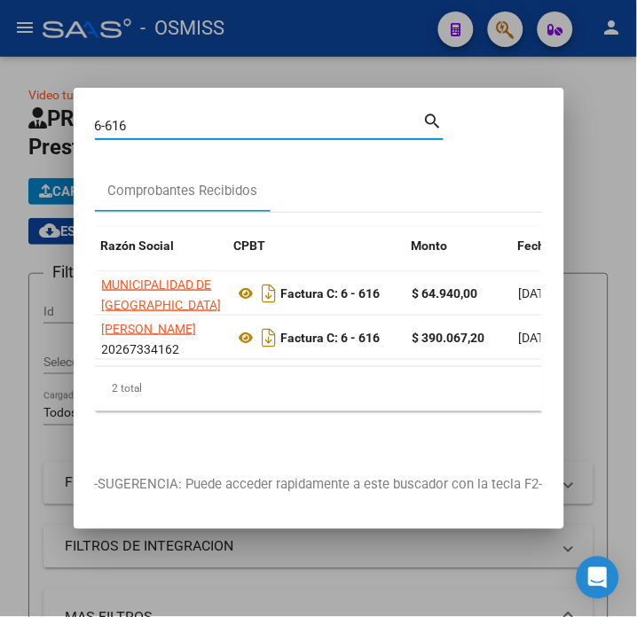
click at [191, 121] on input "6-616" at bounding box center [259, 126] width 328 height 16
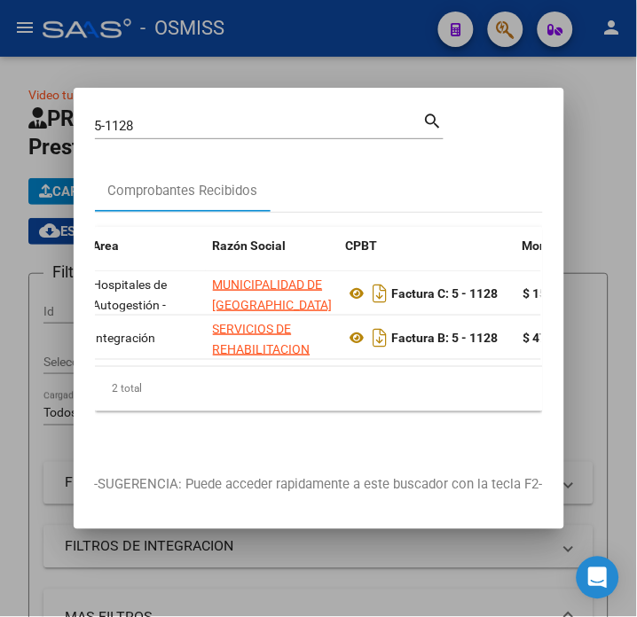
scroll to position [0, 323]
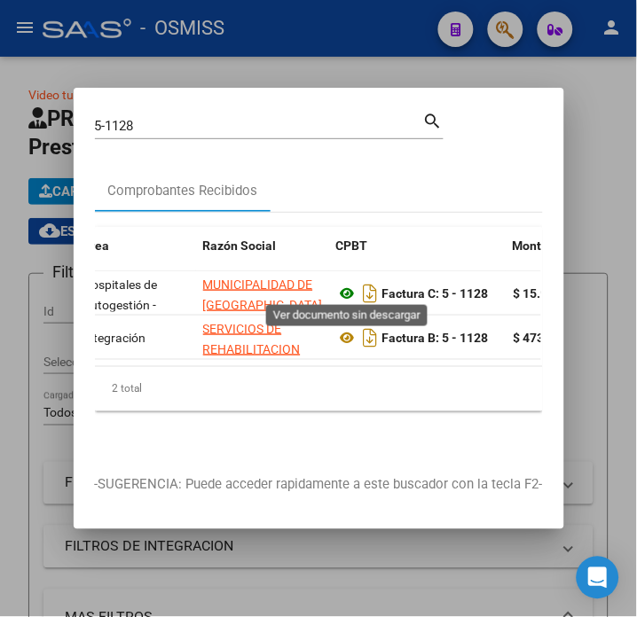
click at [344, 287] on icon at bounding box center [347, 293] width 23 height 21
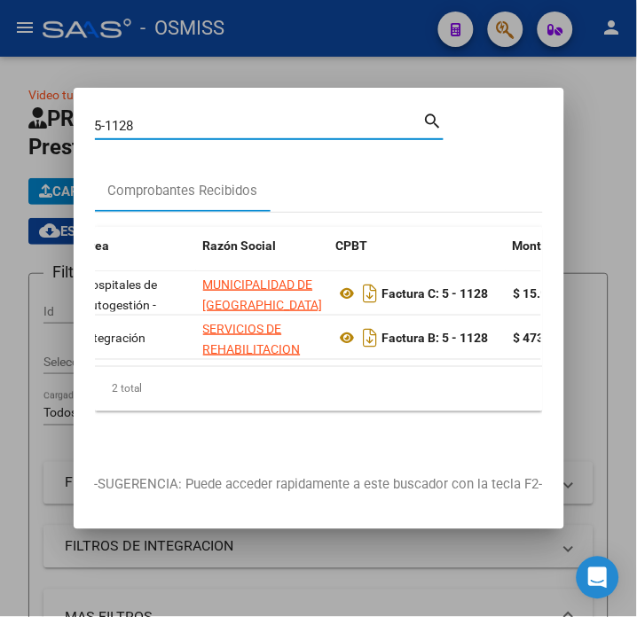
click at [158, 118] on input "5-1128" at bounding box center [259, 126] width 328 height 16
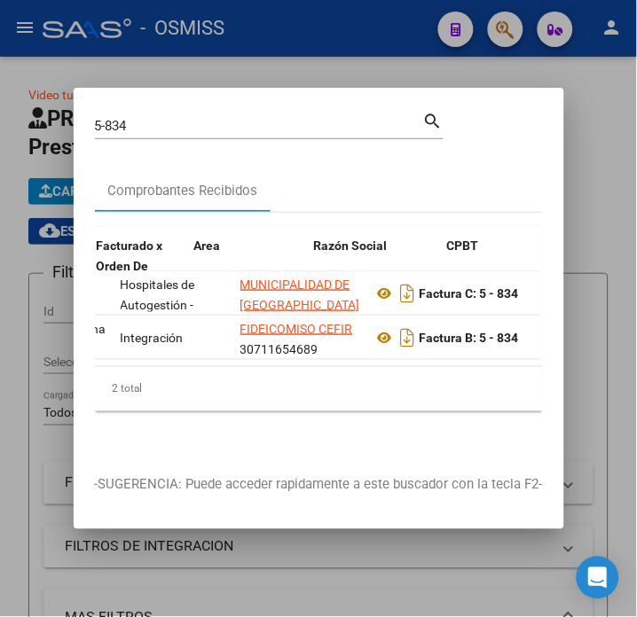
scroll to position [0, 359]
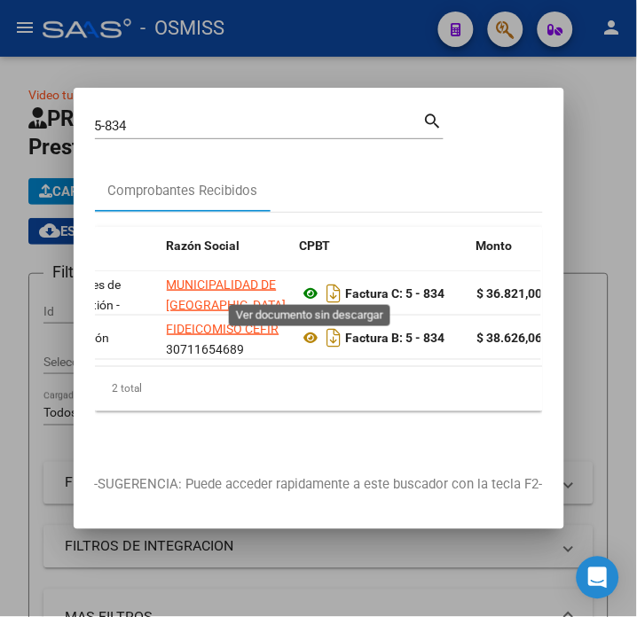
click at [307, 283] on icon at bounding box center [311, 293] width 23 height 21
click at [135, 118] on input "5-834" at bounding box center [259, 126] width 328 height 16
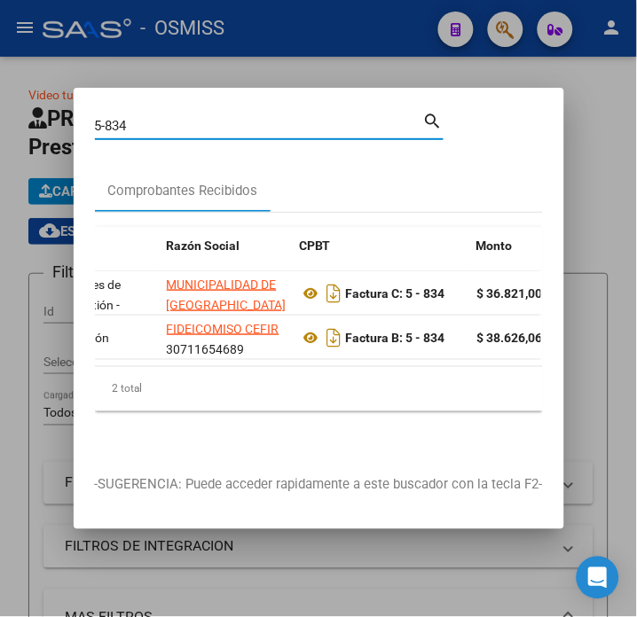
click at [135, 118] on input "5-834" at bounding box center [259, 126] width 328 height 16
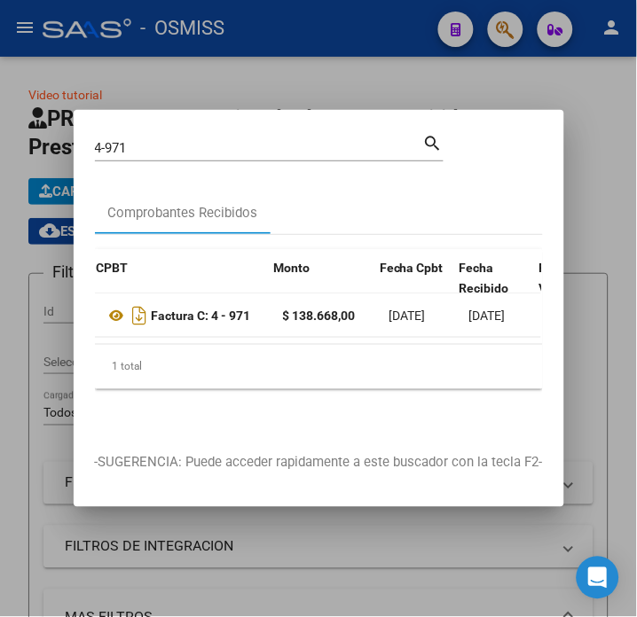
scroll to position [0, 562]
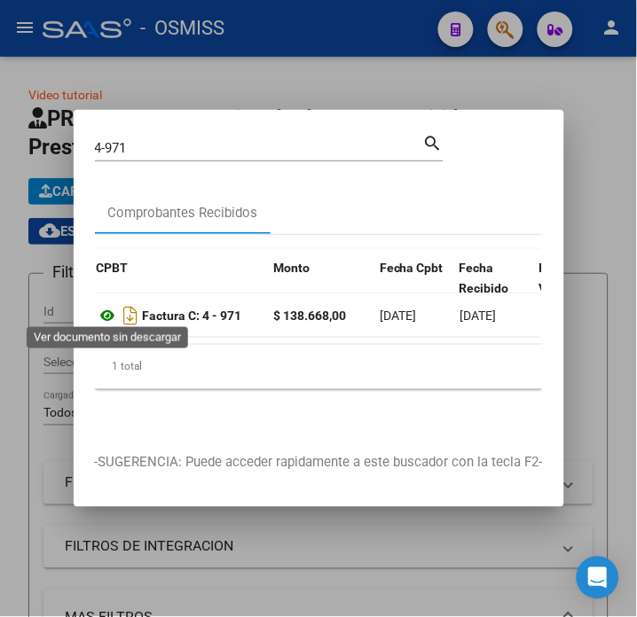
click at [110, 307] on icon at bounding box center [108, 315] width 23 height 21
click at [174, 143] on input "4-971" at bounding box center [259, 148] width 328 height 16
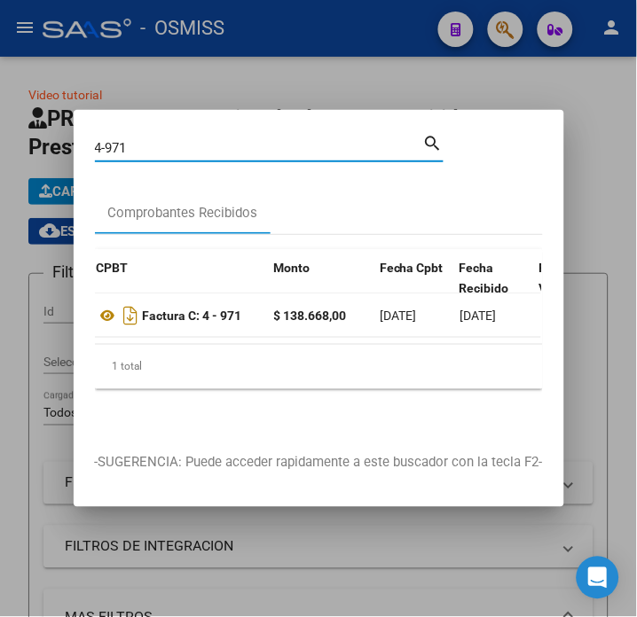
click at [174, 143] on input "4-971" at bounding box center [259, 148] width 328 height 16
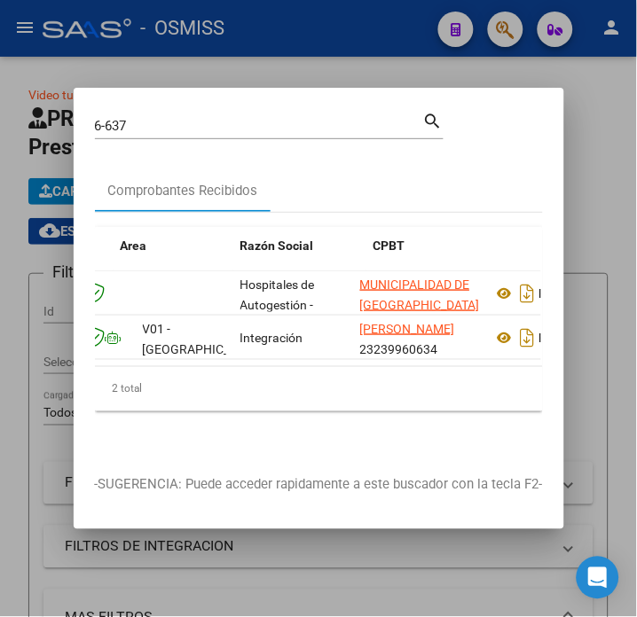
scroll to position [0, 323]
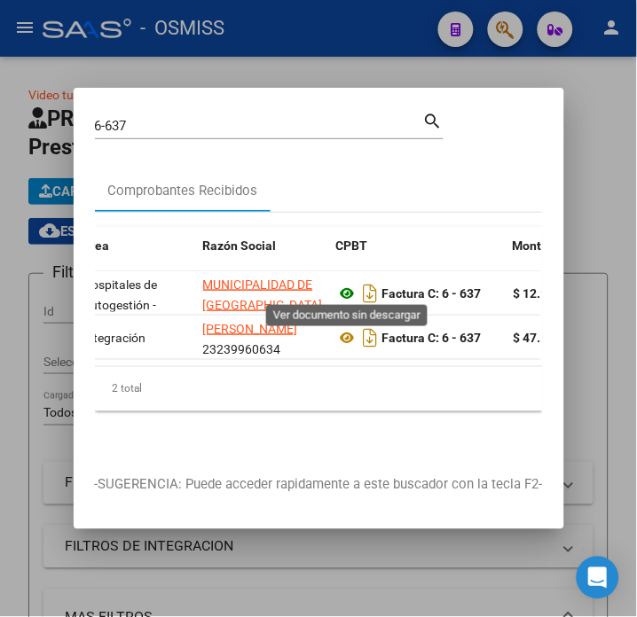
click at [350, 289] on icon at bounding box center [347, 293] width 23 height 21
click at [199, 118] on input "6-637" at bounding box center [259, 126] width 328 height 16
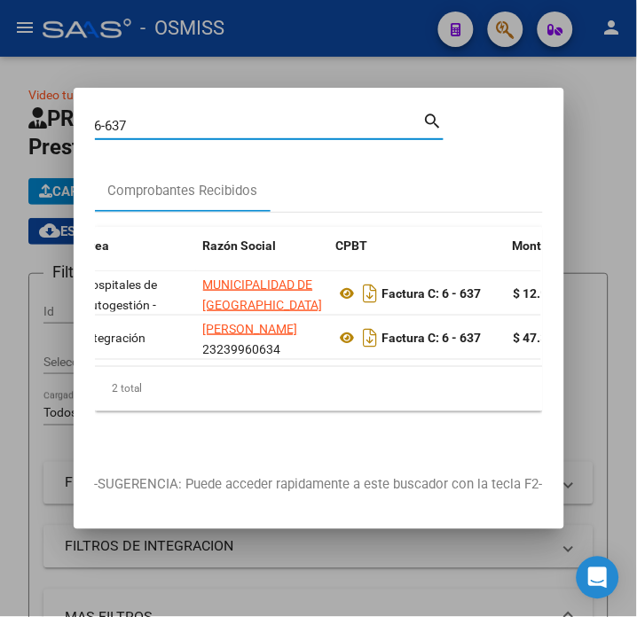
click at [199, 118] on input "6-637" at bounding box center [259, 126] width 328 height 16
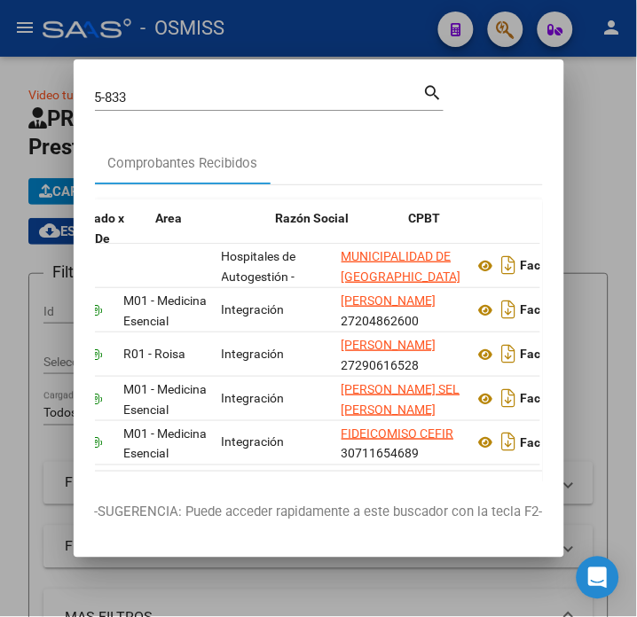
scroll to position [0, 296]
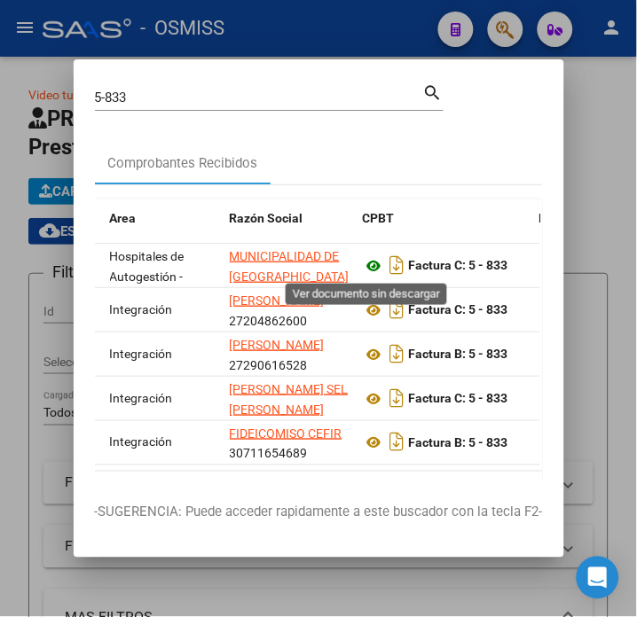
click at [366, 255] on icon at bounding box center [374, 265] width 23 height 21
click at [220, 93] on input "5-833" at bounding box center [259, 98] width 328 height 16
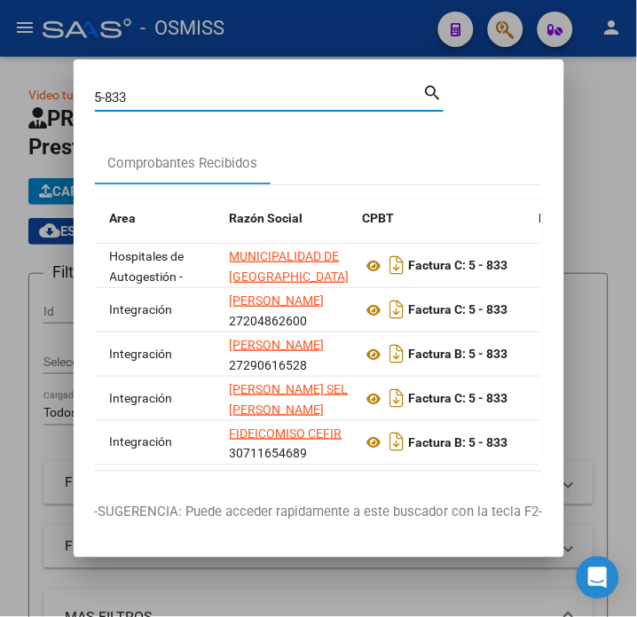
click at [220, 93] on input "5-833" at bounding box center [259, 98] width 328 height 16
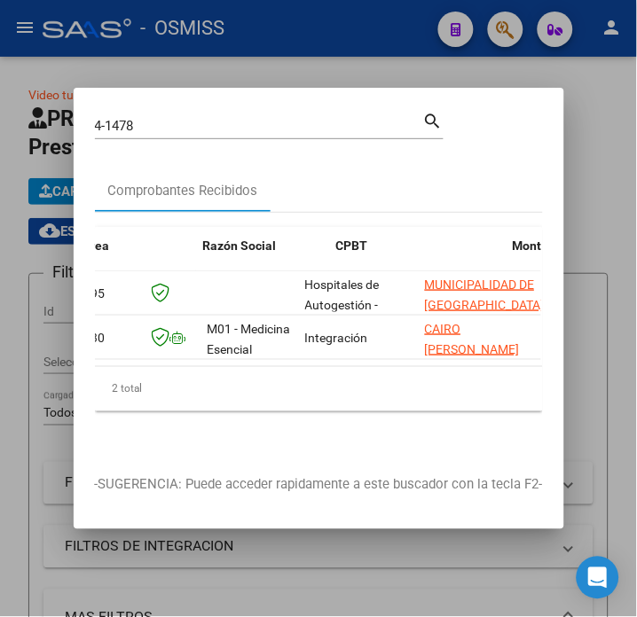
scroll to position [0, 323]
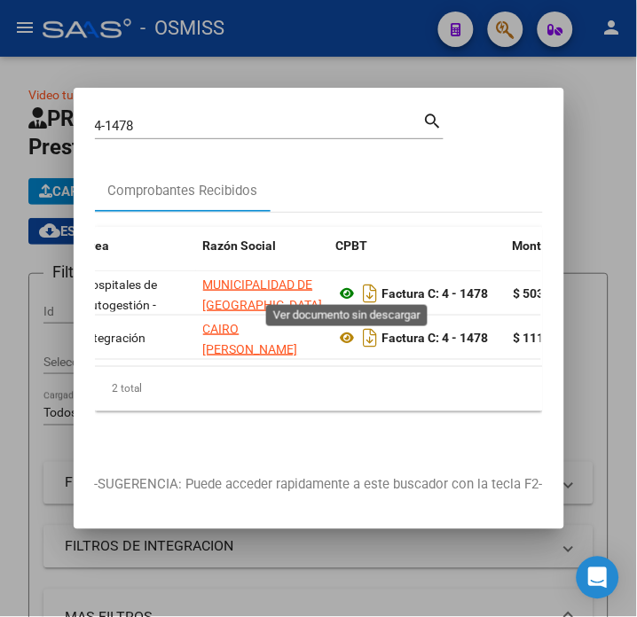
click at [344, 283] on icon at bounding box center [347, 293] width 23 height 21
click at [171, 120] on input "4-1478" at bounding box center [259, 126] width 328 height 16
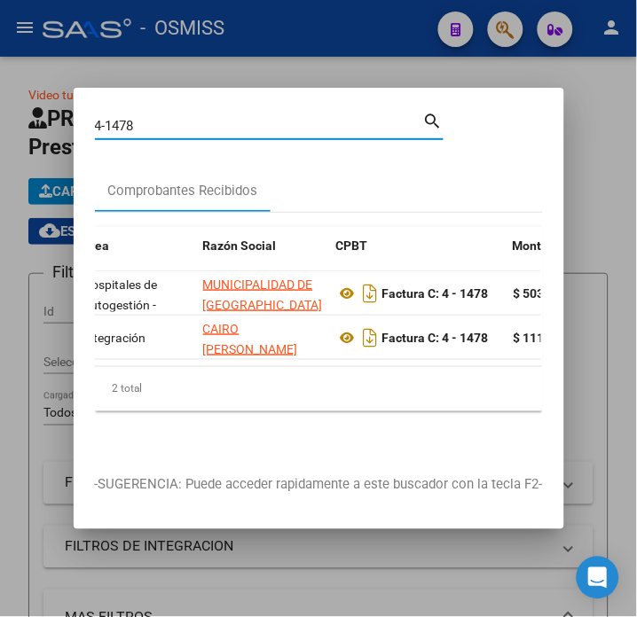
click at [171, 120] on input "4-1478" at bounding box center [259, 126] width 328 height 16
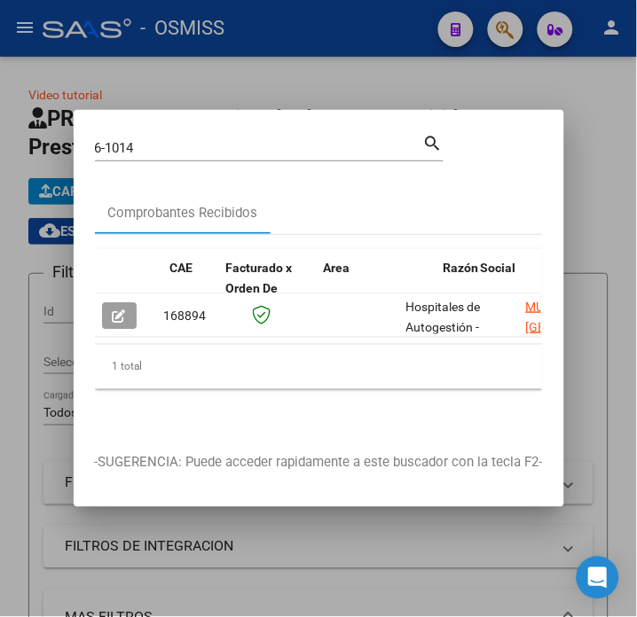
scroll to position [0, 249]
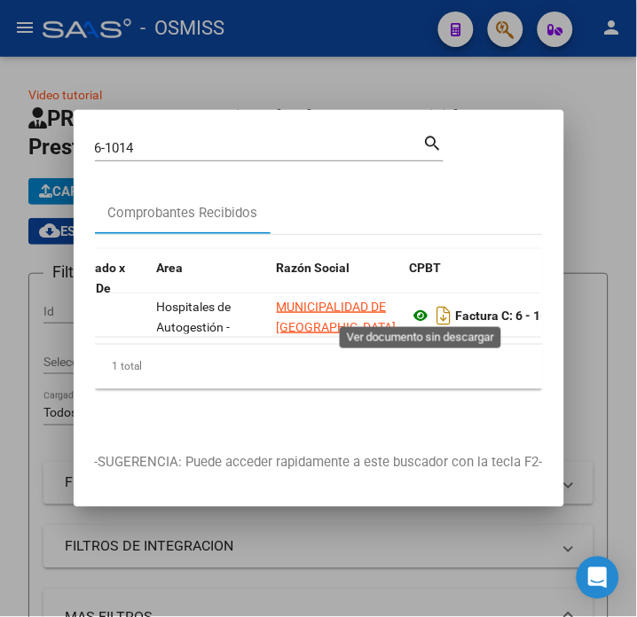
click at [419, 305] on icon at bounding box center [421, 315] width 23 height 21
click at [147, 140] on input "6-1014" at bounding box center [259, 148] width 328 height 16
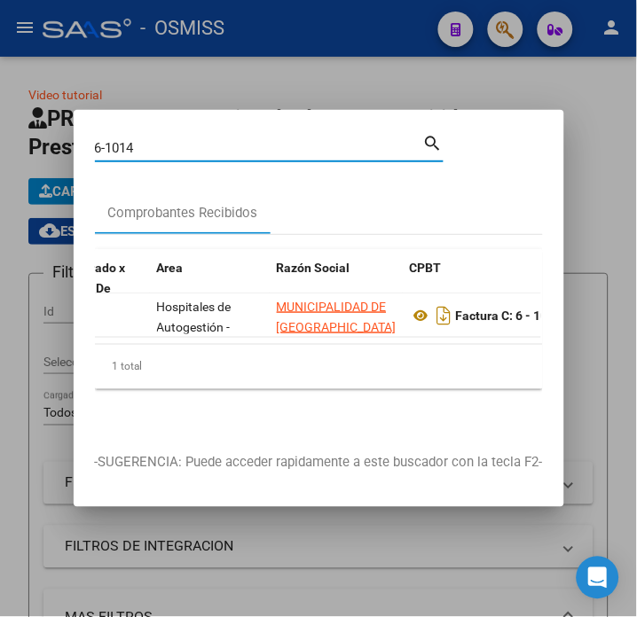
click at [147, 140] on input "6-1014" at bounding box center [259, 148] width 328 height 16
type input "6-843"
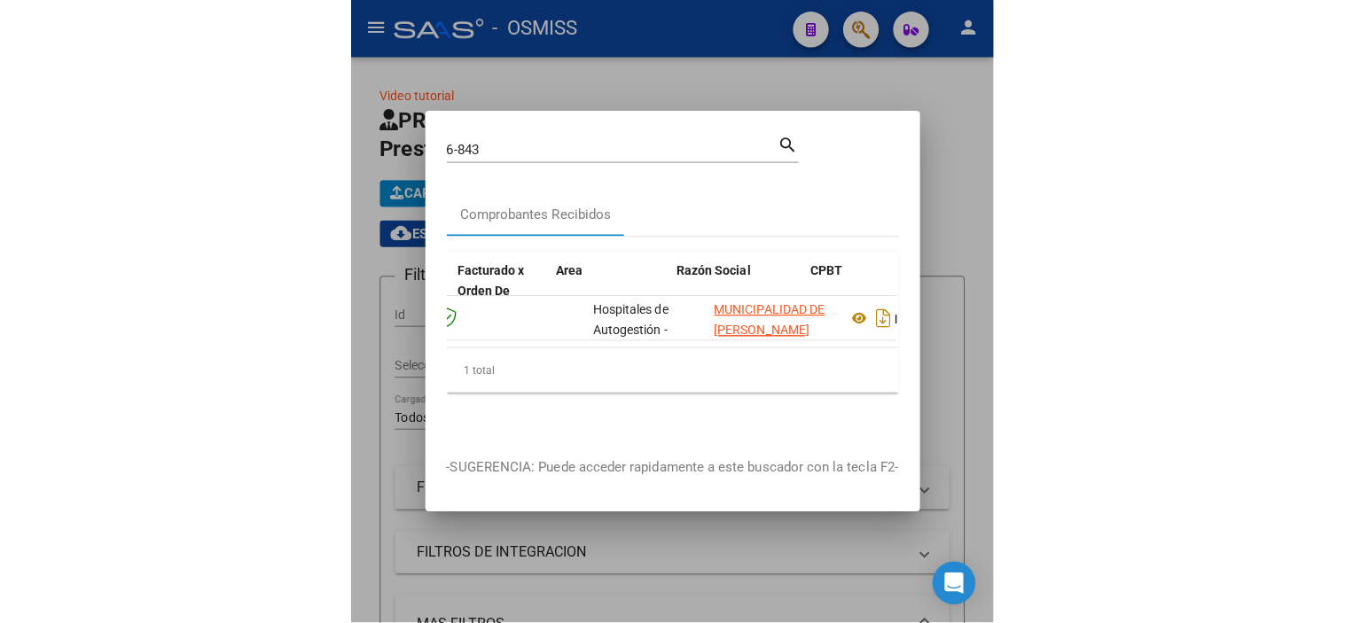
scroll to position [0, 323]
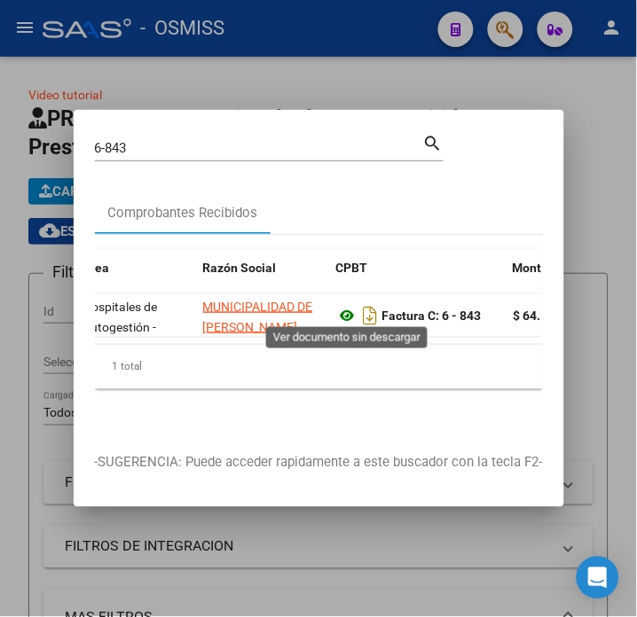
click at [342, 307] on icon at bounding box center [347, 315] width 23 height 21
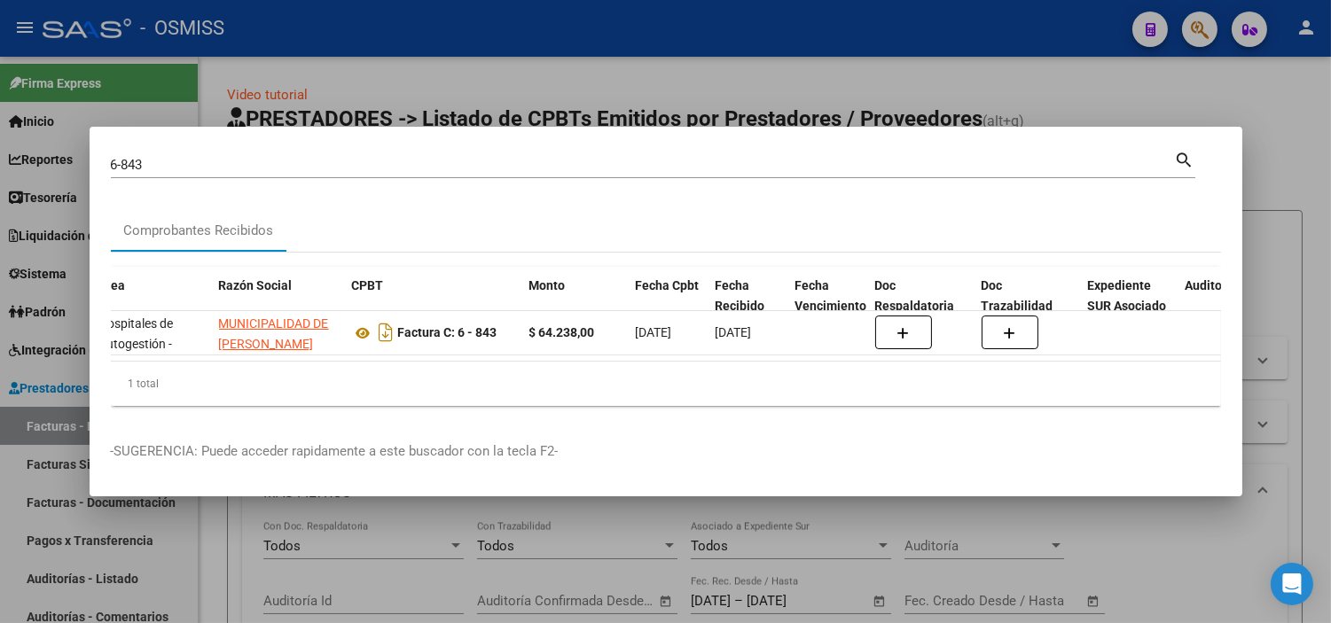
click at [553, 65] on div at bounding box center [665, 311] width 1331 height 623
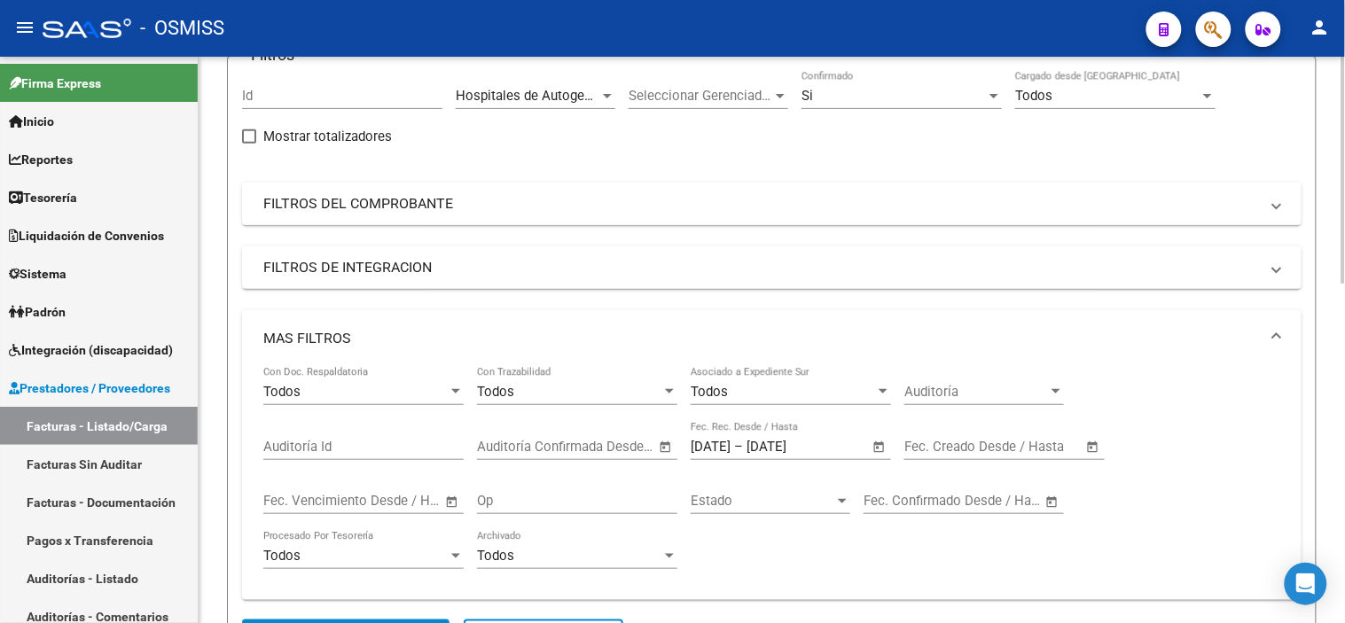
scroll to position [197, 0]
